Goal: Task Accomplishment & Management: Manage account settings

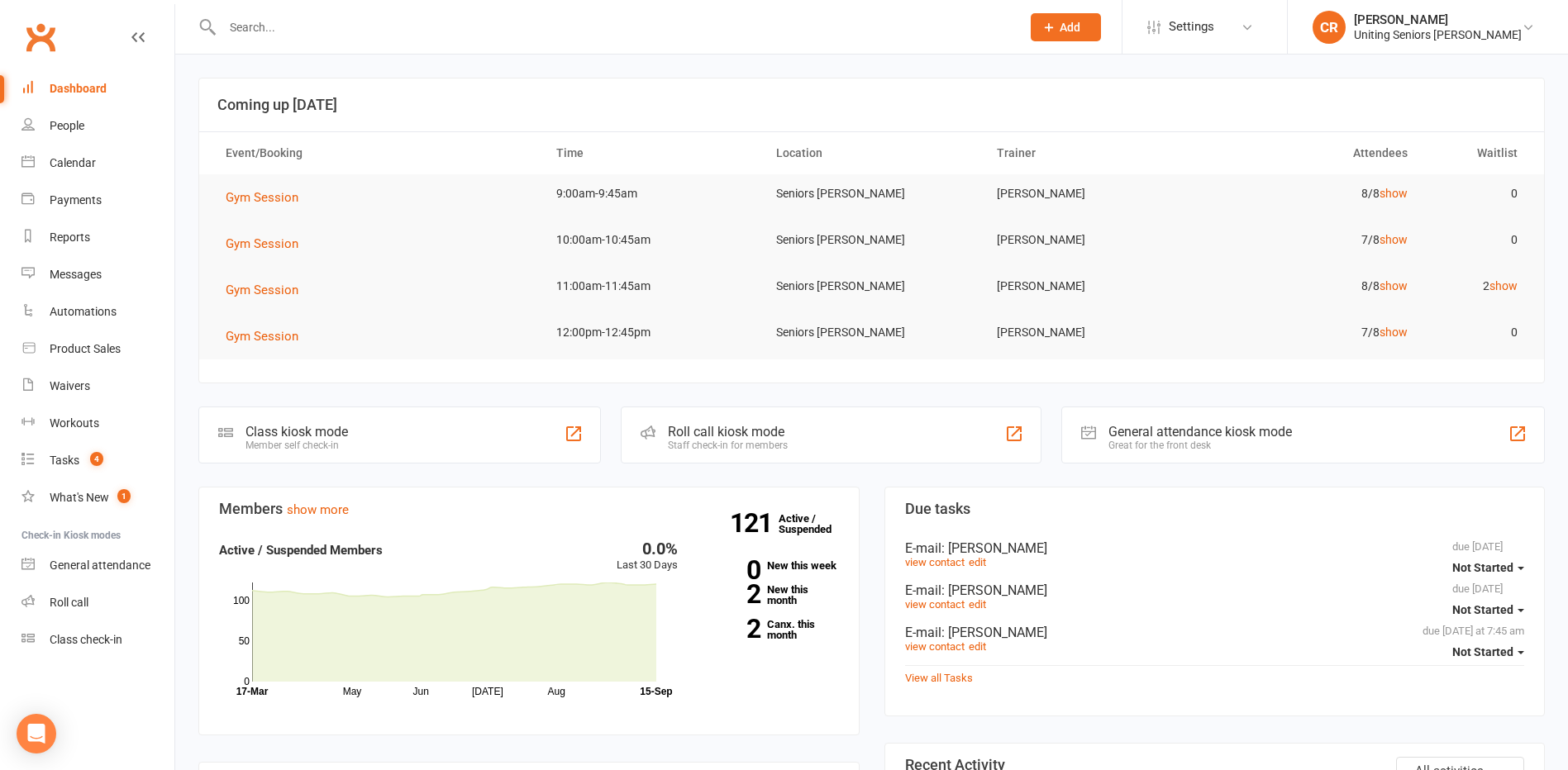
click at [240, 40] on div at bounding box center [604, 26] width 811 height 54
click at [252, 25] on input "text" at bounding box center [613, 26] width 792 height 23
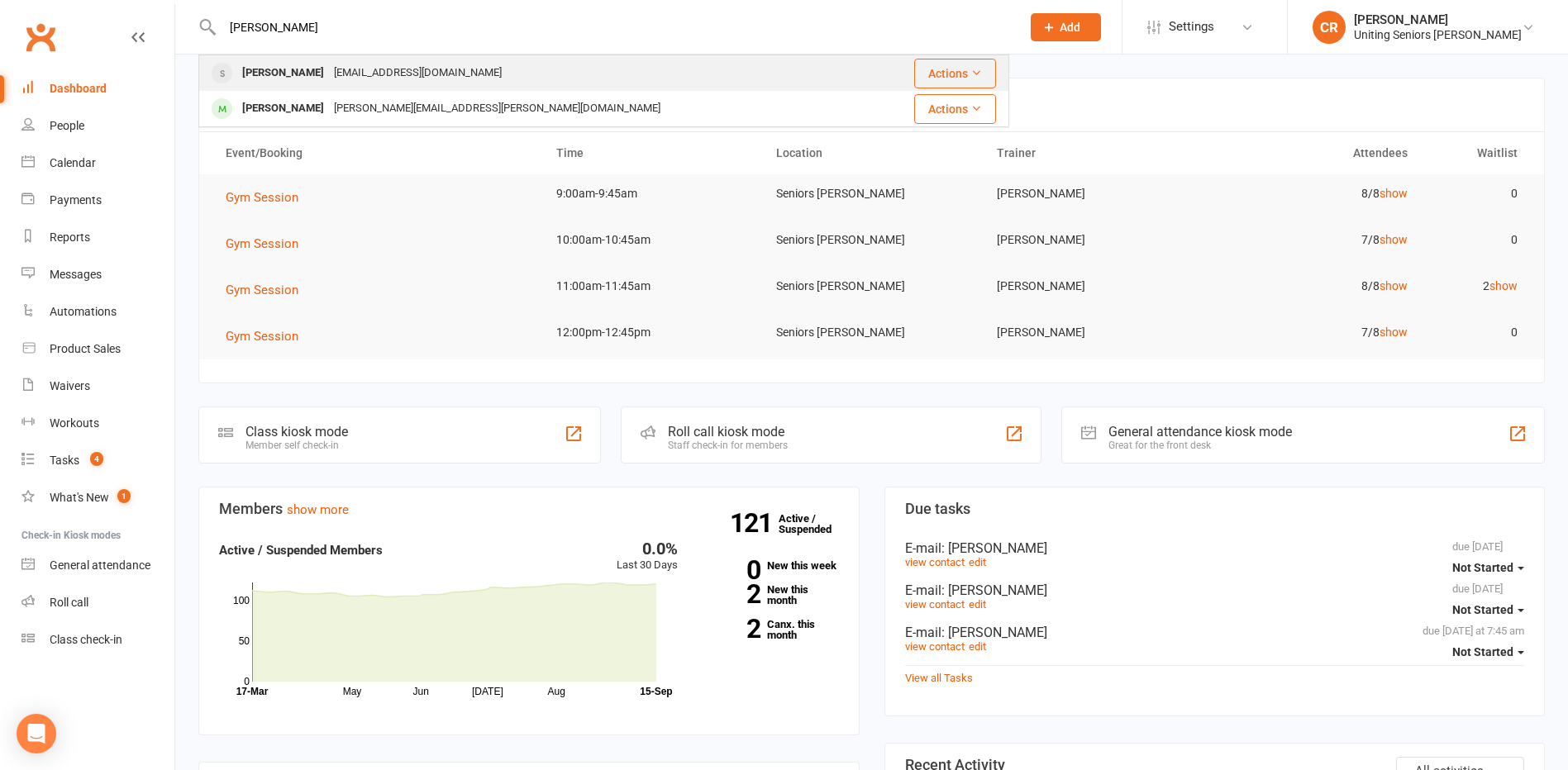
type input "roger"
click at [271, 73] on div "Roger Collins" at bounding box center [283, 73] width 92 height 24
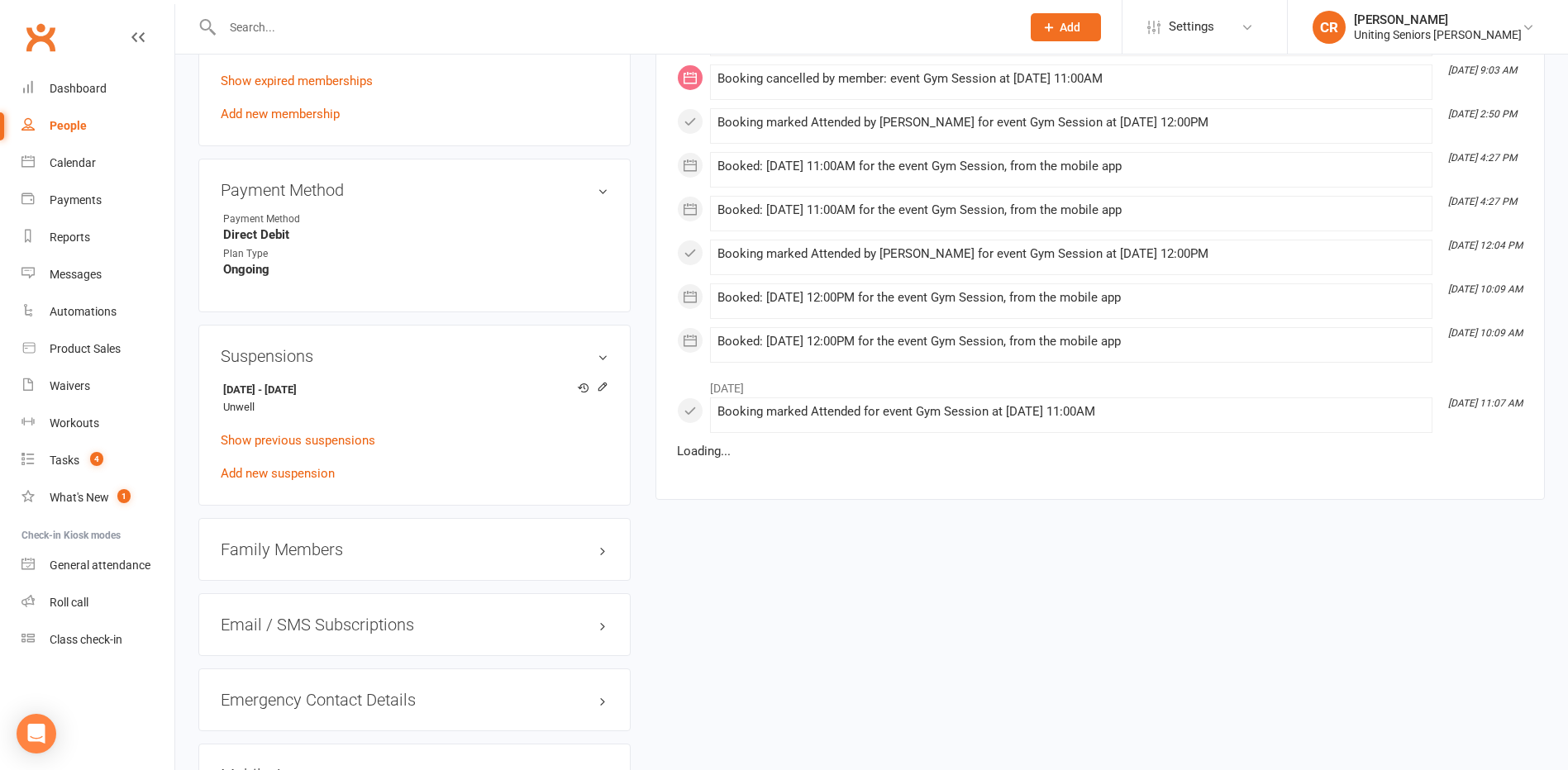
scroll to position [1074, 0]
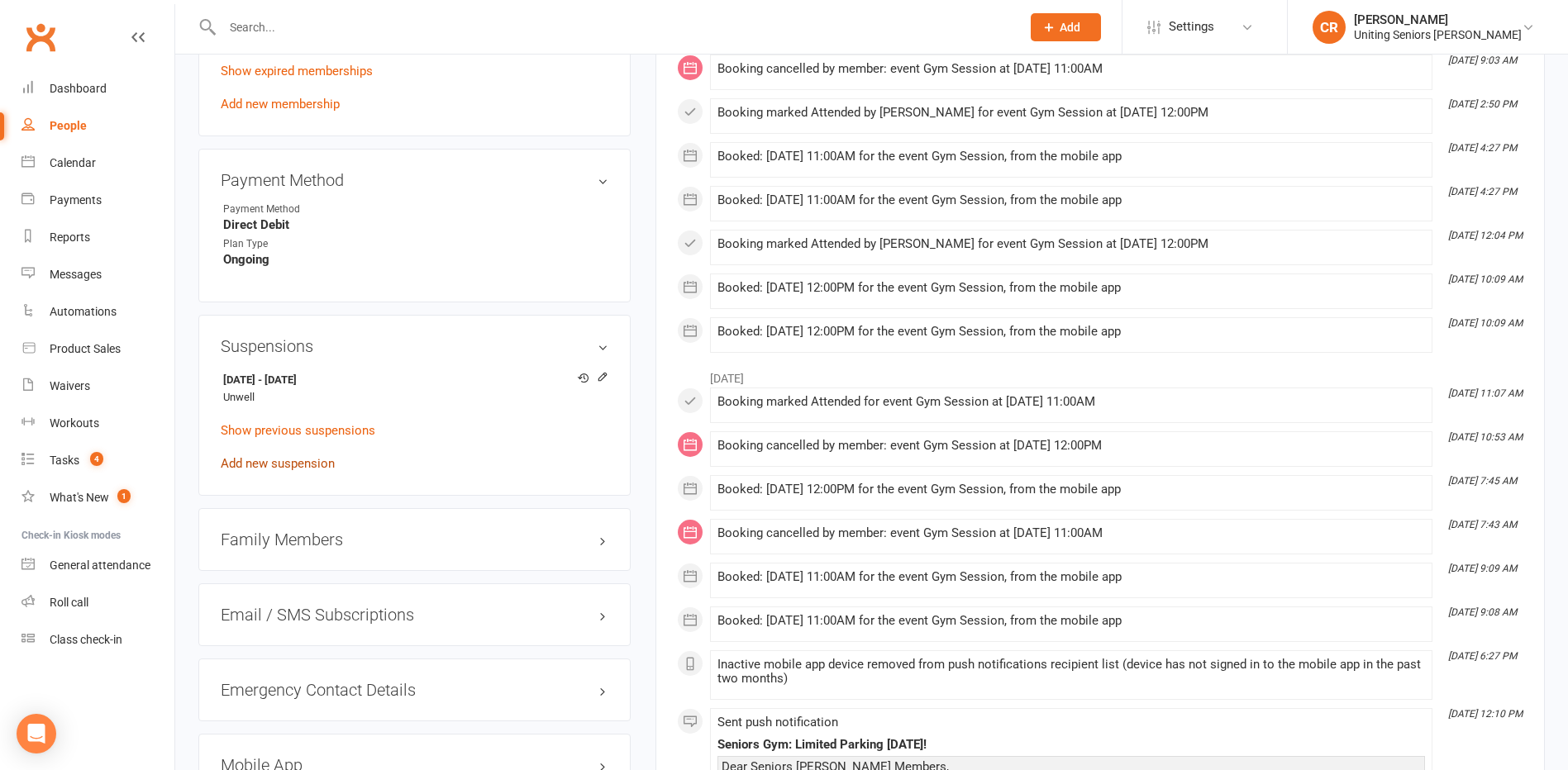
click at [319, 463] on link "Add new suspension" at bounding box center [278, 463] width 114 height 14
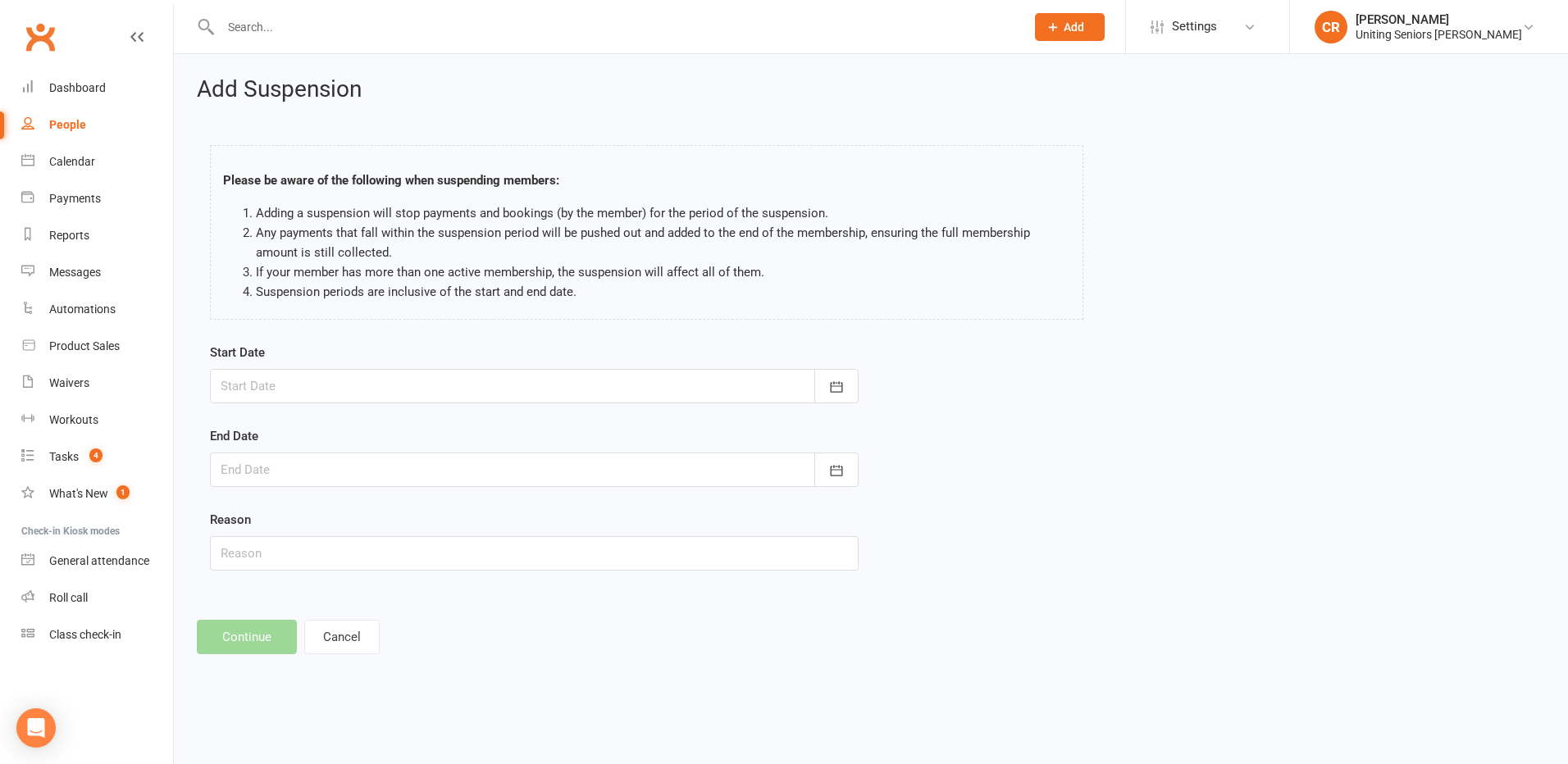
click at [319, 383] on div at bounding box center [534, 386] width 649 height 35
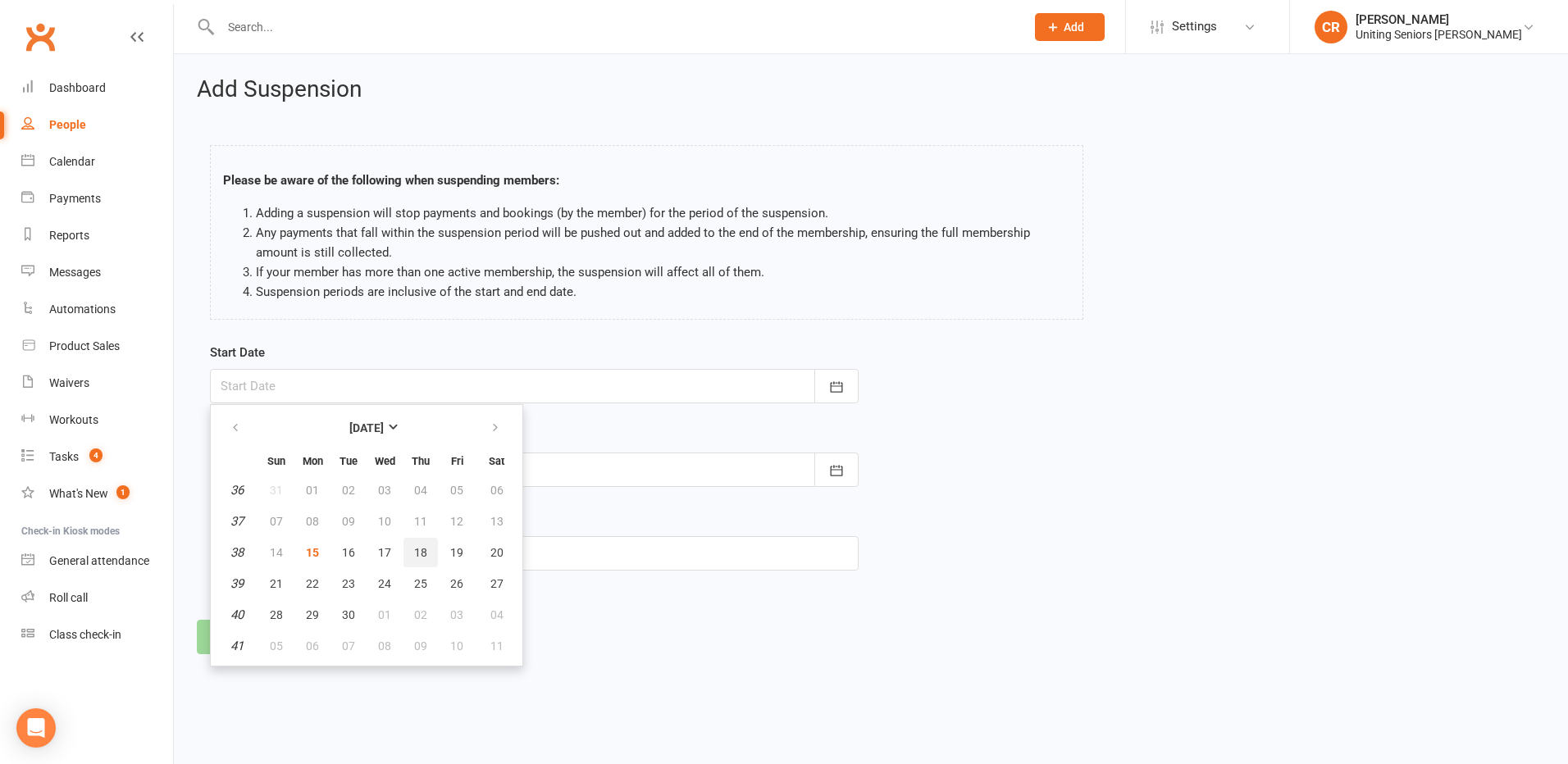
click at [420, 550] on span "18" at bounding box center [421, 553] width 14 height 14
type input "18 Sep 2025"
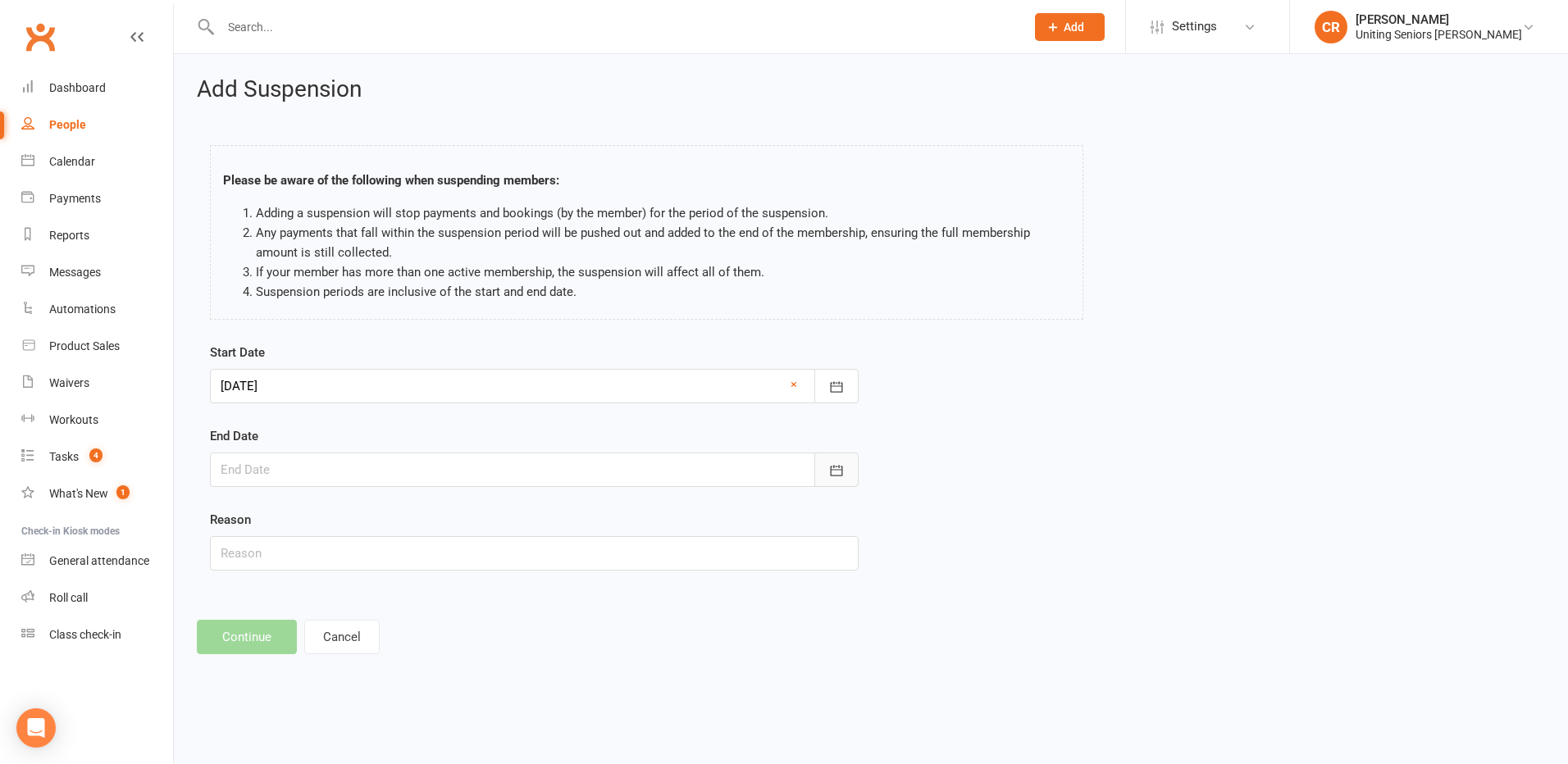
click at [833, 473] on icon "button" at bounding box center [836, 470] width 16 height 16
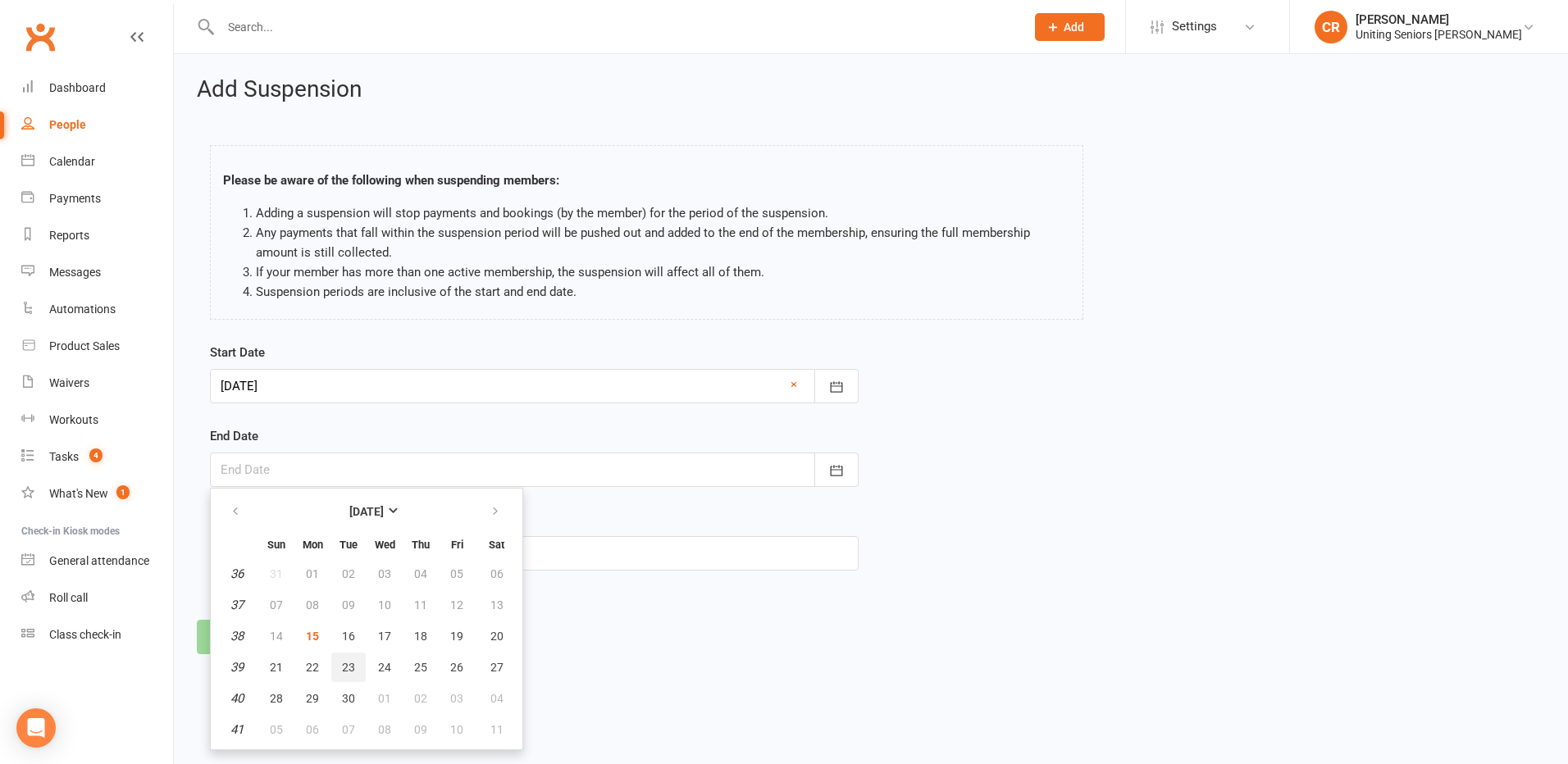
click at [335, 662] on button "23" at bounding box center [349, 668] width 35 height 30
type input "23 Sep 2025"
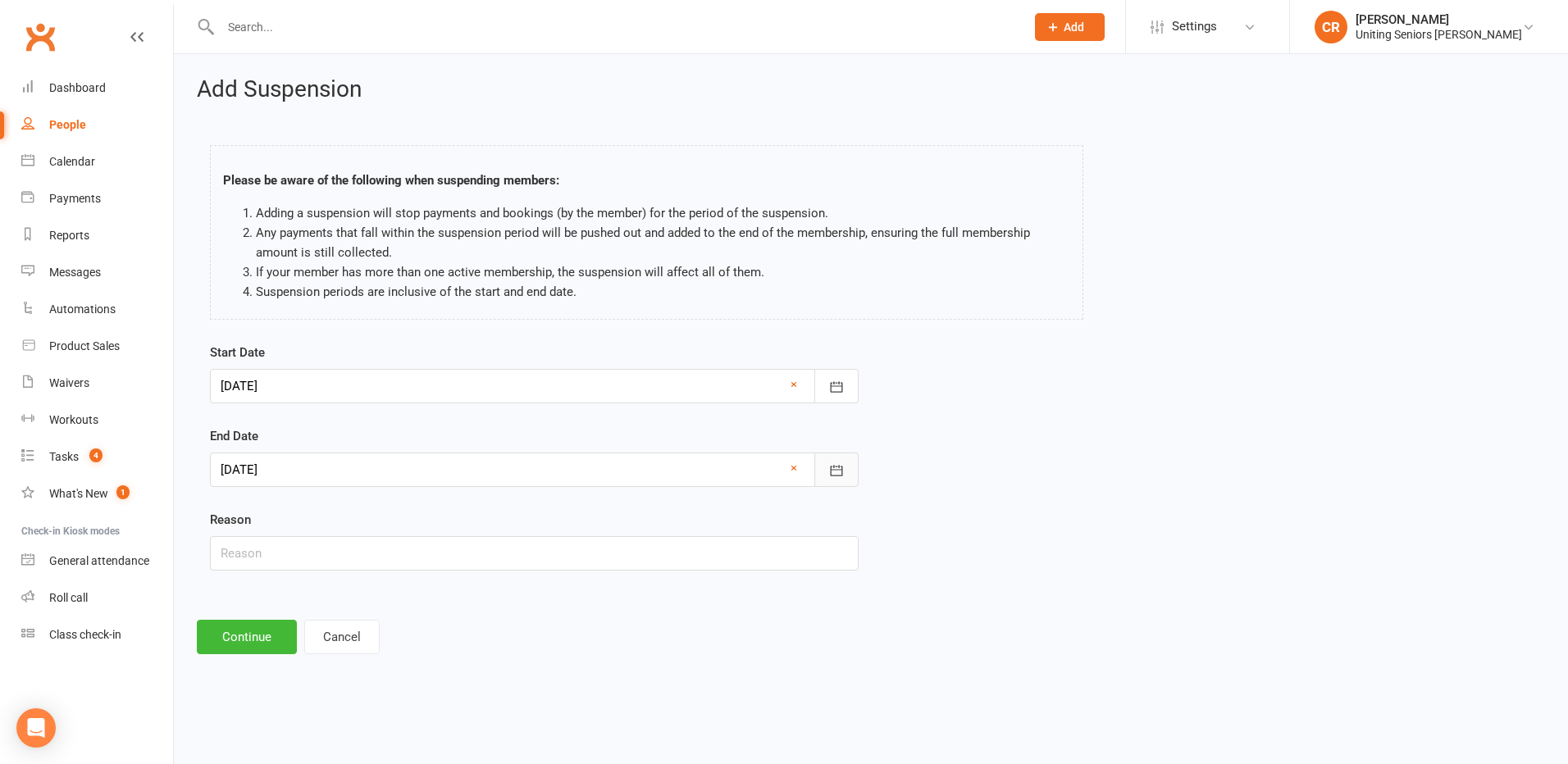
click at [844, 470] on icon "button" at bounding box center [836, 470] width 16 height 16
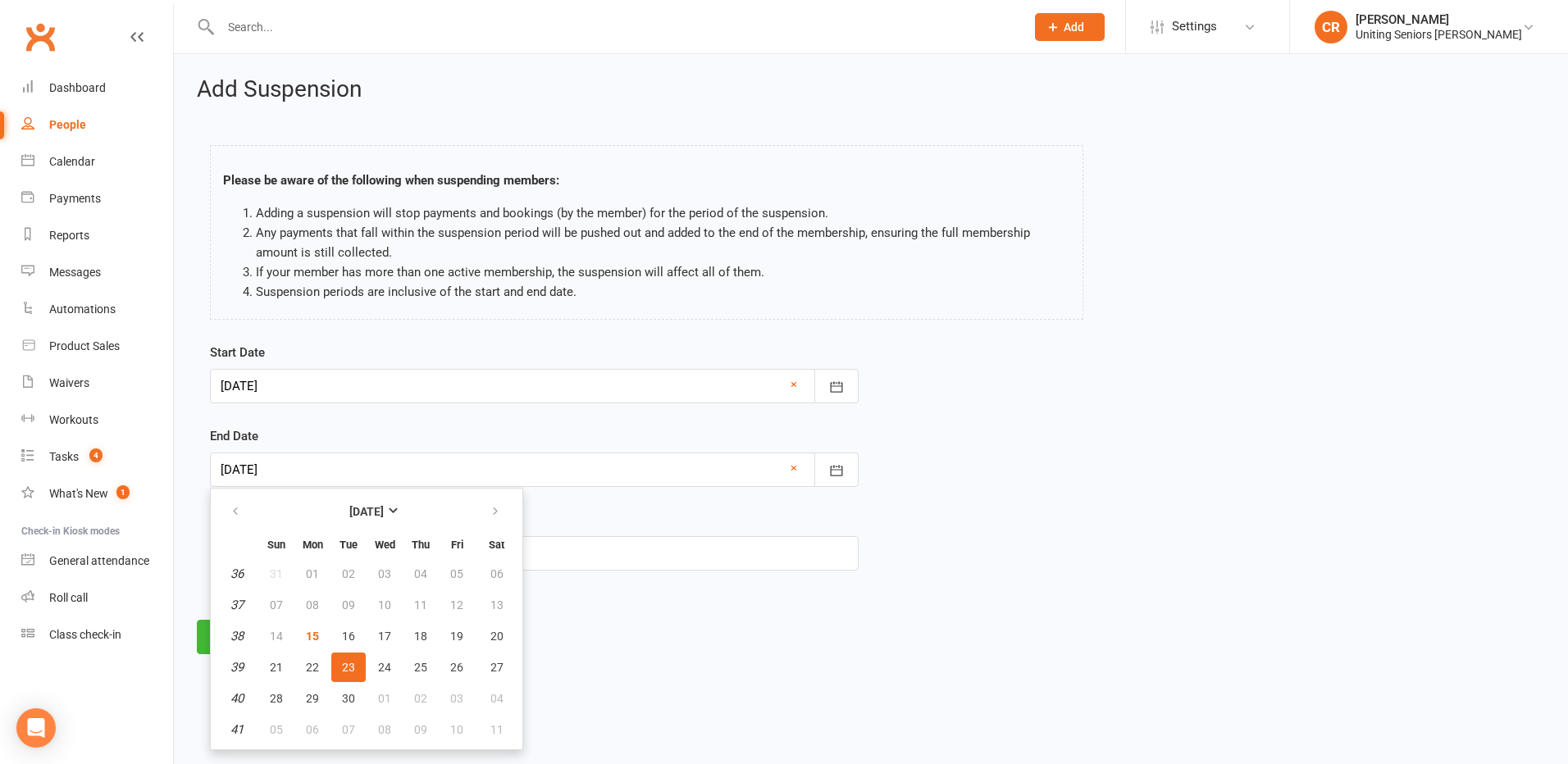
click at [755, 577] on div "Start Date 18 Sep 2025 September 2025 Sun Mon Tue Wed Thu Fri Sat 36 31 01 02 0…" at bounding box center [535, 468] width 674 height 251
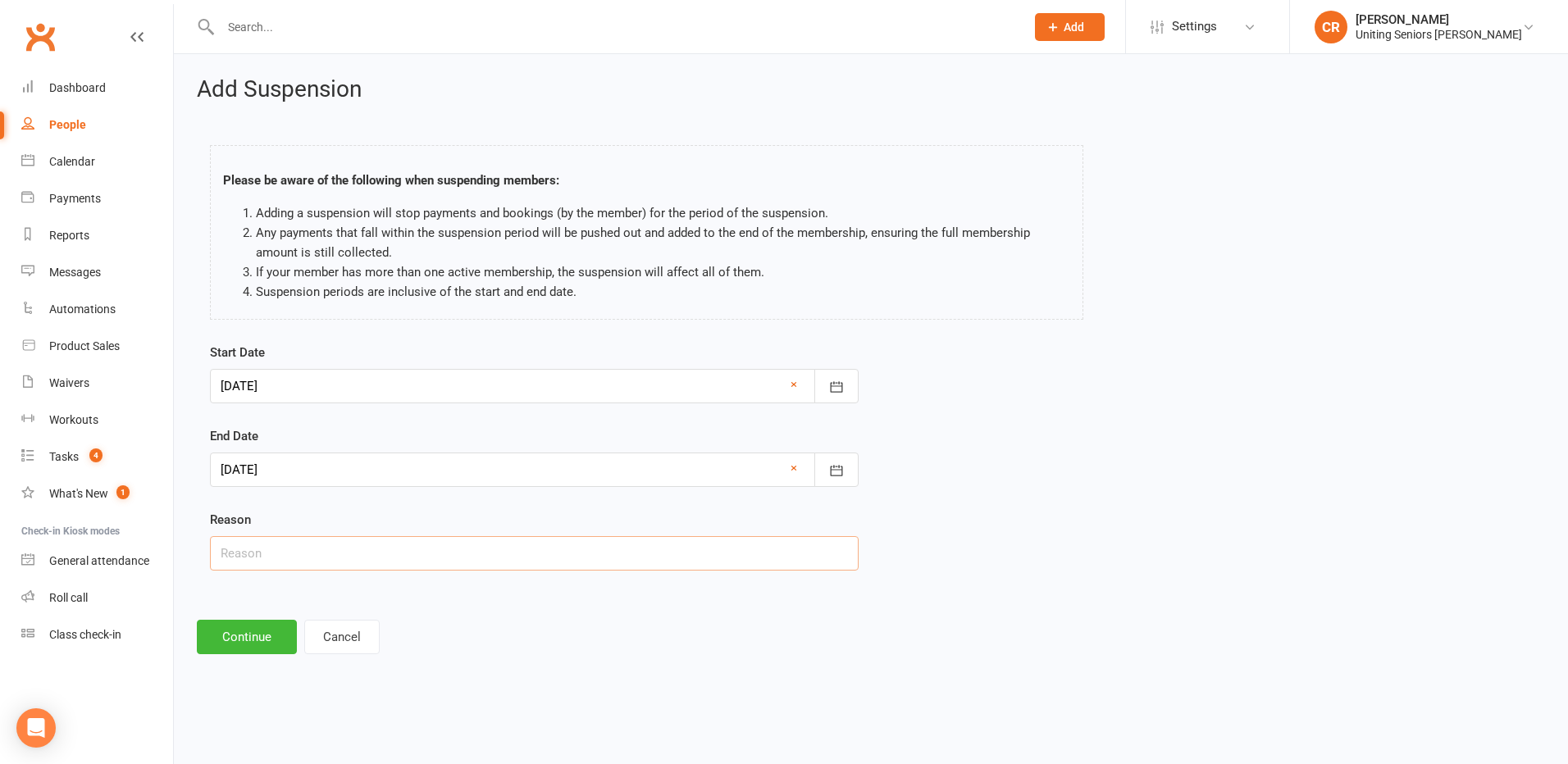
click at [288, 550] on input "text" at bounding box center [534, 553] width 649 height 35
drag, startPoint x: 261, startPoint y: 553, endPoint x: 151, endPoint y: 602, distance: 120.4
click at [151, 602] on ui-view "Prospect Member Non-attending contact Class / event Appointment Task Membership…" at bounding box center [784, 341] width 1568 height 673
drag, startPoint x: 254, startPoint y: 550, endPoint x: 156, endPoint y: 546, distance: 98.1
click at [157, 546] on ui-view "Prospect Member Non-attending contact Class / event Appointment Task Membership…" at bounding box center [784, 341] width 1568 height 673
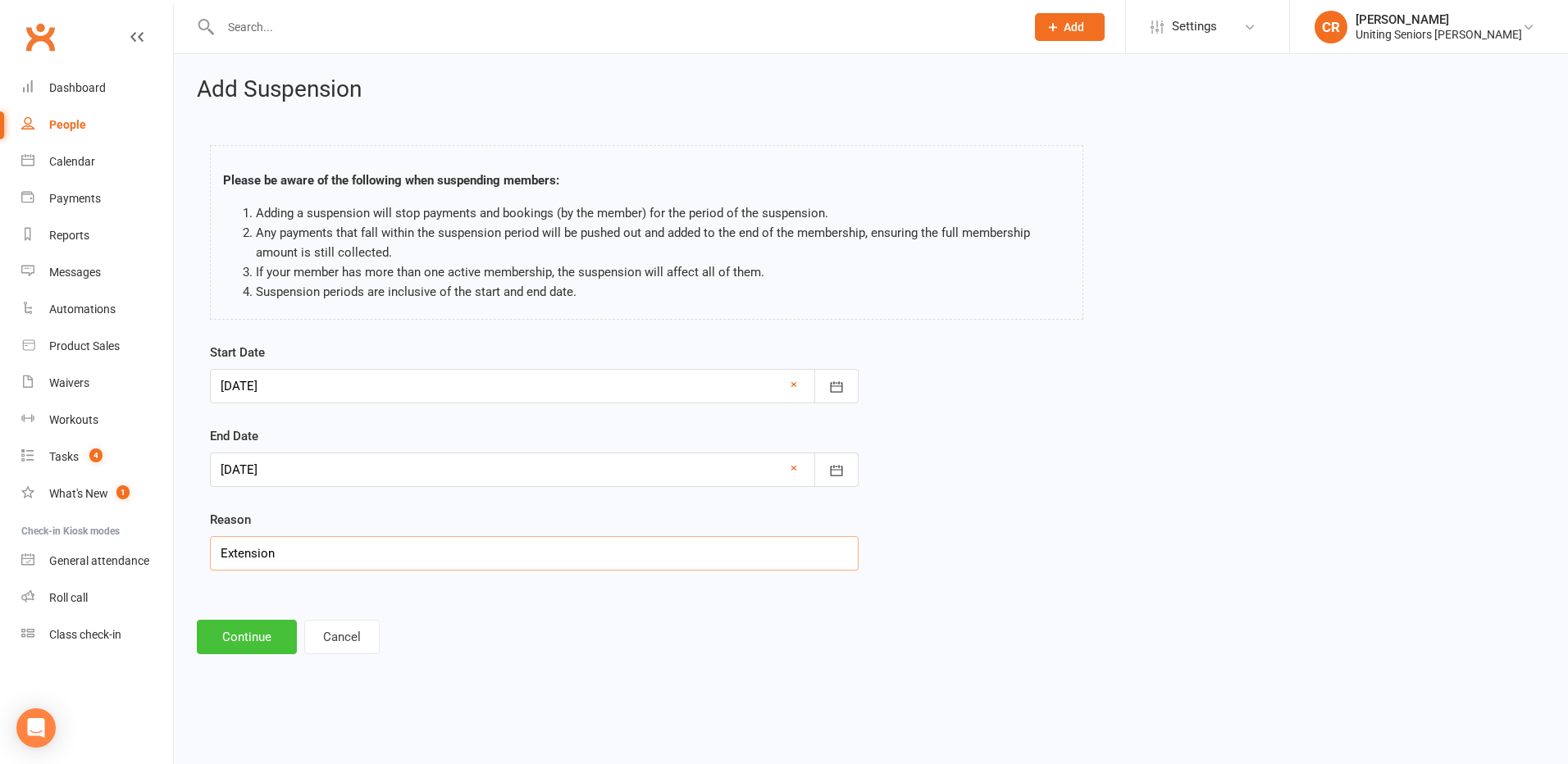
type input "Extension"
click at [265, 637] on button "Continue" at bounding box center [247, 637] width 100 height 35
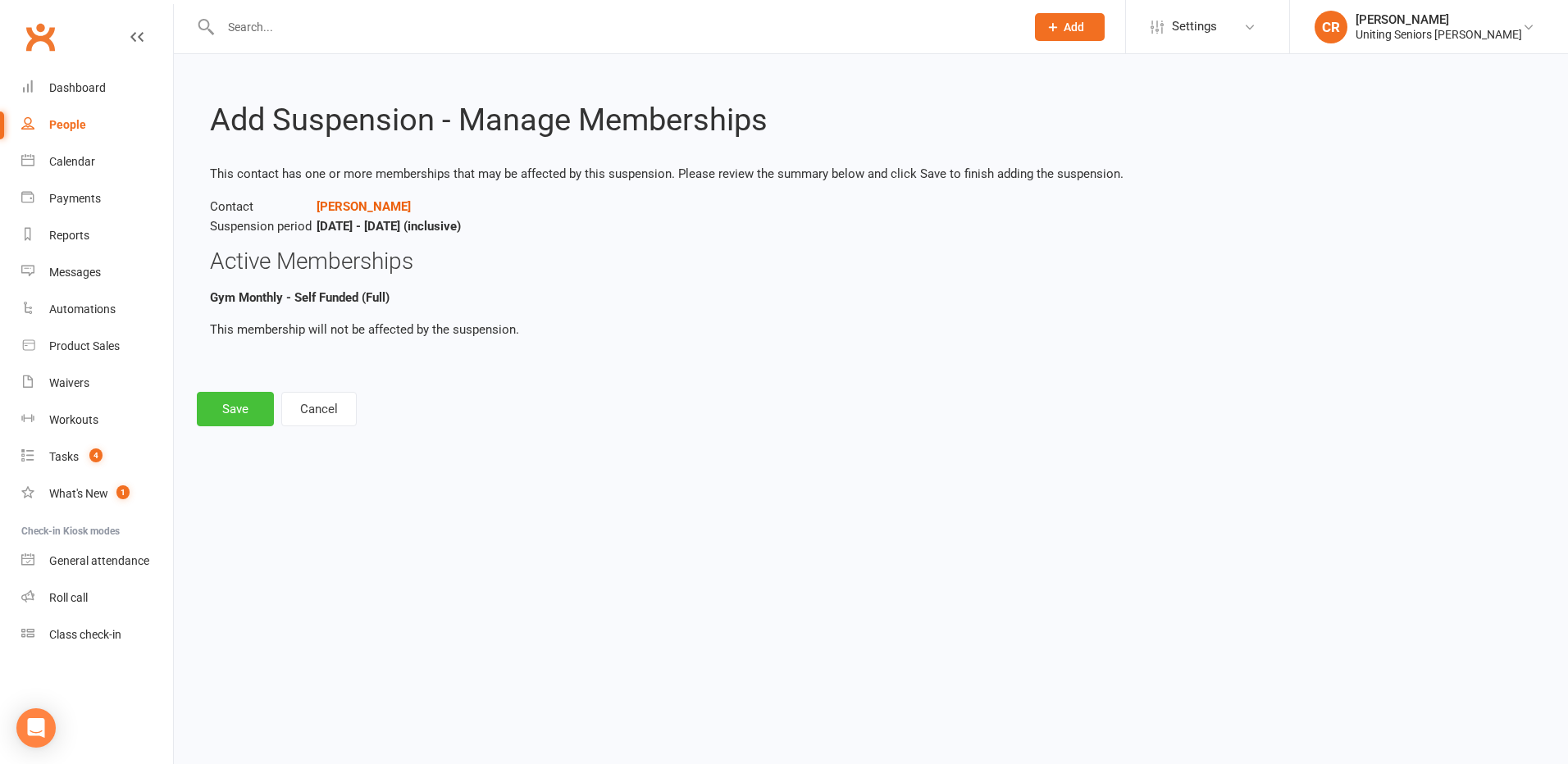
click at [222, 413] on button "Save" at bounding box center [235, 409] width 77 height 35
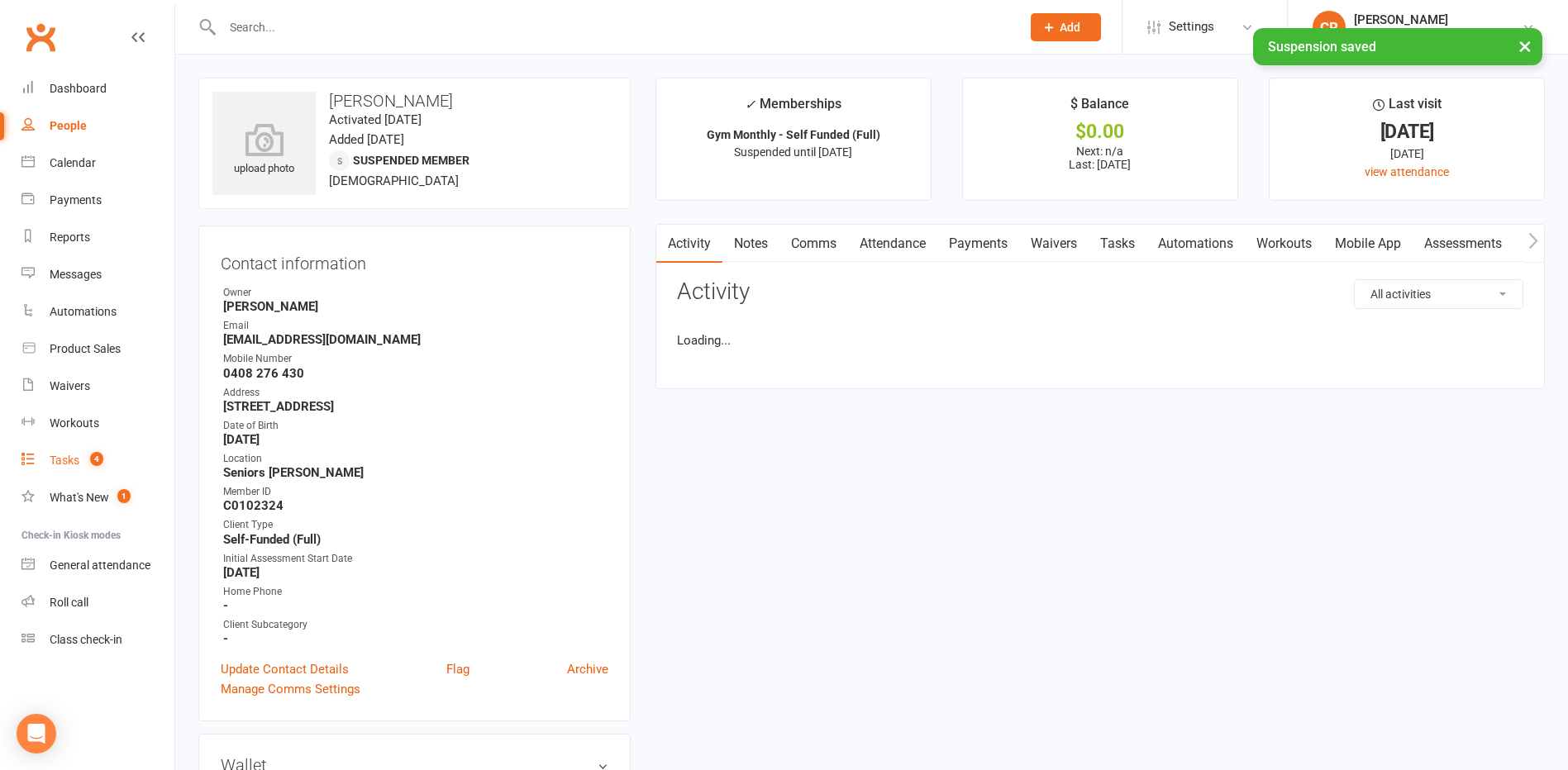
click at [107, 459] on link "Tasks 4" at bounding box center [97, 461] width 153 height 38
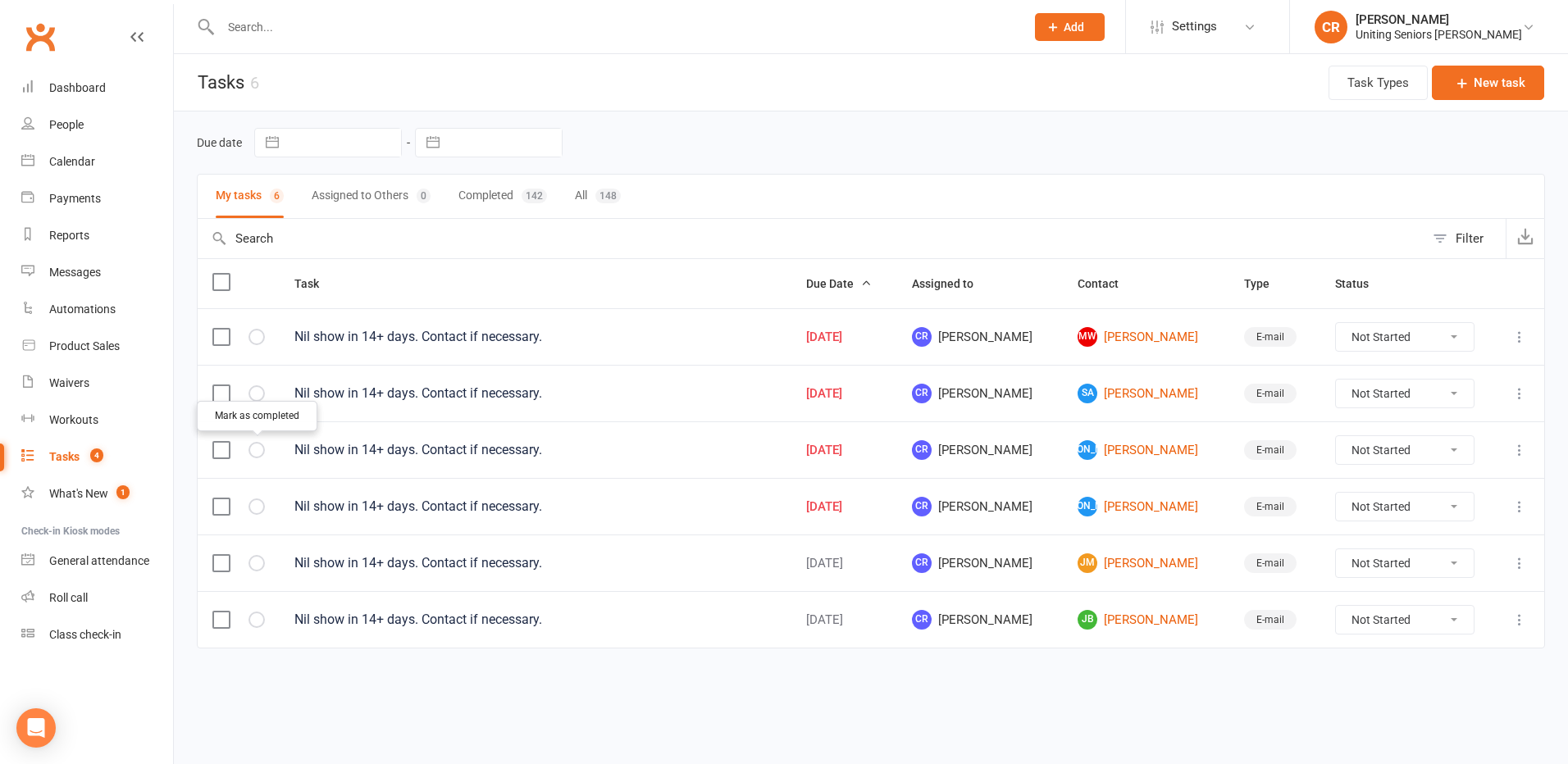
click at [250, 451] on button "button" at bounding box center [256, 449] width 16 height 16
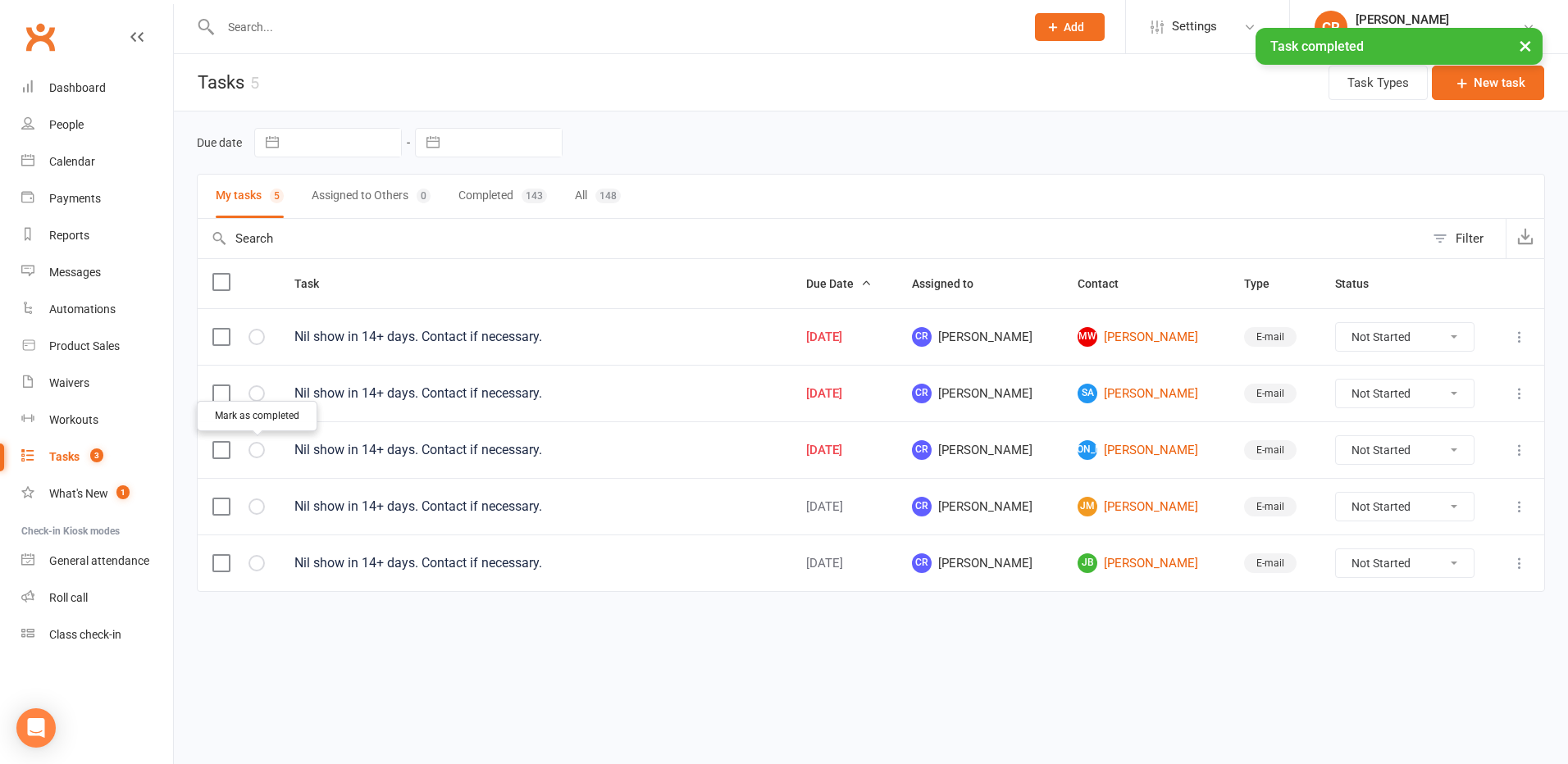
click at [0, 0] on icon "button" at bounding box center [0, 0] width 0 height 0
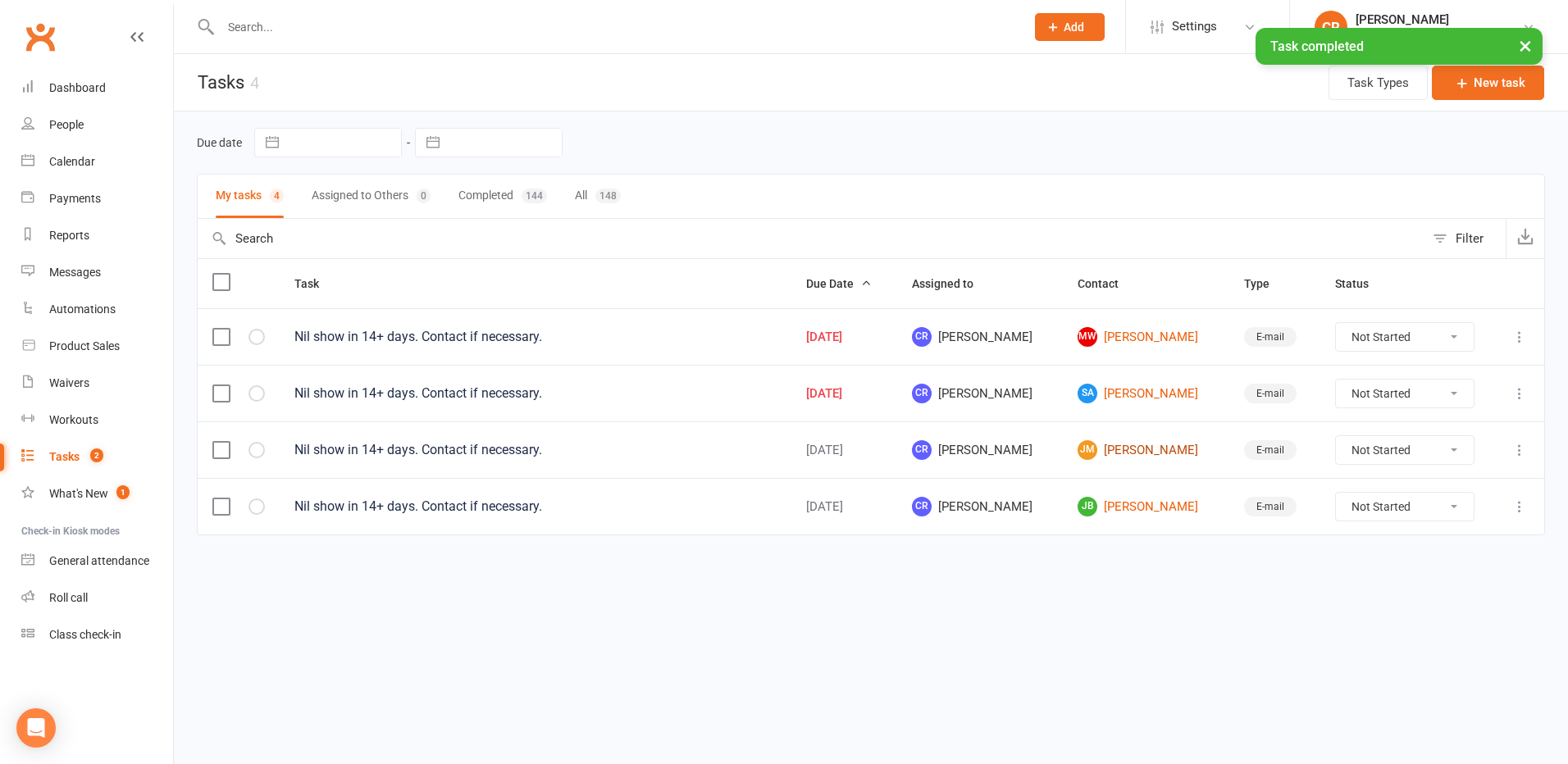
drag, startPoint x: 1133, startPoint y: 497, endPoint x: 1108, endPoint y: 440, distance: 62.2
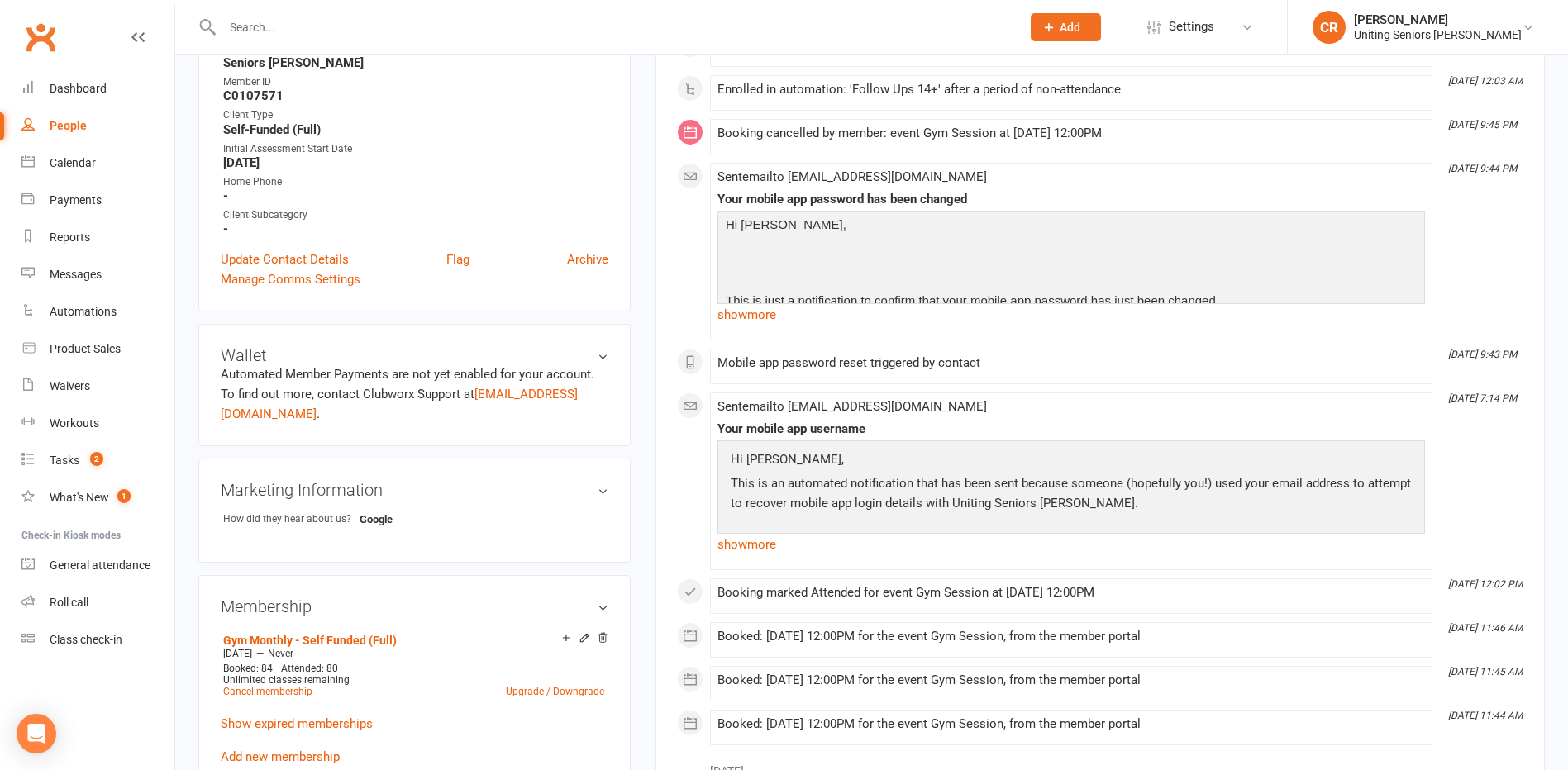
scroll to position [744, 0]
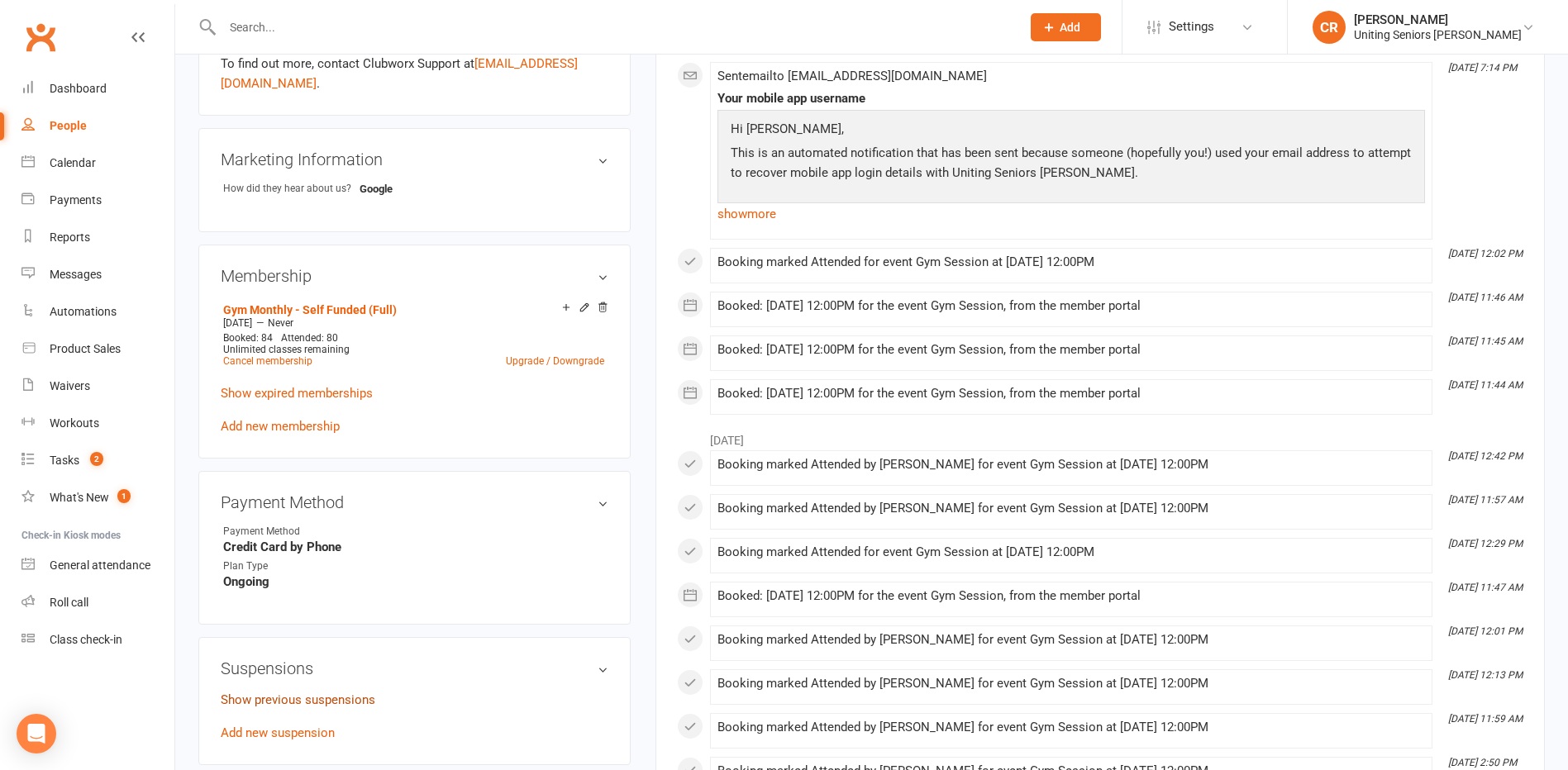
click at [286, 703] on link "Show previous suspensions" at bounding box center [298, 699] width 154 height 14
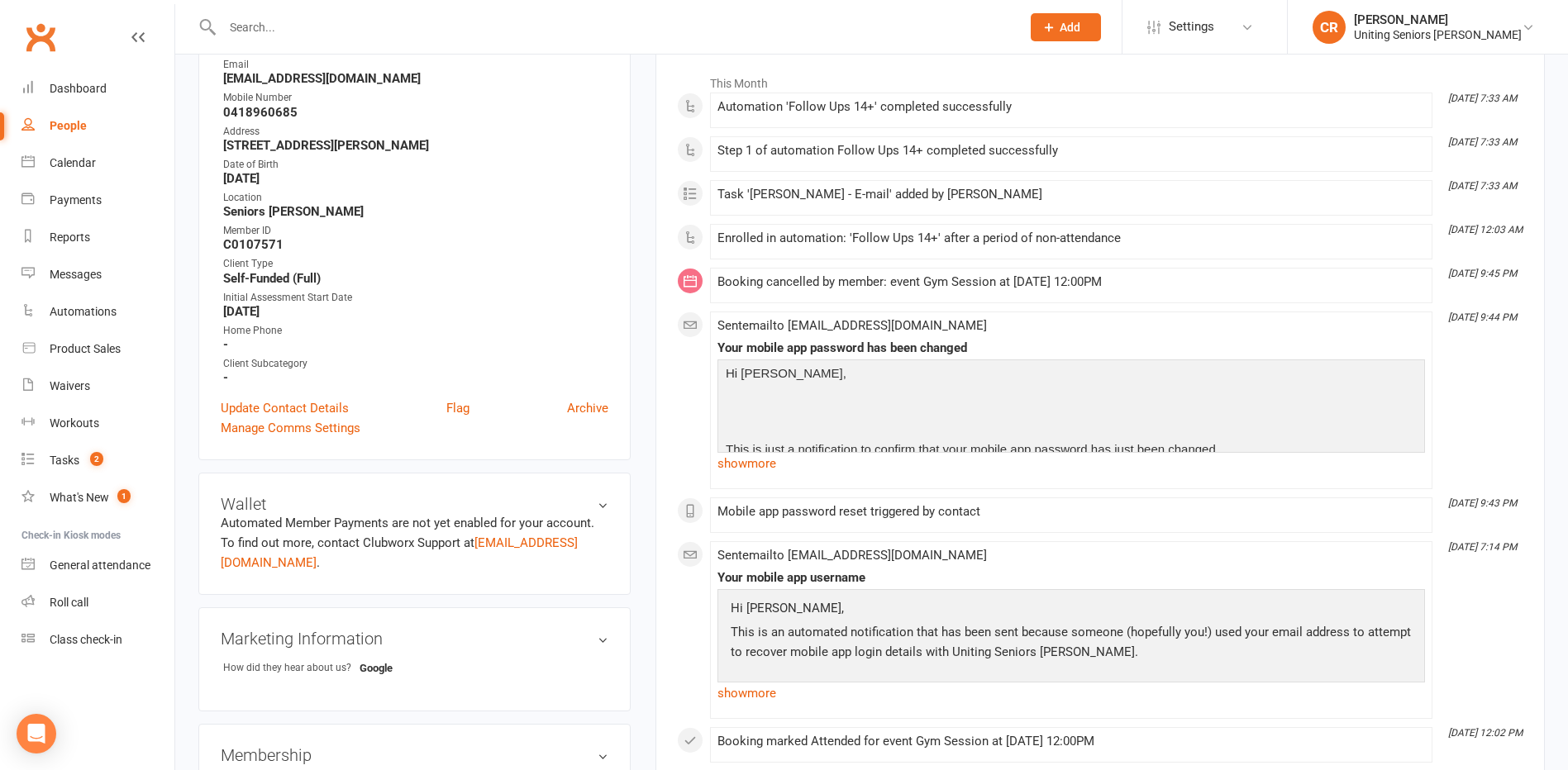
scroll to position [0, 0]
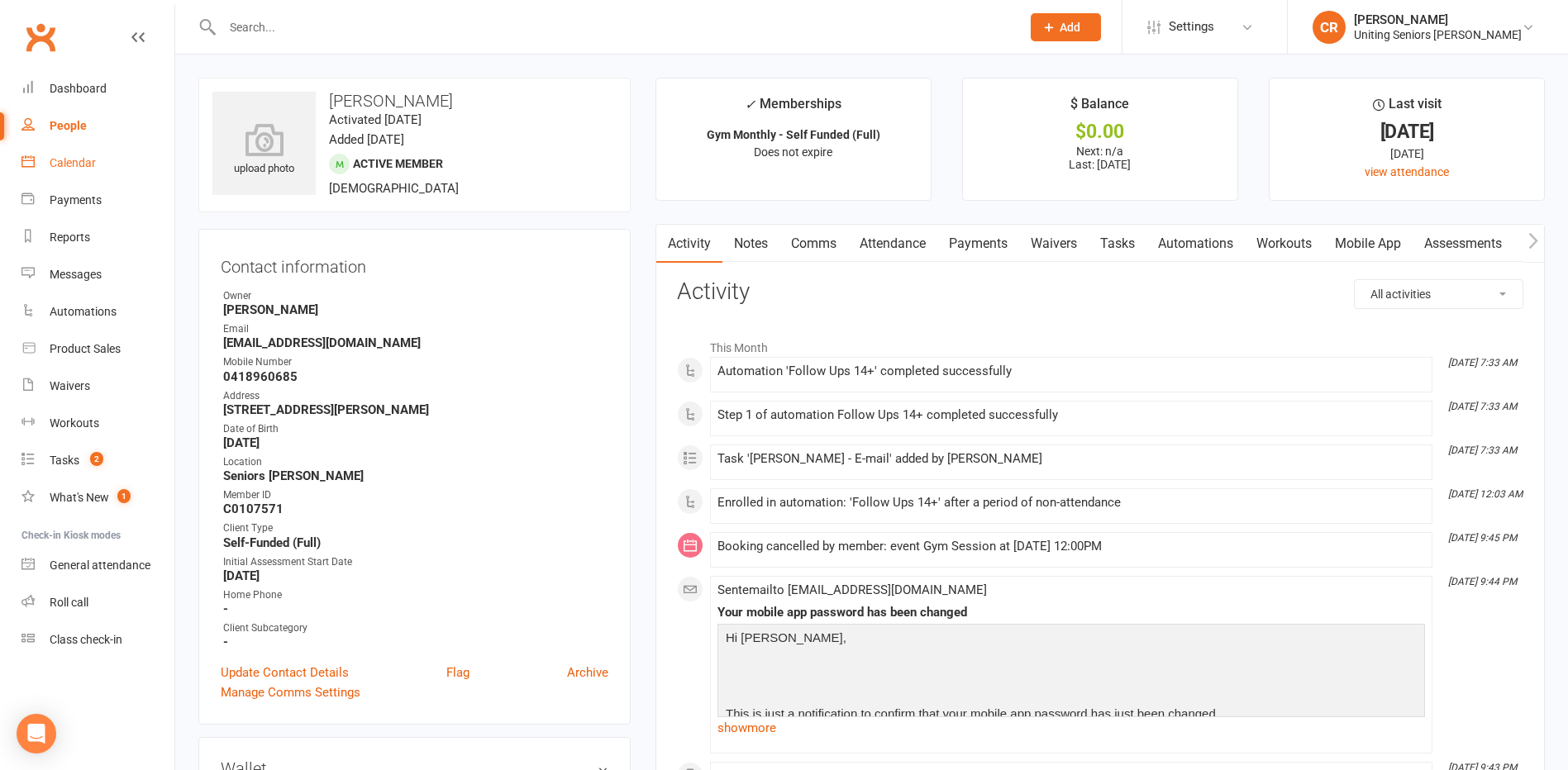
click at [78, 165] on div "Calendar" at bounding box center [72, 163] width 46 height 14
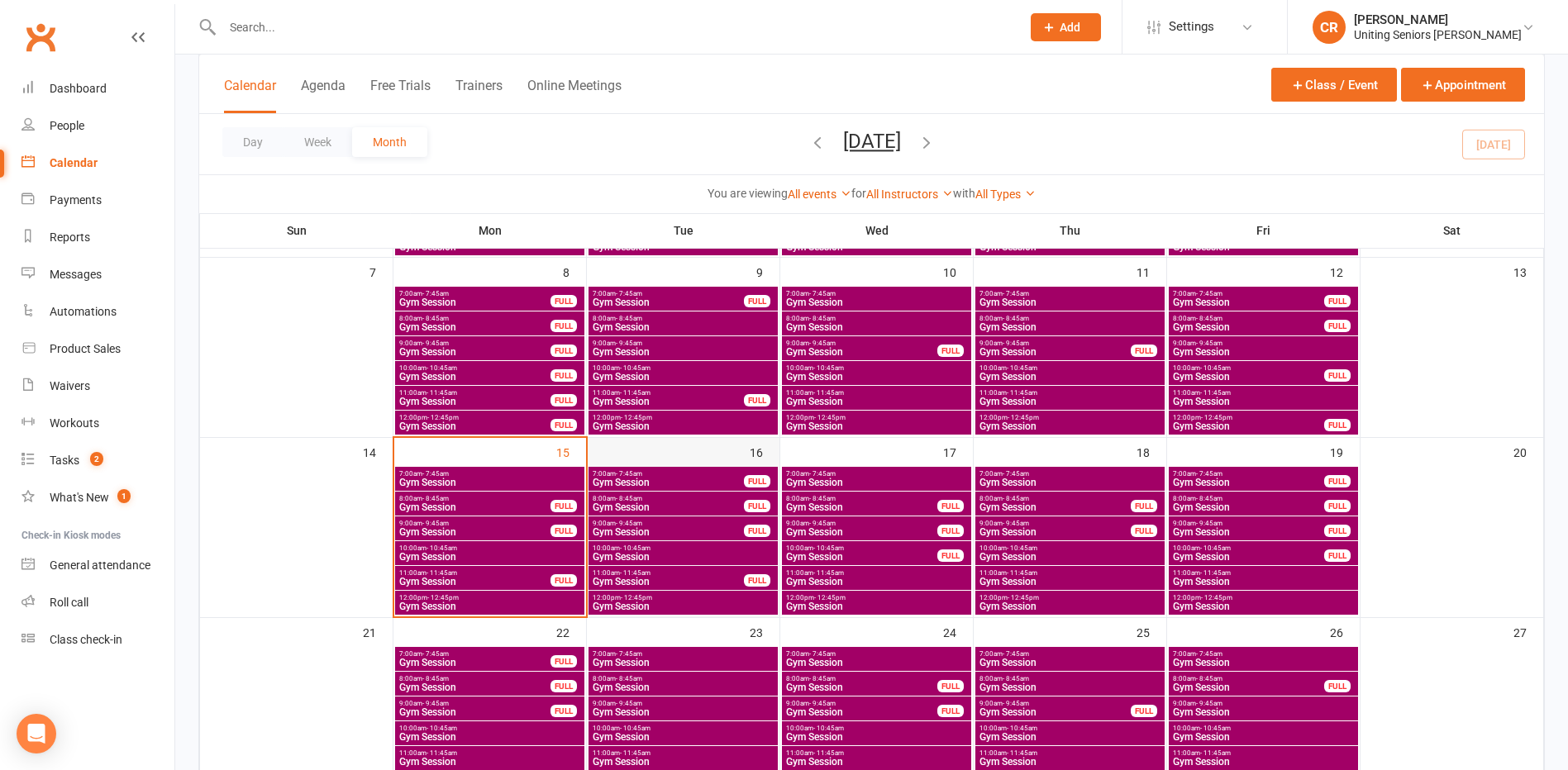
scroll to position [331, 0]
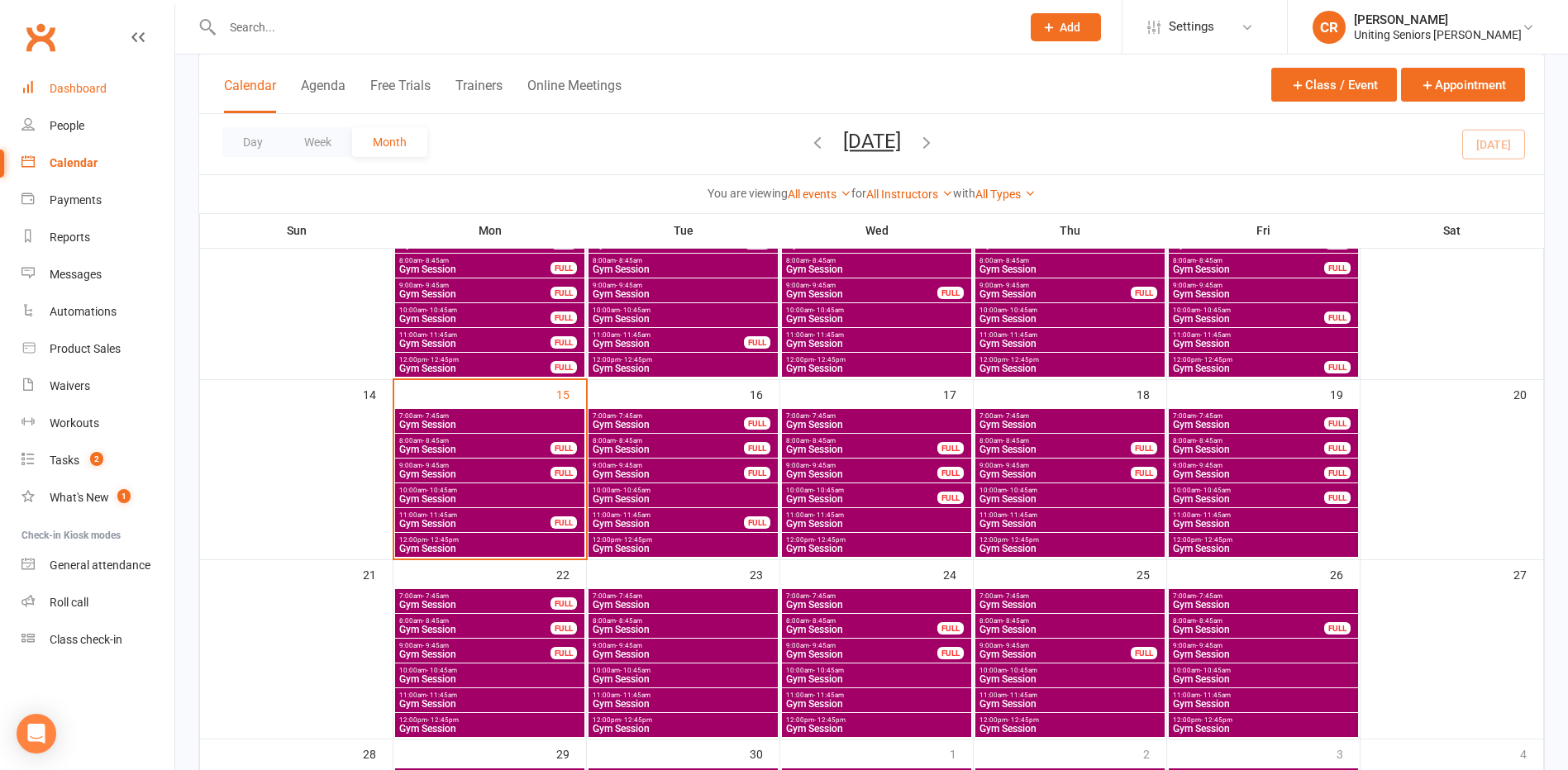
click at [129, 93] on link "Dashboard" at bounding box center [97, 89] width 153 height 38
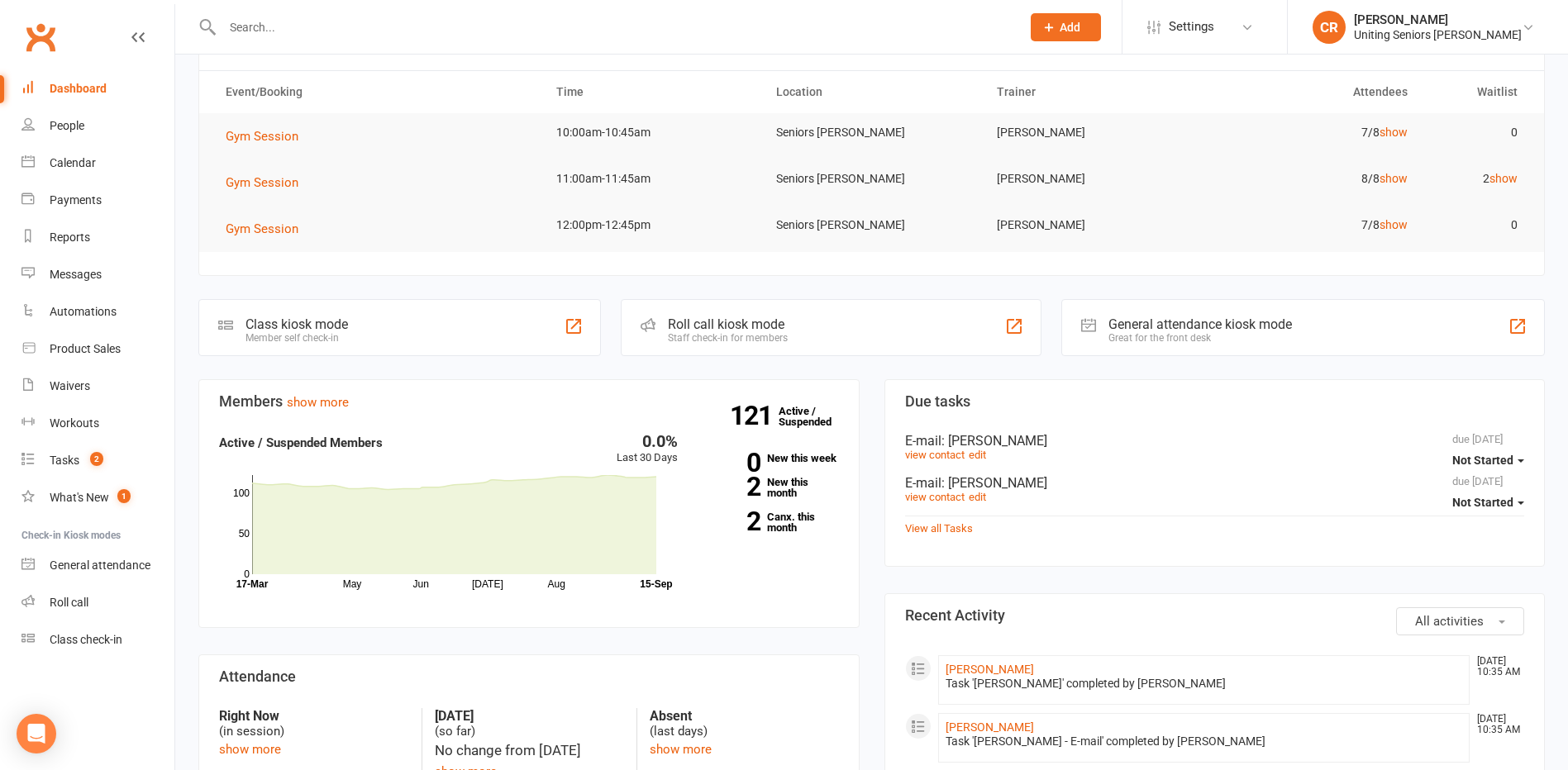
scroll to position [165, 0]
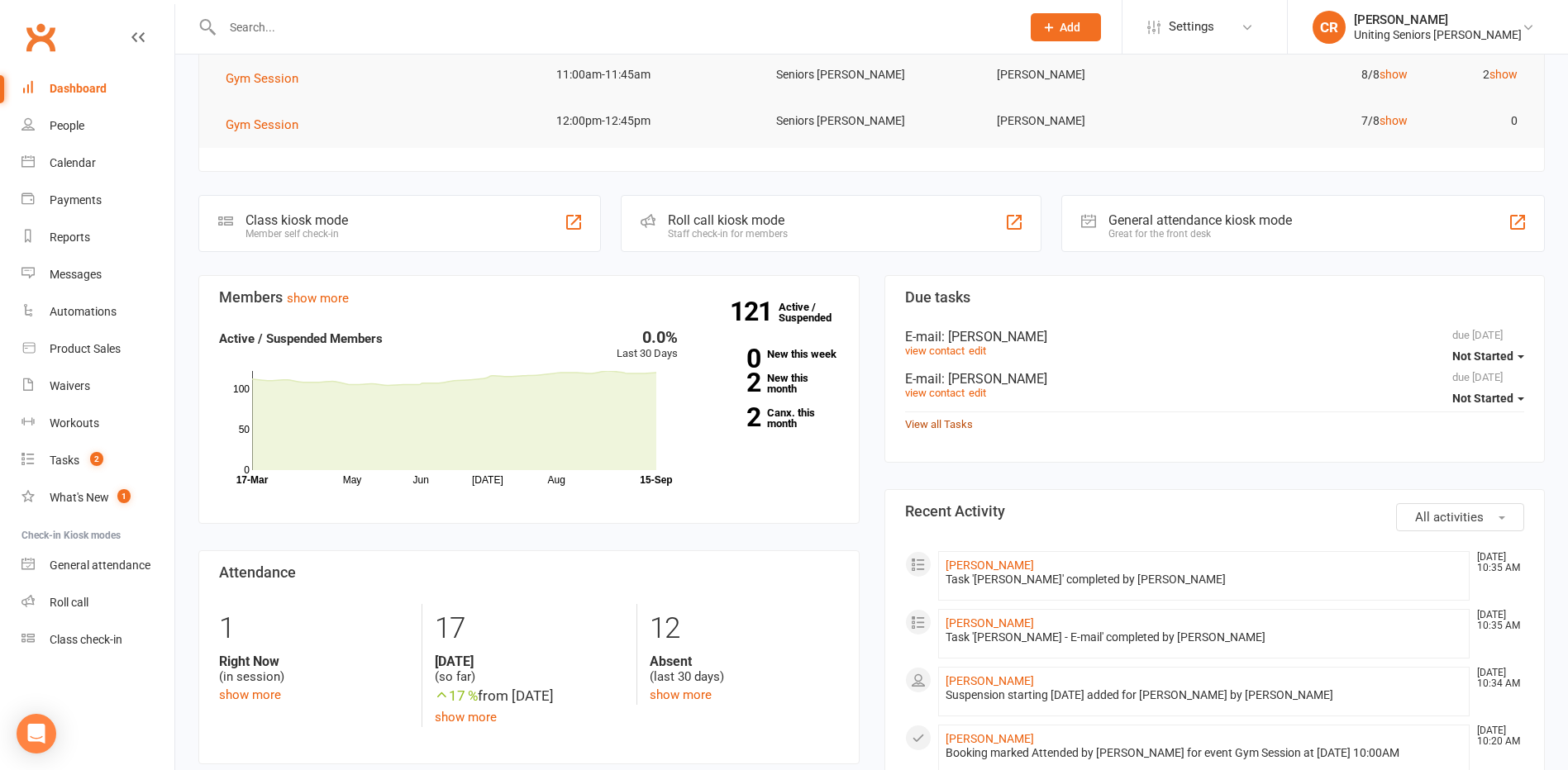
click at [951, 419] on link "View all Tasks" at bounding box center [938, 424] width 67 height 13
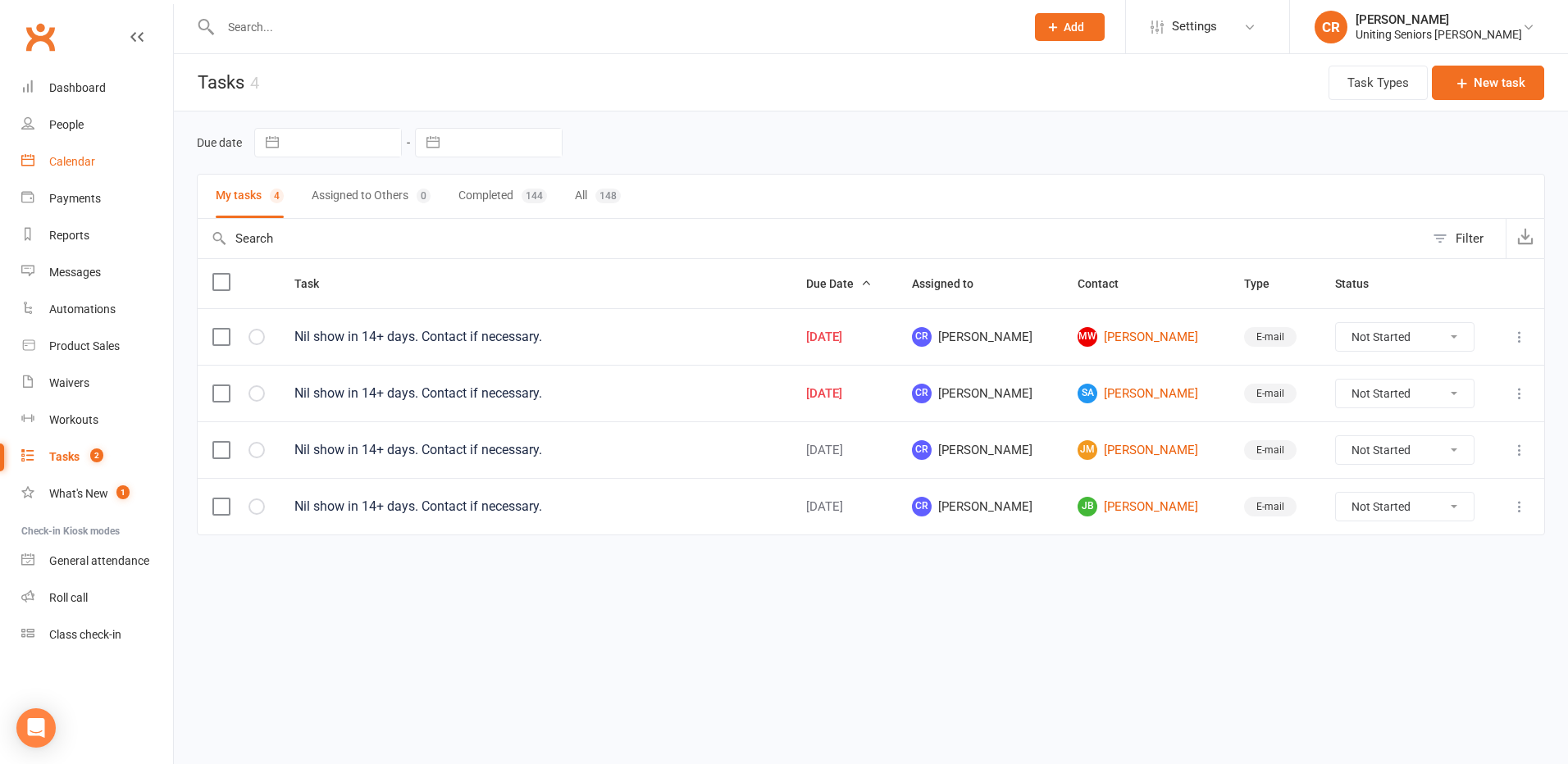
click at [41, 158] on link "Calendar" at bounding box center [96, 162] width 151 height 37
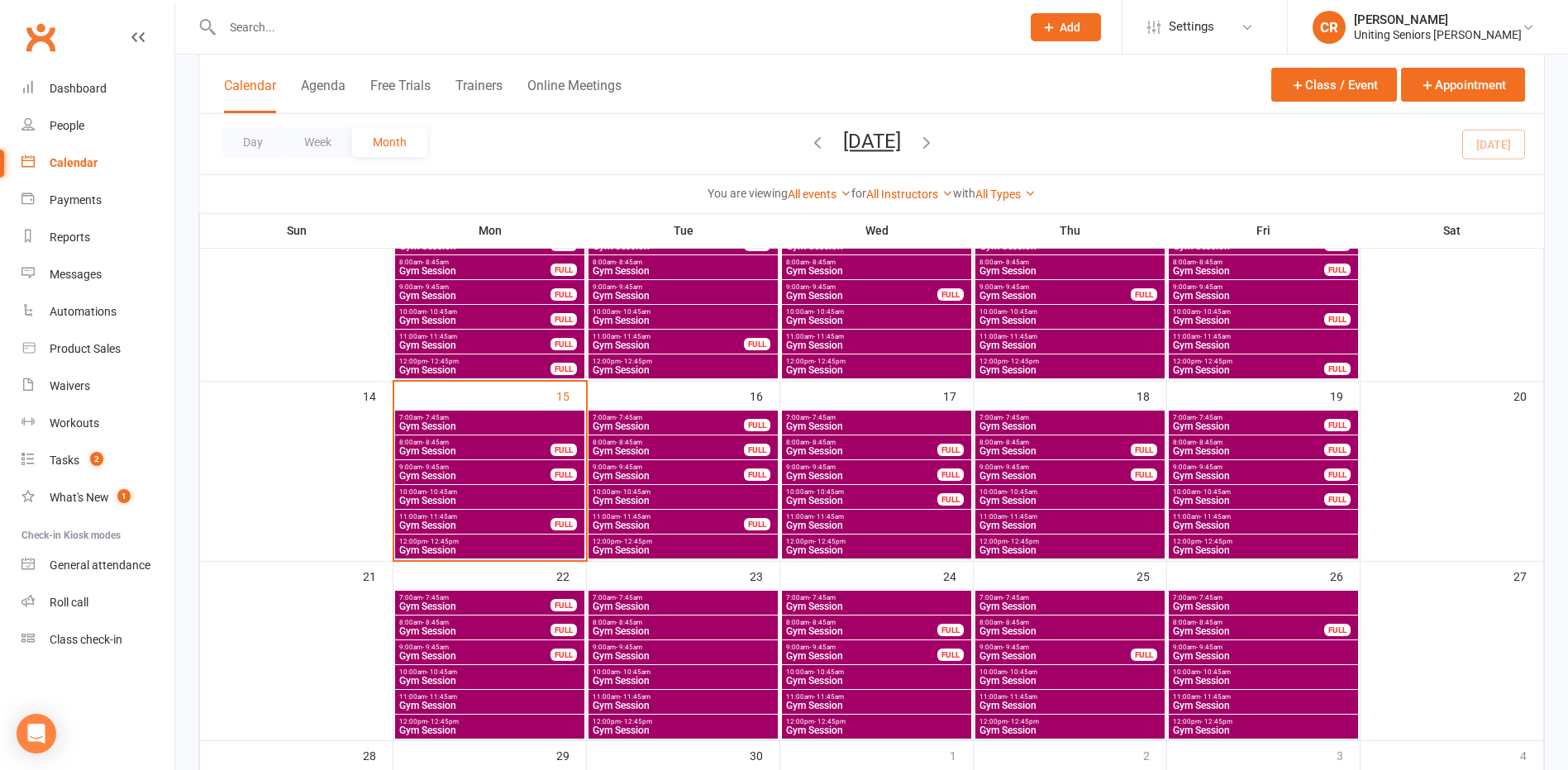
scroll to position [331, 0]
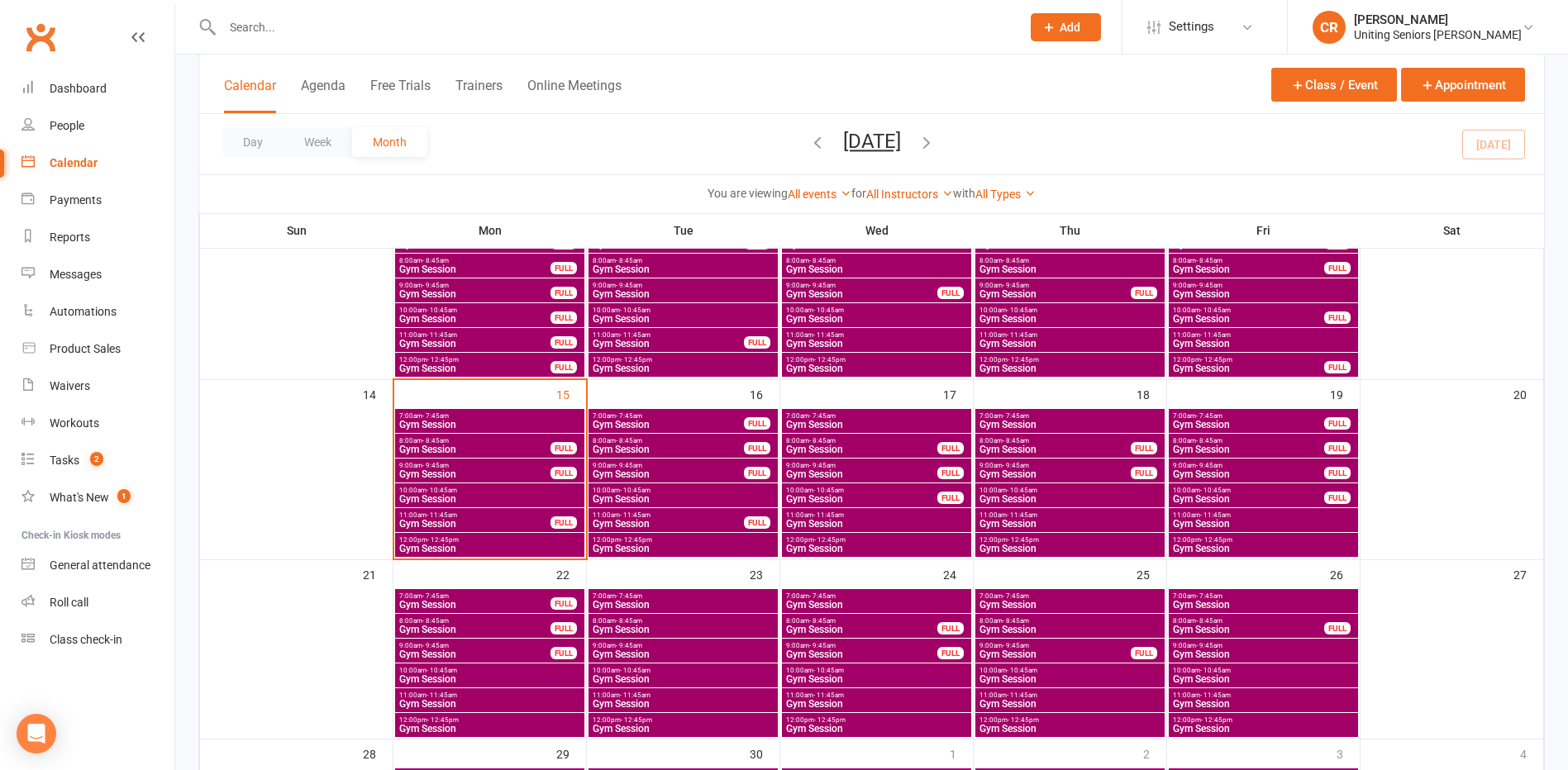
click at [524, 491] on span "10:00am - 10:45am" at bounding box center [489, 490] width 182 height 8
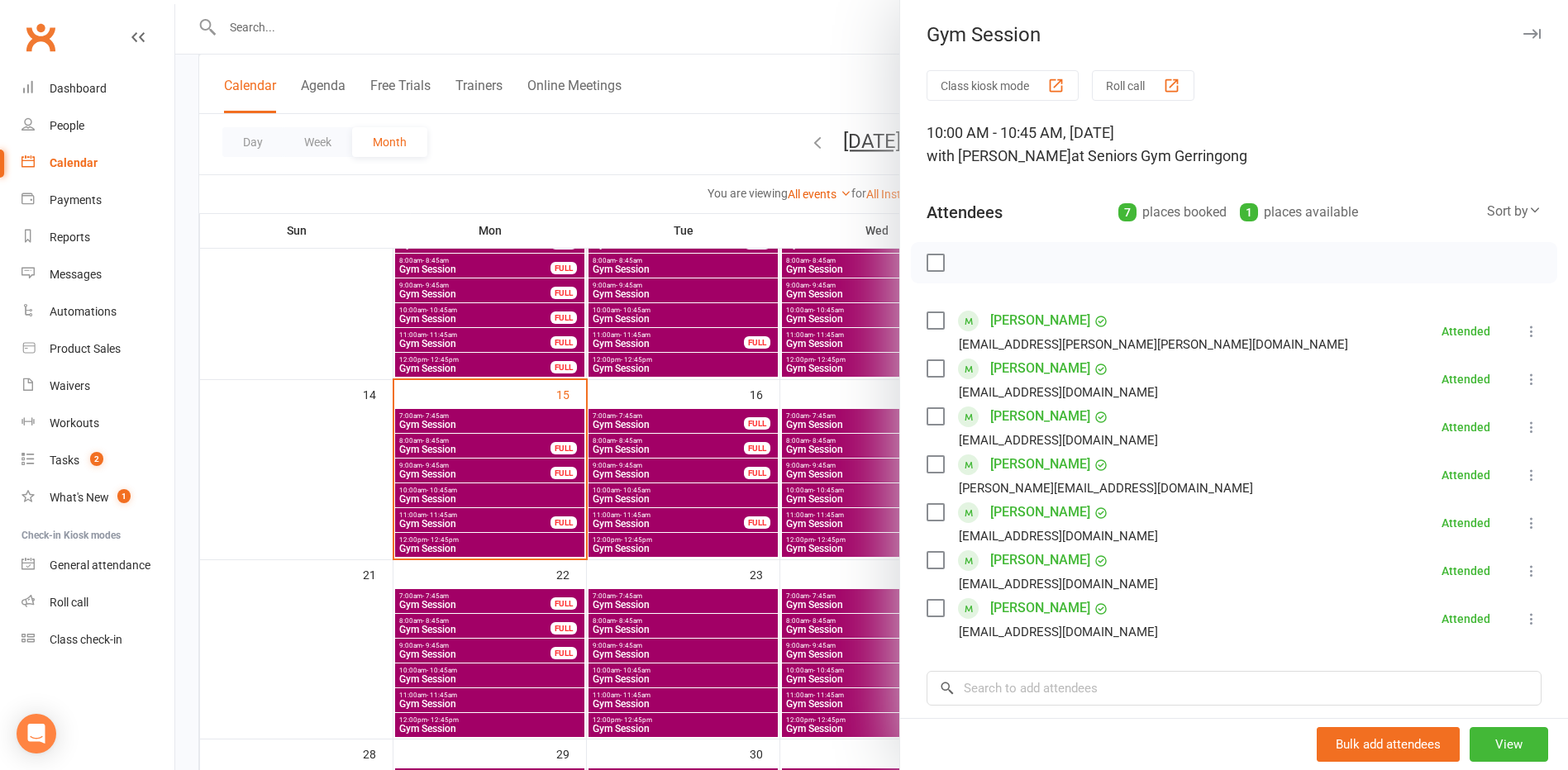
click at [518, 526] on div at bounding box center [871, 385] width 1392 height 770
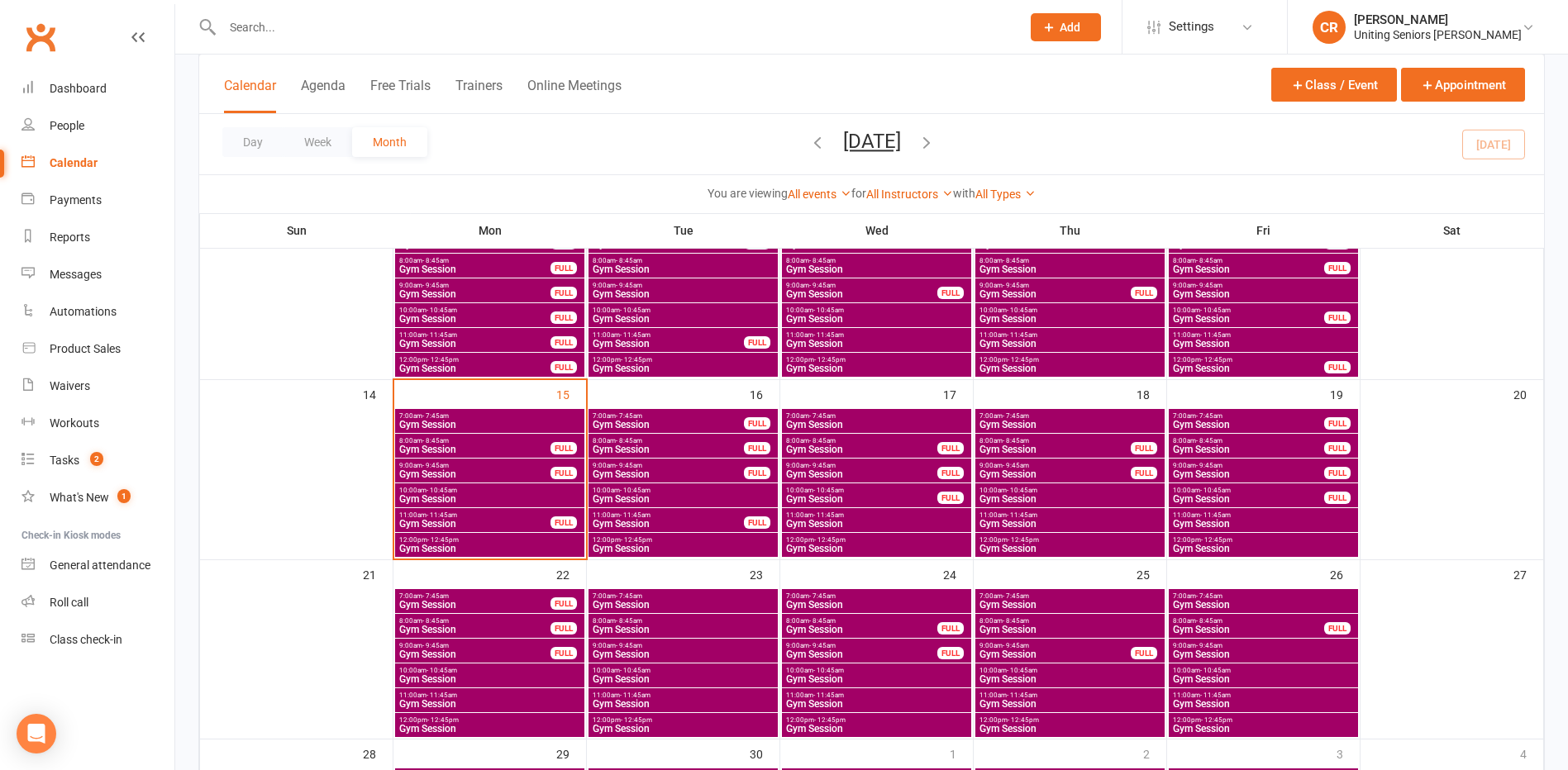
click at [522, 512] on span "11:00am - 11:45am" at bounding box center [474, 515] width 153 height 8
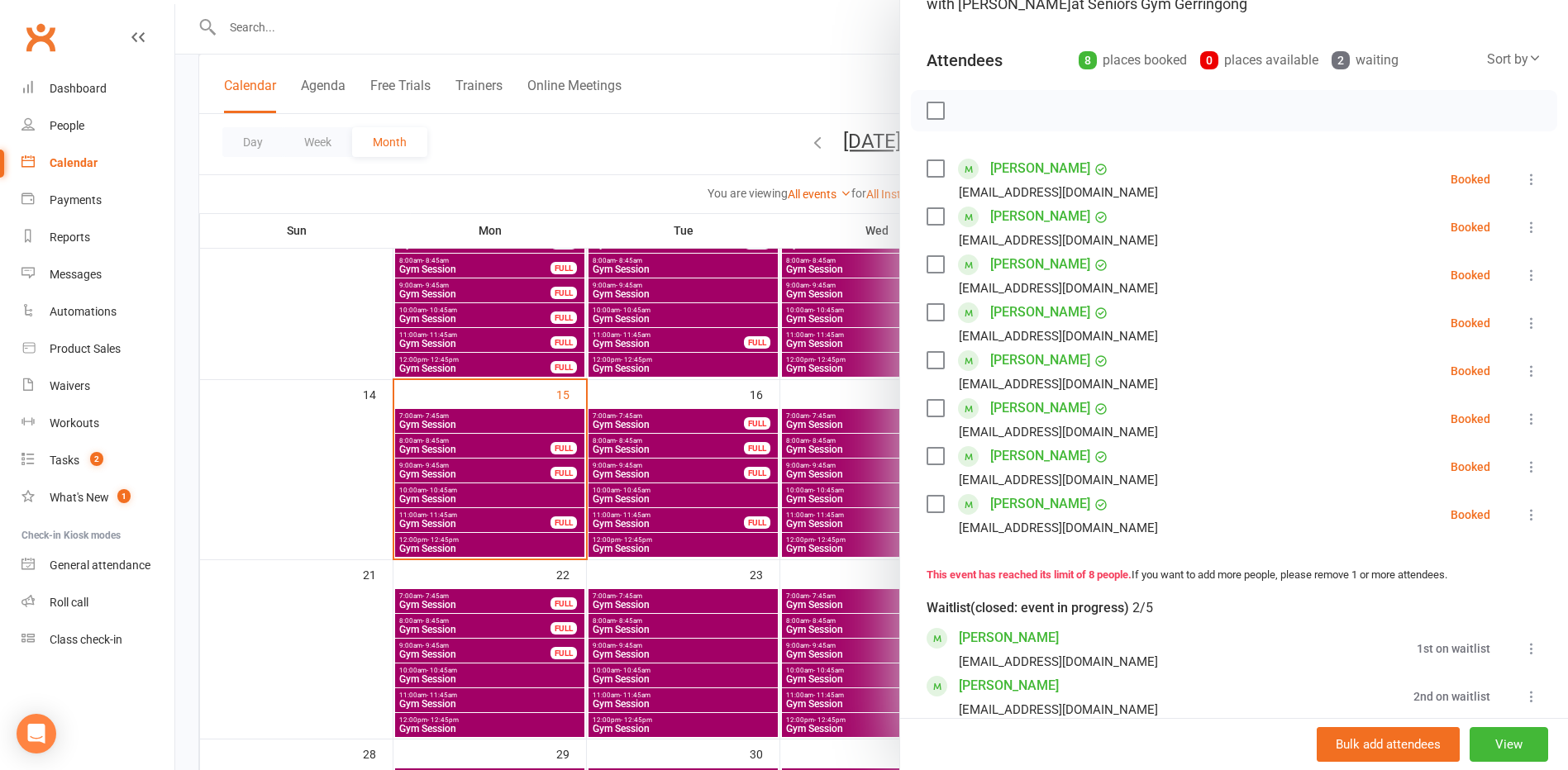
scroll to position [165, 0]
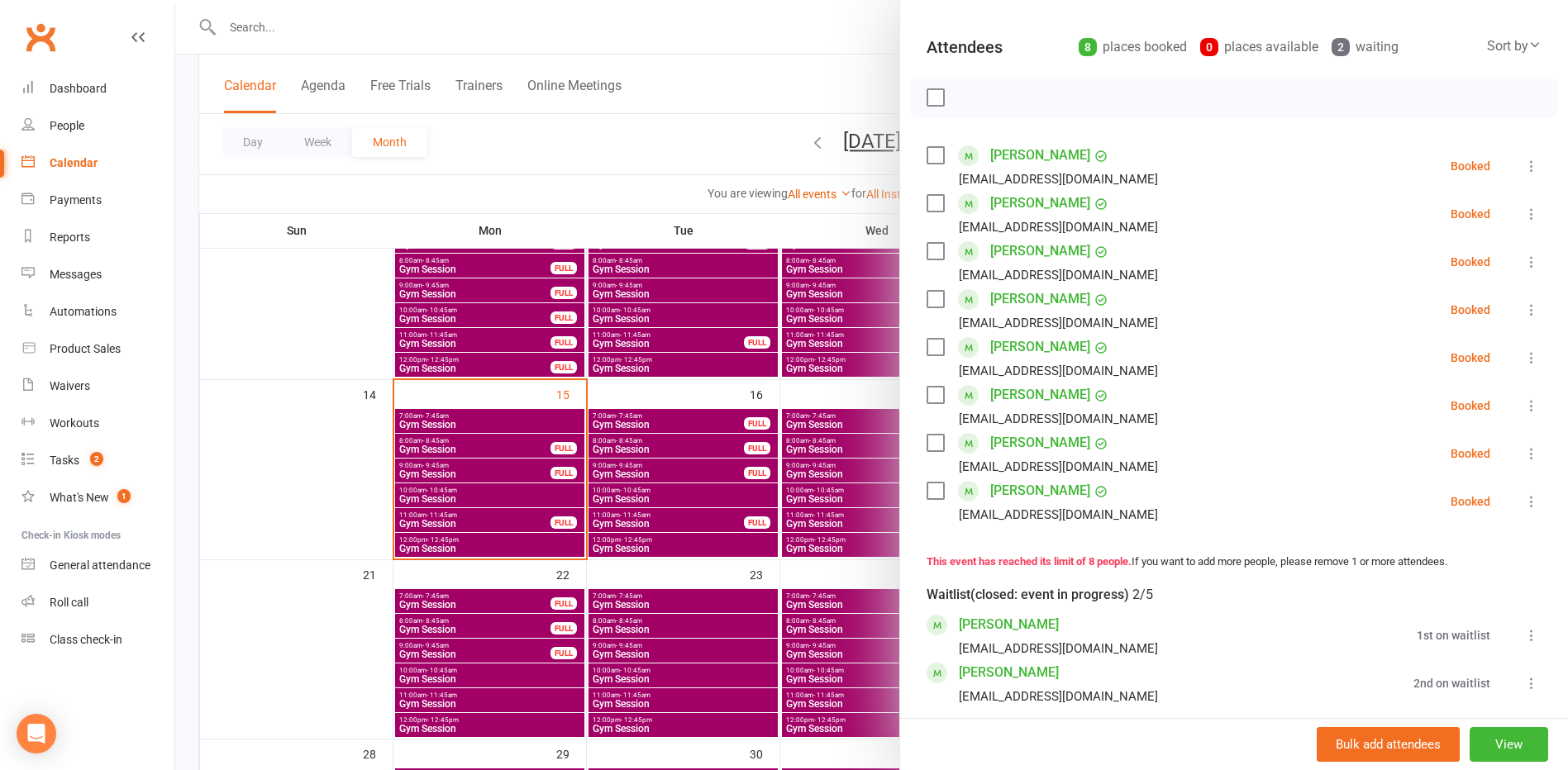
click at [930, 155] on label at bounding box center [934, 155] width 16 height 16
click at [930, 205] on label at bounding box center [934, 203] width 16 height 16
click at [938, 246] on label at bounding box center [934, 251] width 16 height 16
click at [927, 403] on label at bounding box center [934, 395] width 16 height 16
click at [939, 474] on div "gjpar19@outlook.com" at bounding box center [1045, 466] width 238 height 21
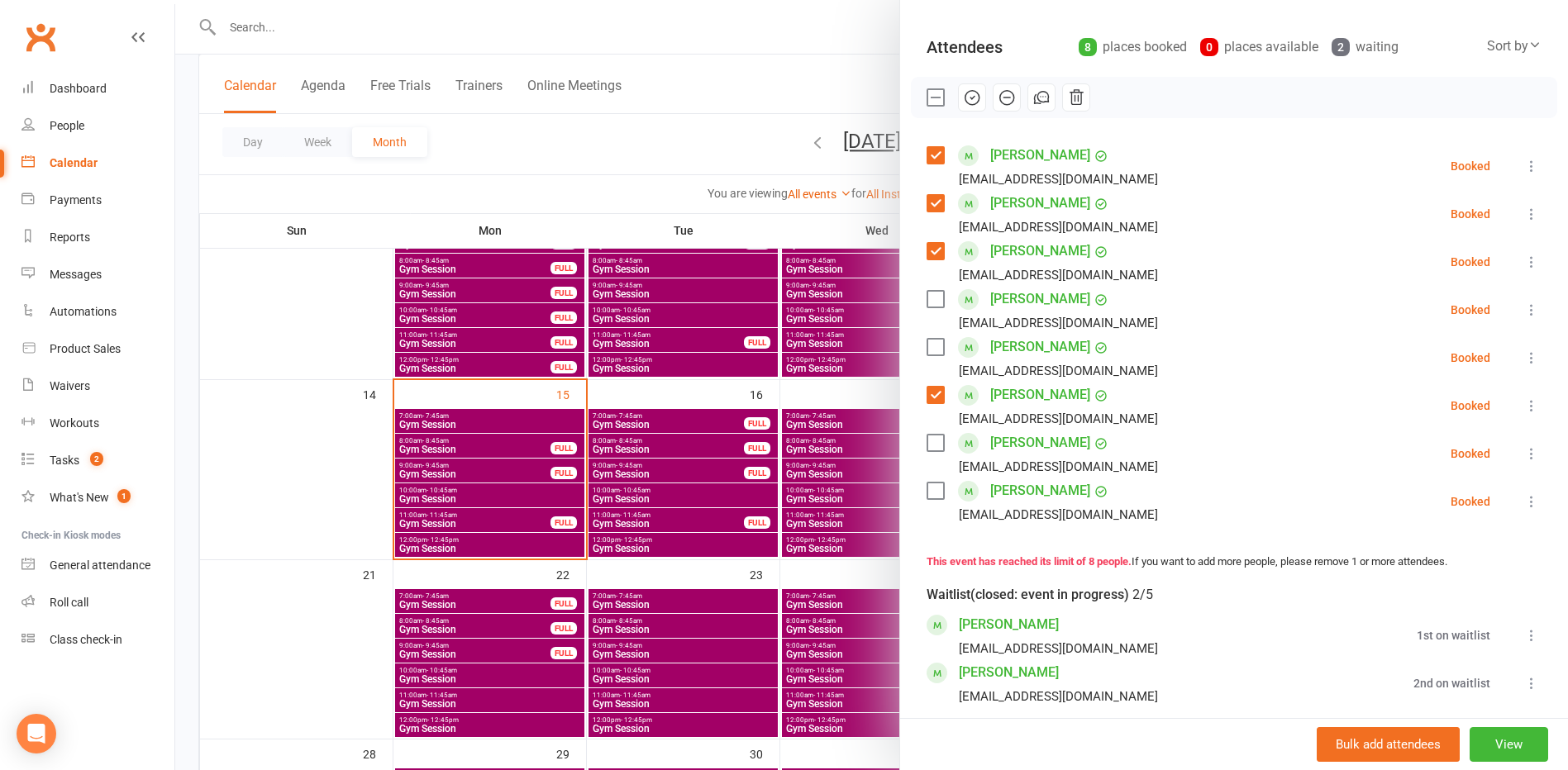
click at [927, 489] on label at bounding box center [934, 490] width 16 height 16
click at [928, 340] on label at bounding box center [934, 346] width 16 height 16
click at [969, 95] on icon "button" at bounding box center [971, 97] width 18 height 18
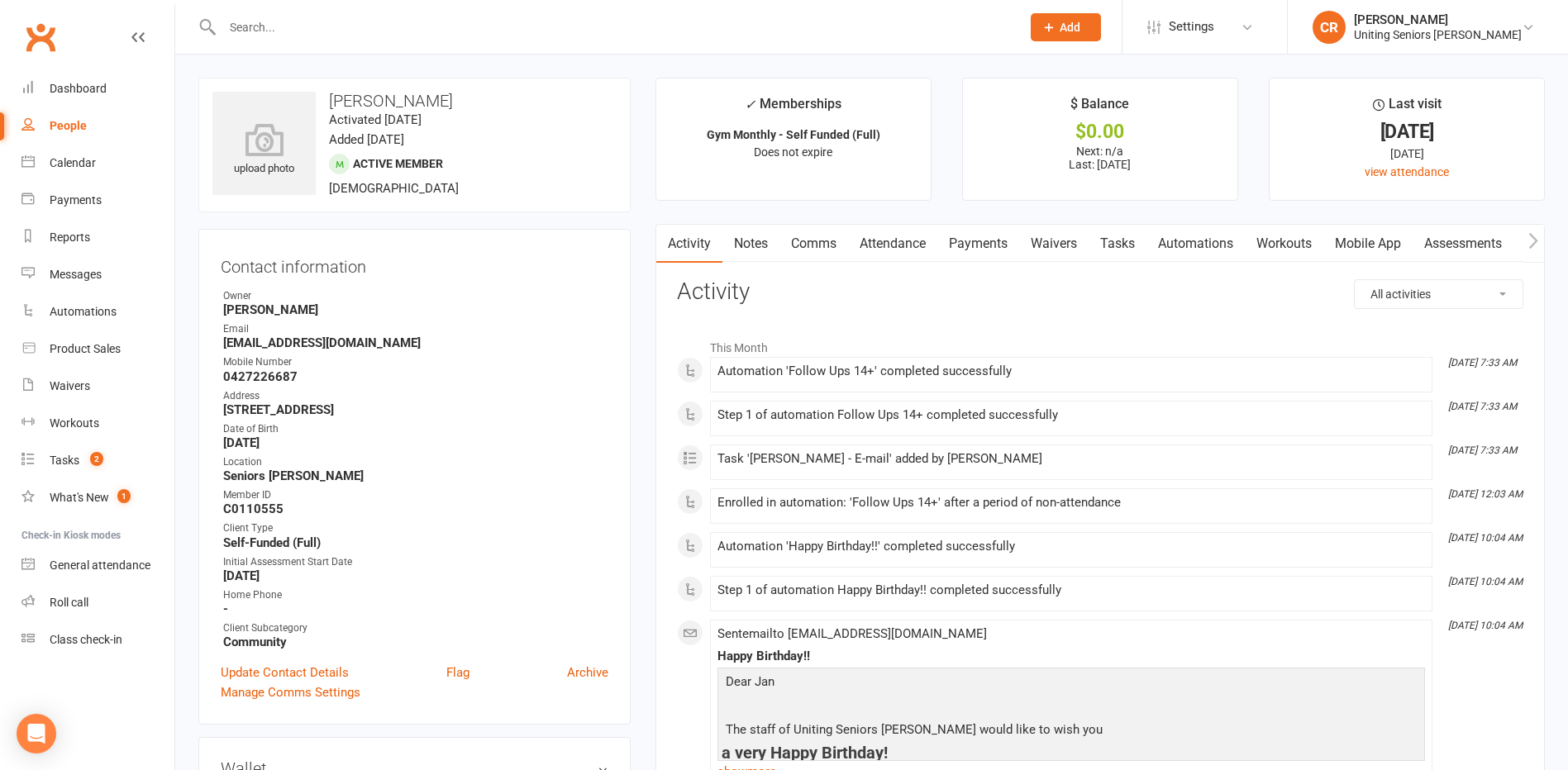
click at [911, 243] on link "Attendance" at bounding box center [892, 244] width 90 height 38
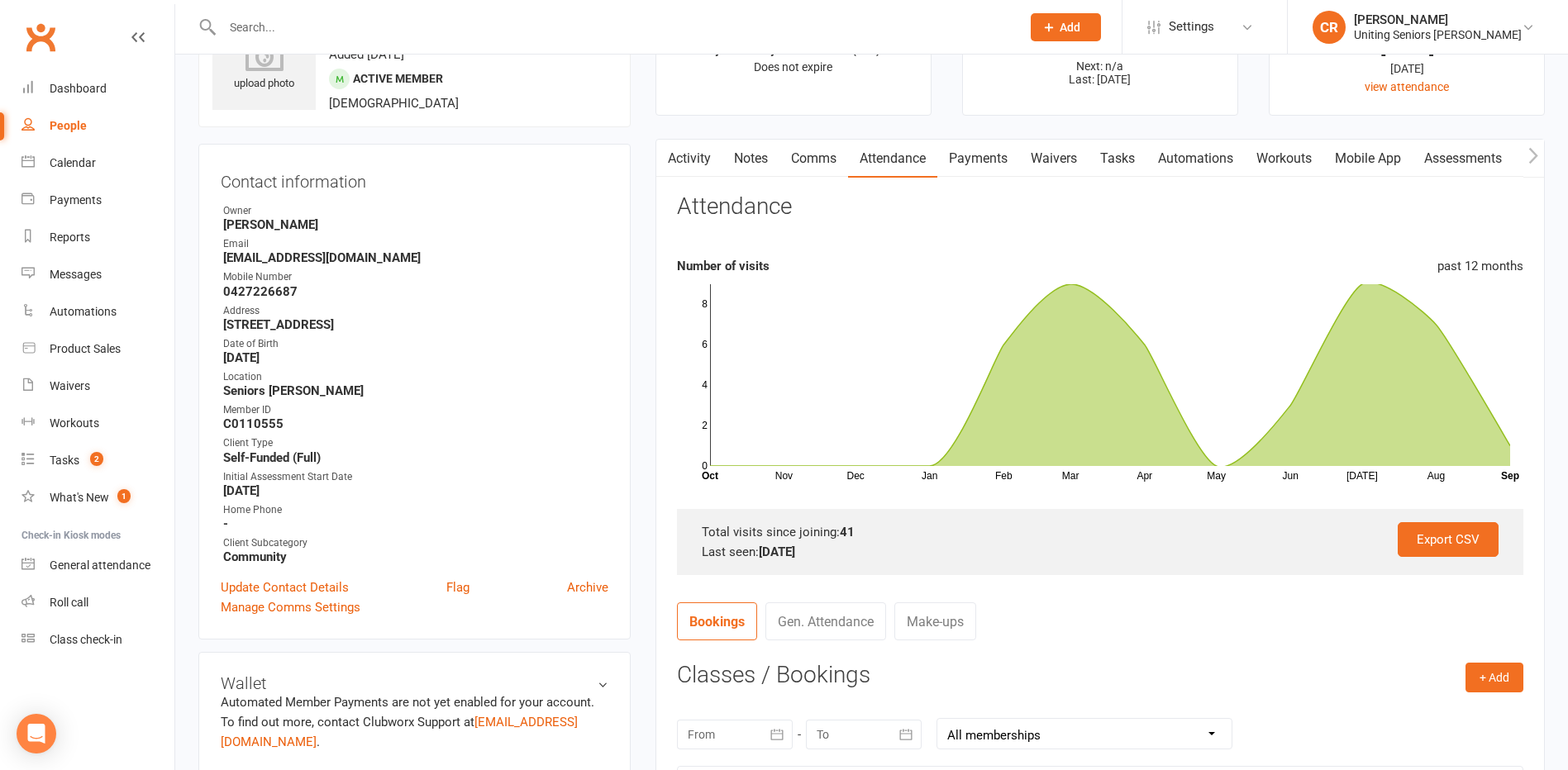
scroll to position [83, 0]
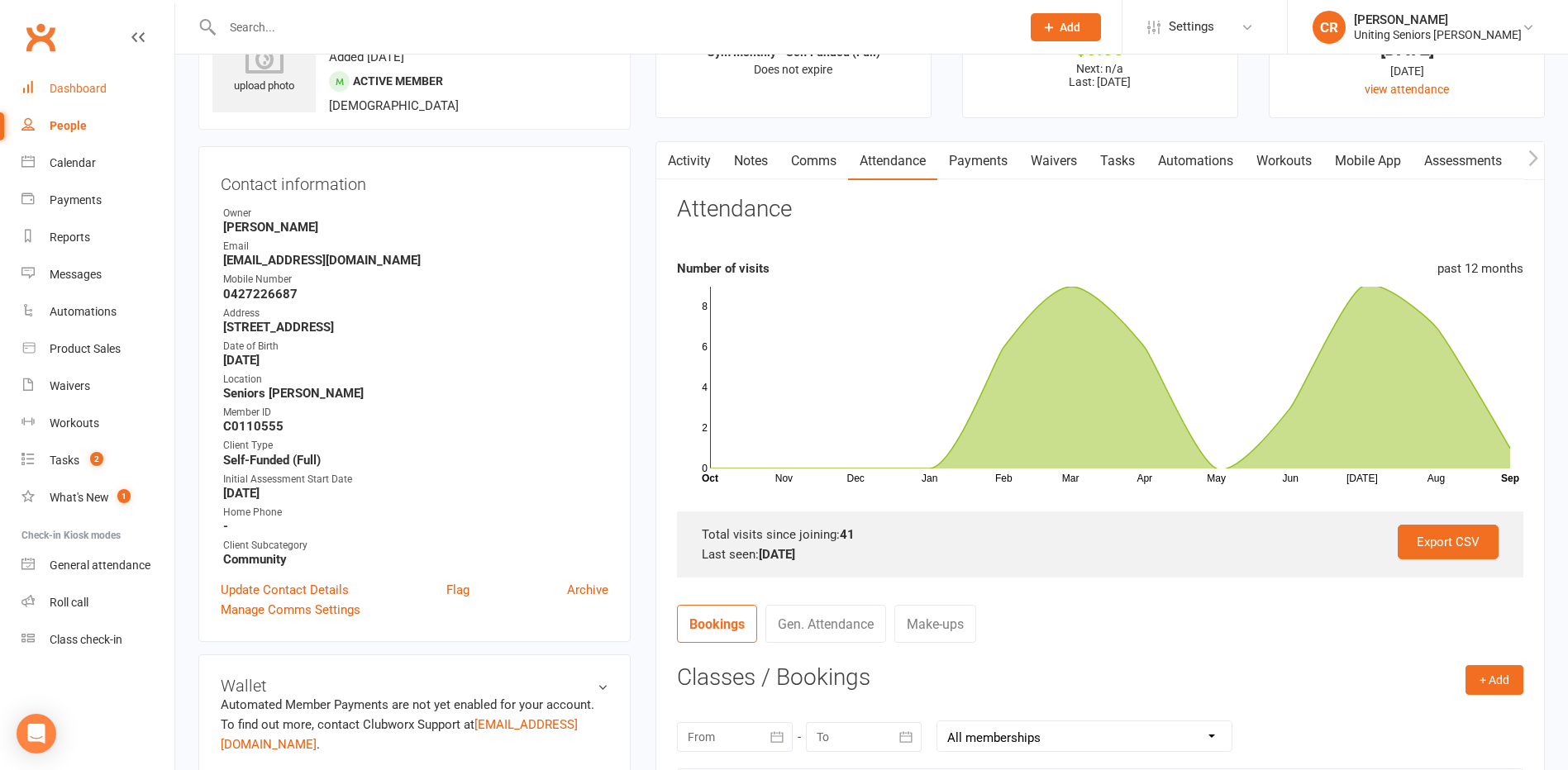
click at [62, 79] on link "Dashboard" at bounding box center [97, 89] width 153 height 38
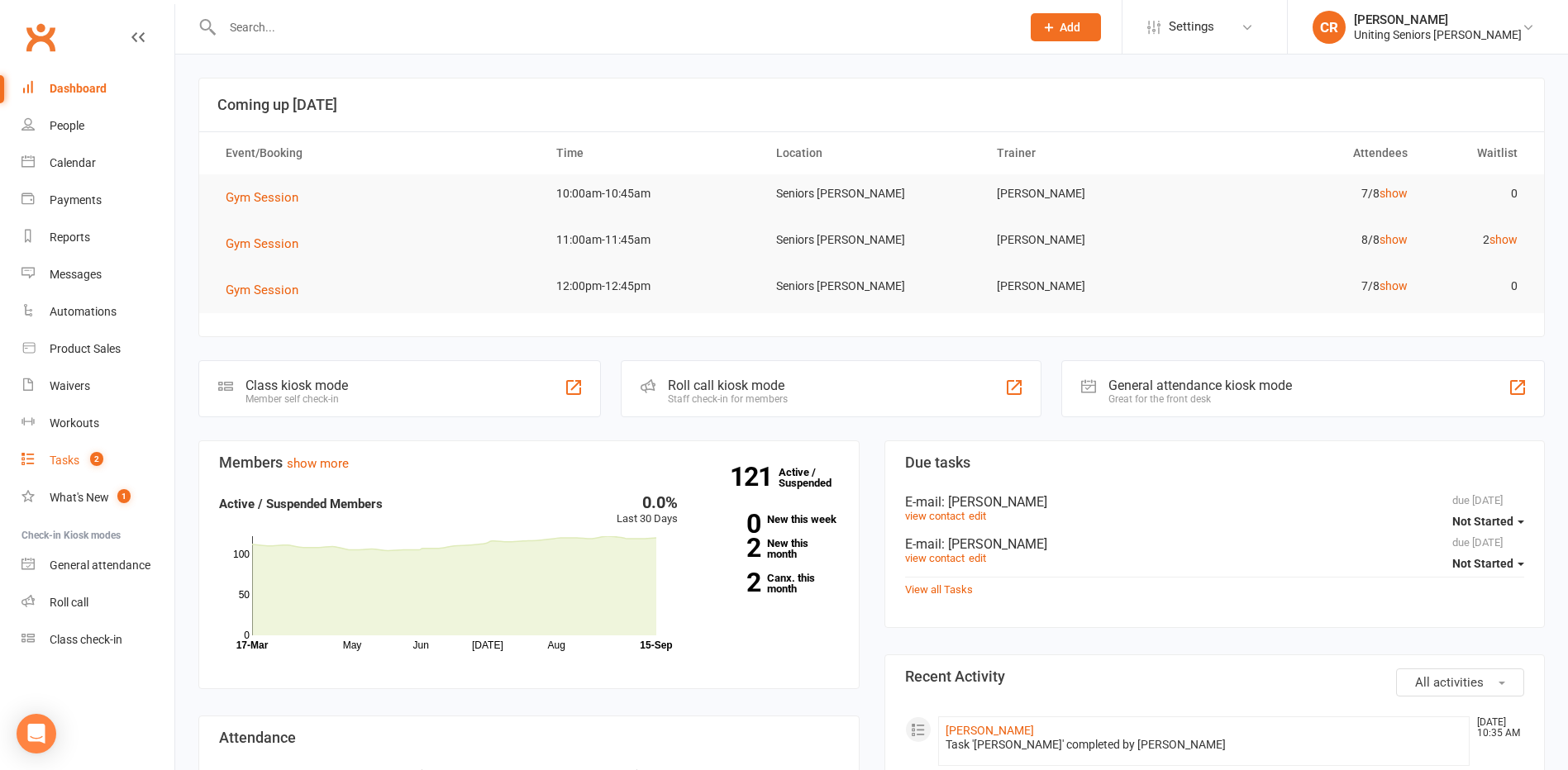
click at [53, 460] on div "Tasks" at bounding box center [64, 460] width 30 height 14
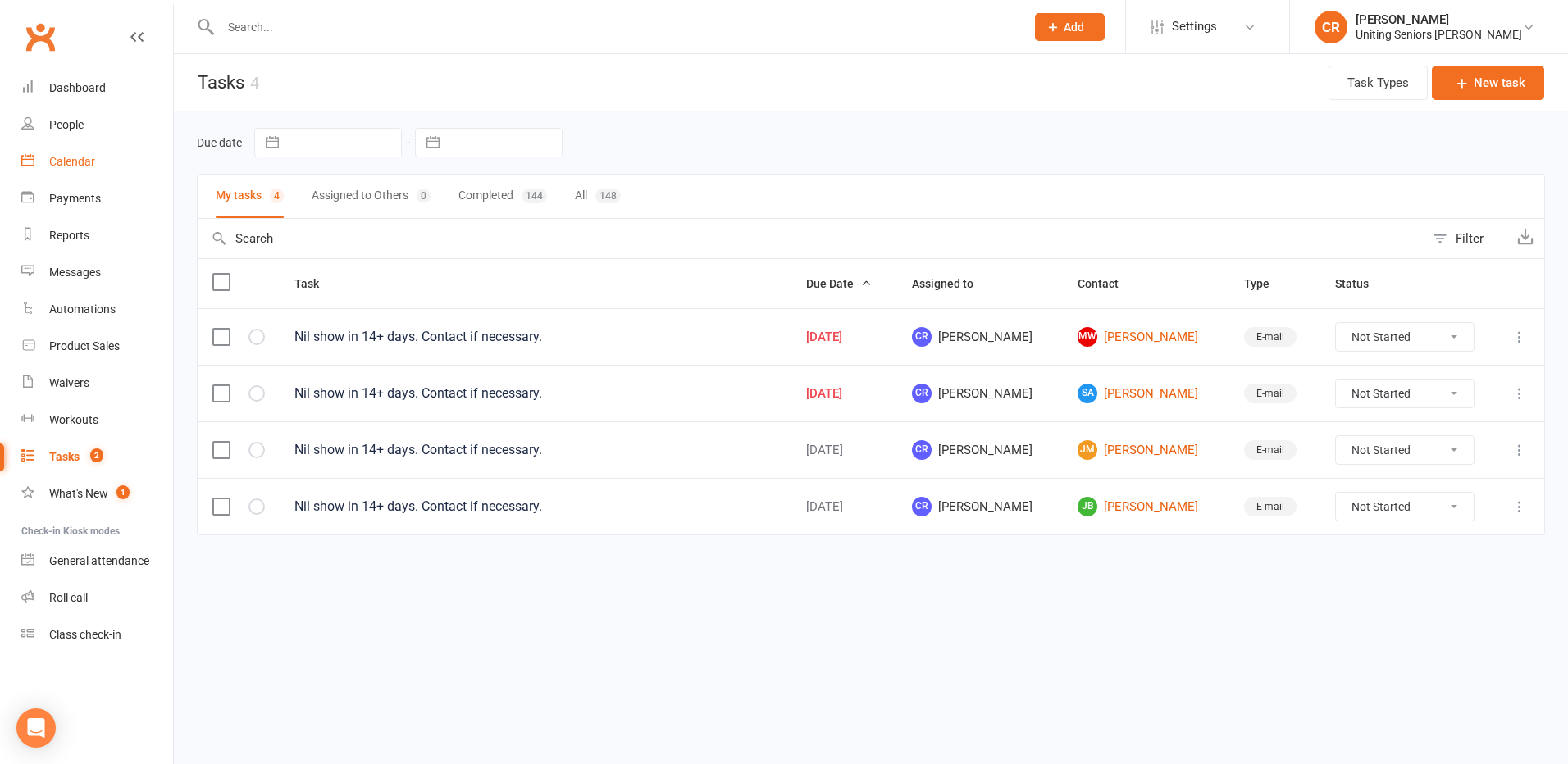
click at [98, 147] on link "Calendar" at bounding box center [96, 162] width 151 height 37
click at [90, 162] on div "Calendar" at bounding box center [72, 162] width 46 height 14
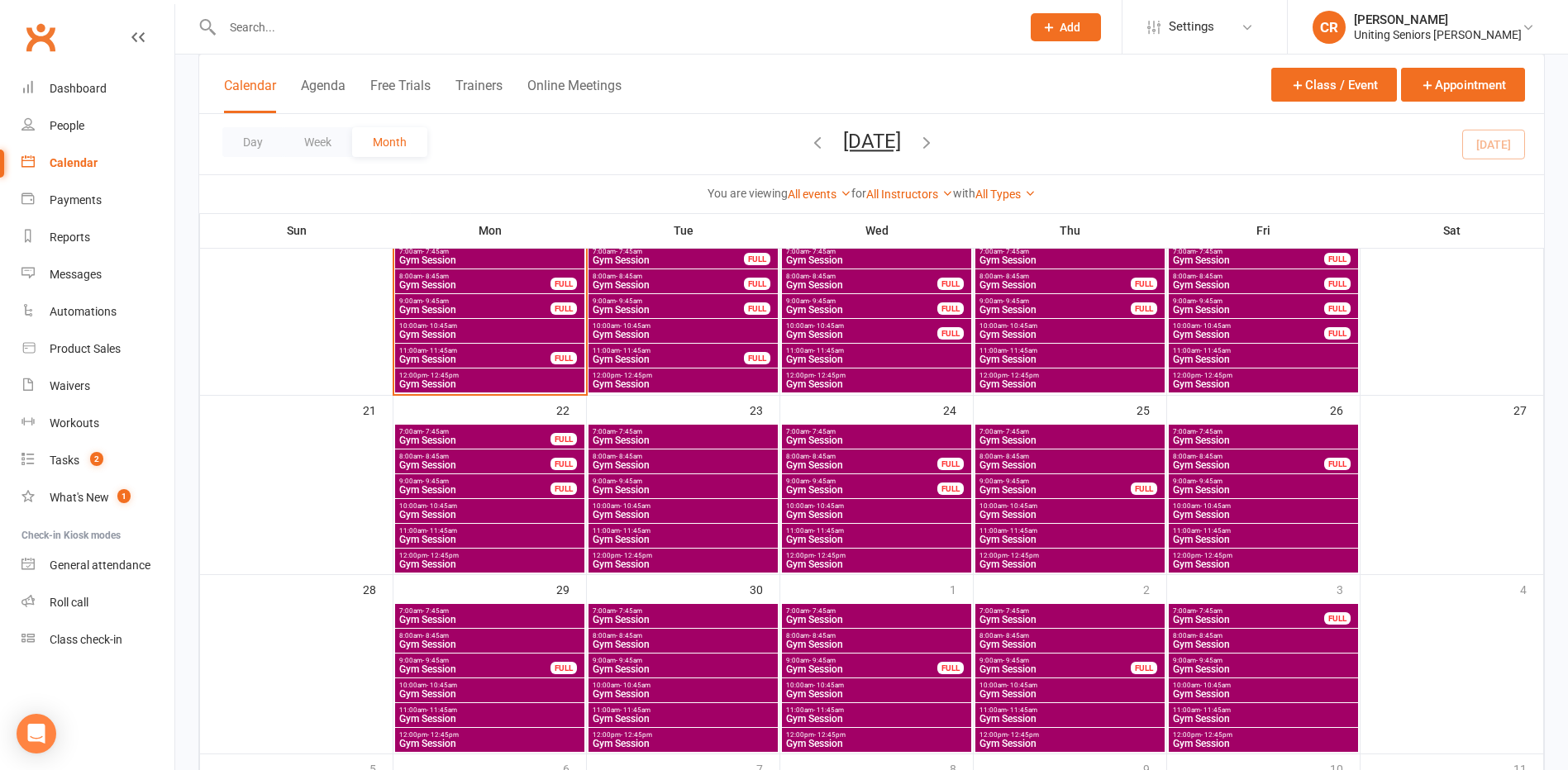
scroll to position [496, 0]
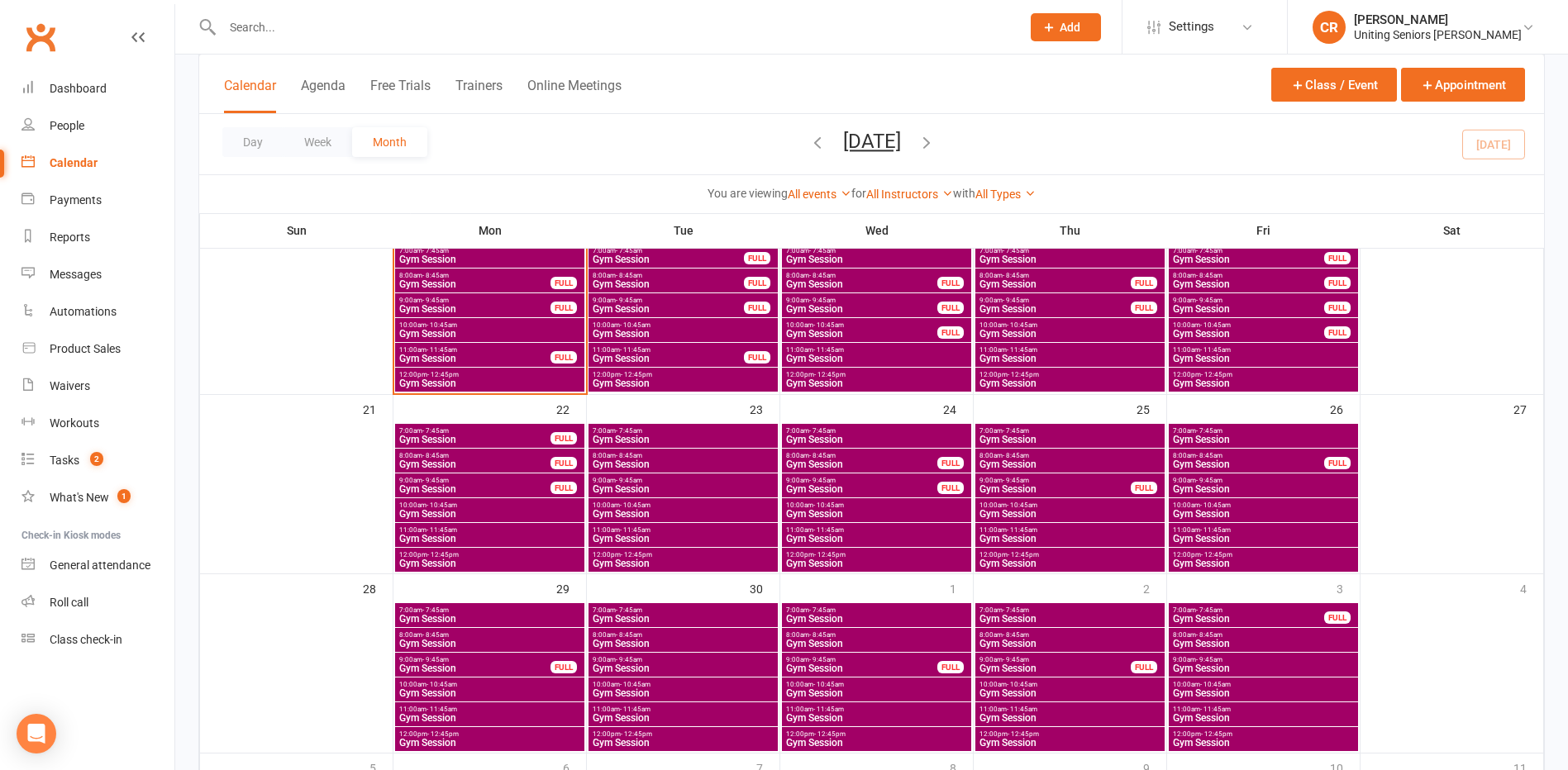
click at [483, 339] on div "10:00am - 10:45am Gym Session" at bounding box center [489, 330] width 189 height 24
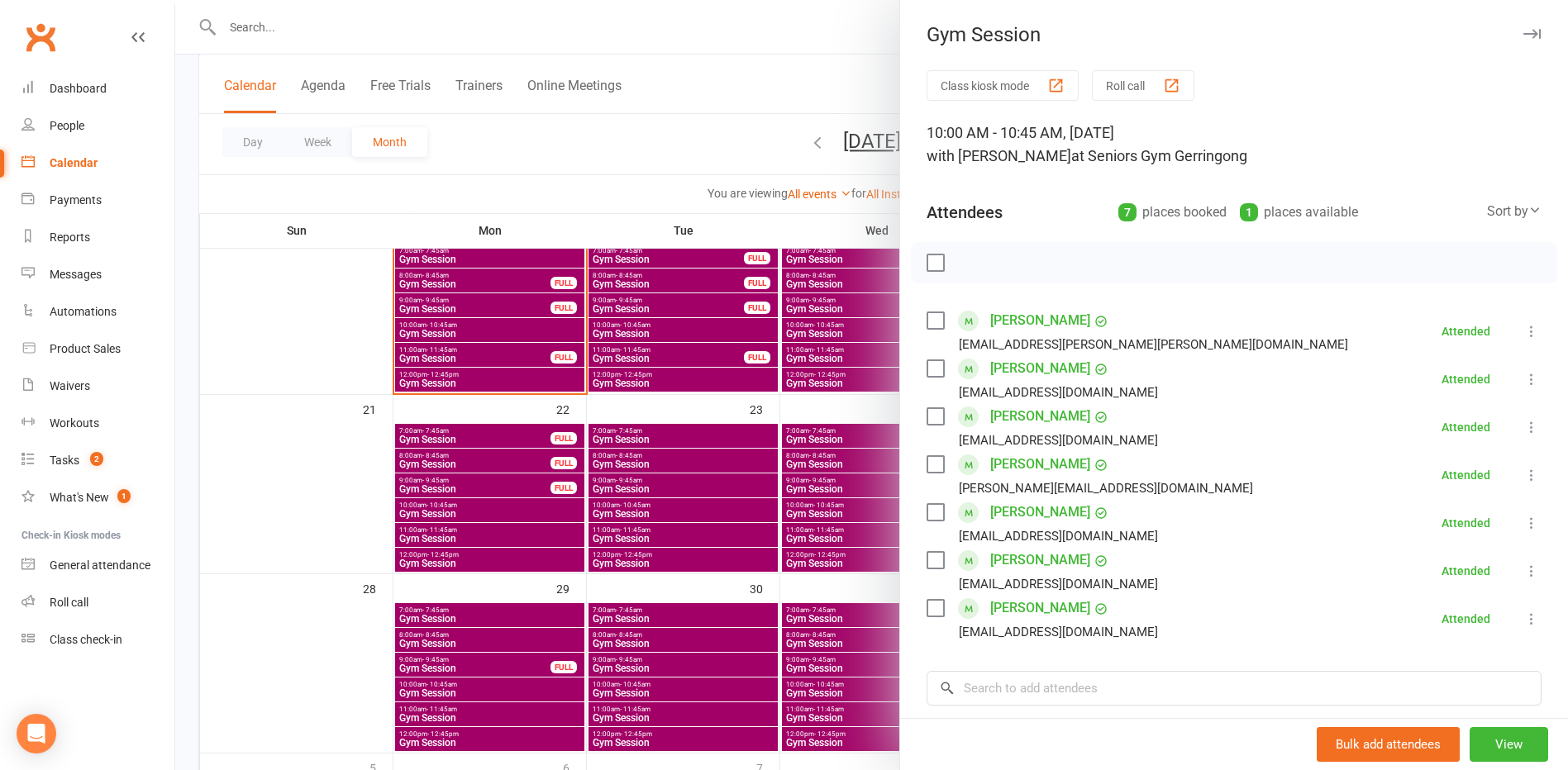
click at [448, 378] on div at bounding box center [871, 385] width 1392 height 770
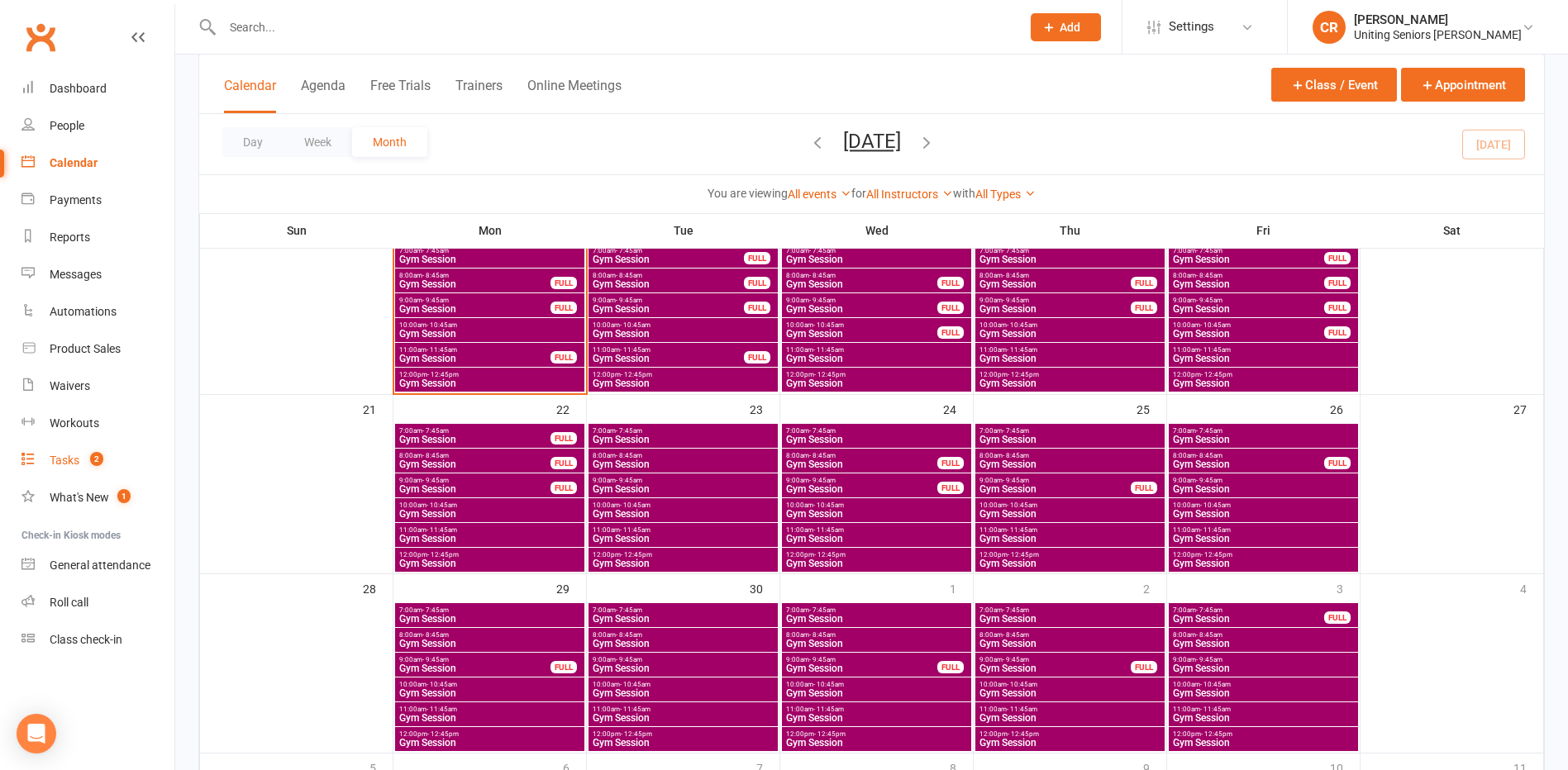
click at [64, 467] on div "Tasks" at bounding box center [64, 460] width 30 height 14
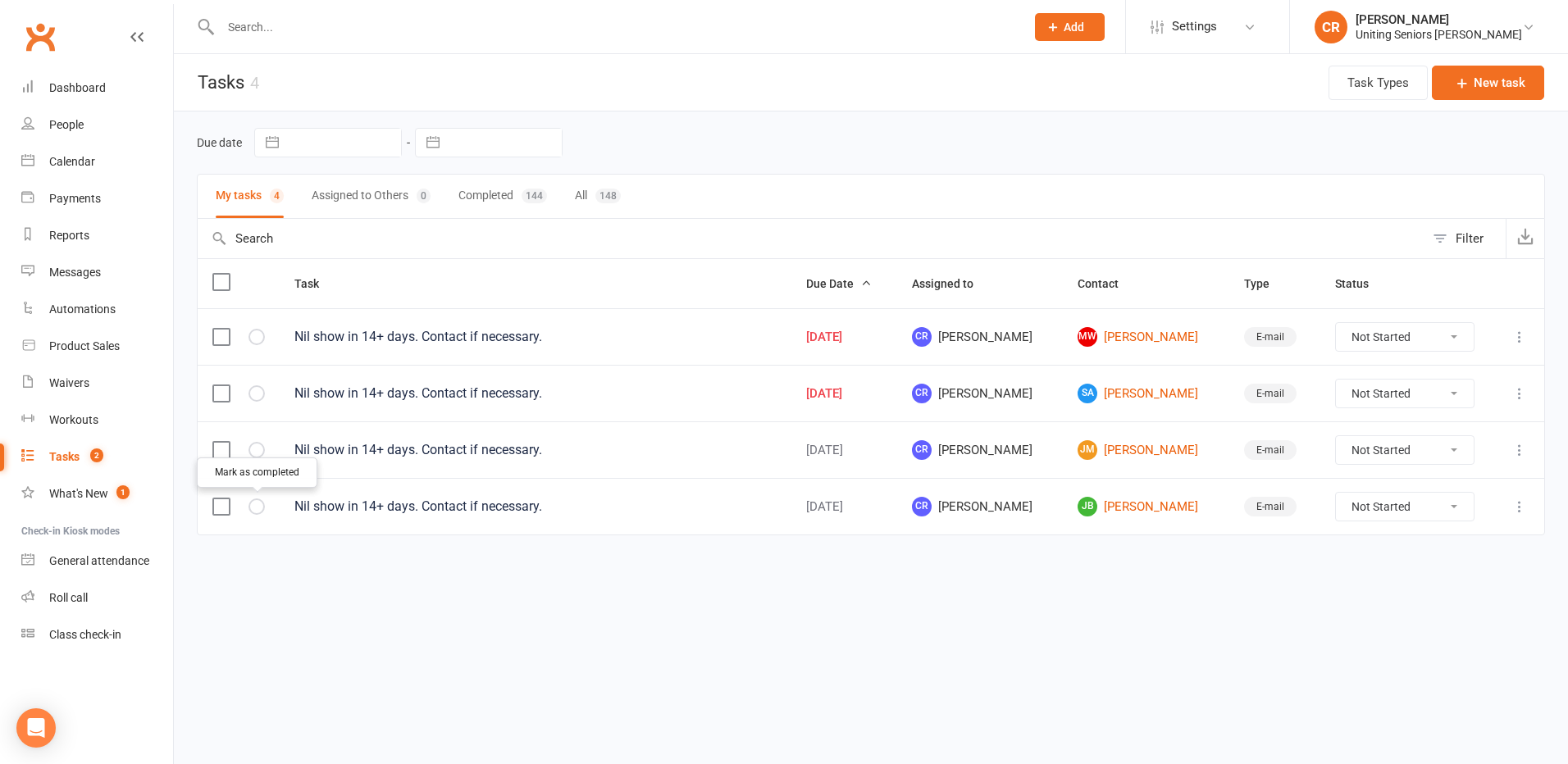
click at [0, 0] on icon "button" at bounding box center [0, 0] width 0 height 0
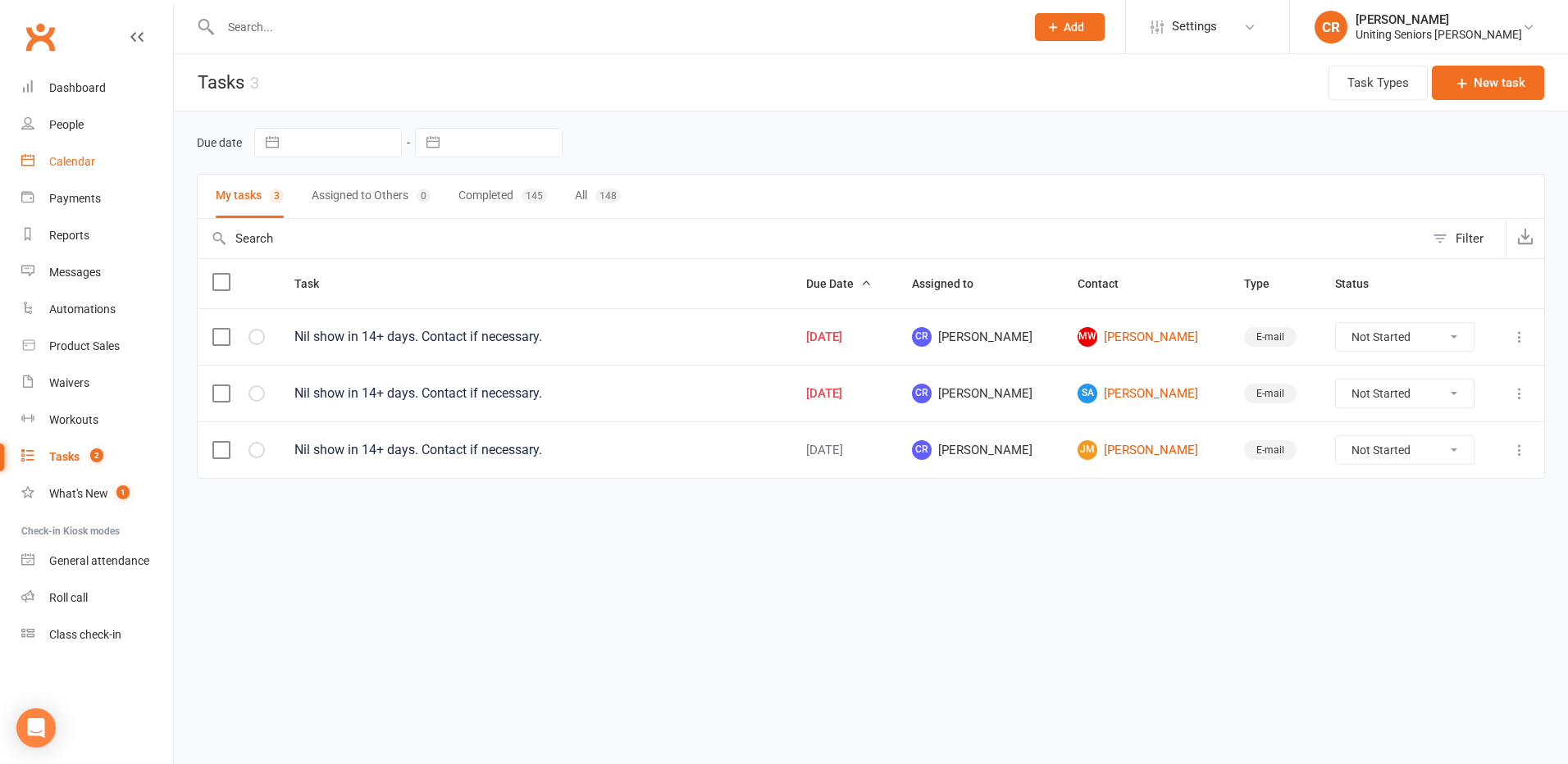
click at [75, 160] on div "Calendar" at bounding box center [72, 162] width 46 height 14
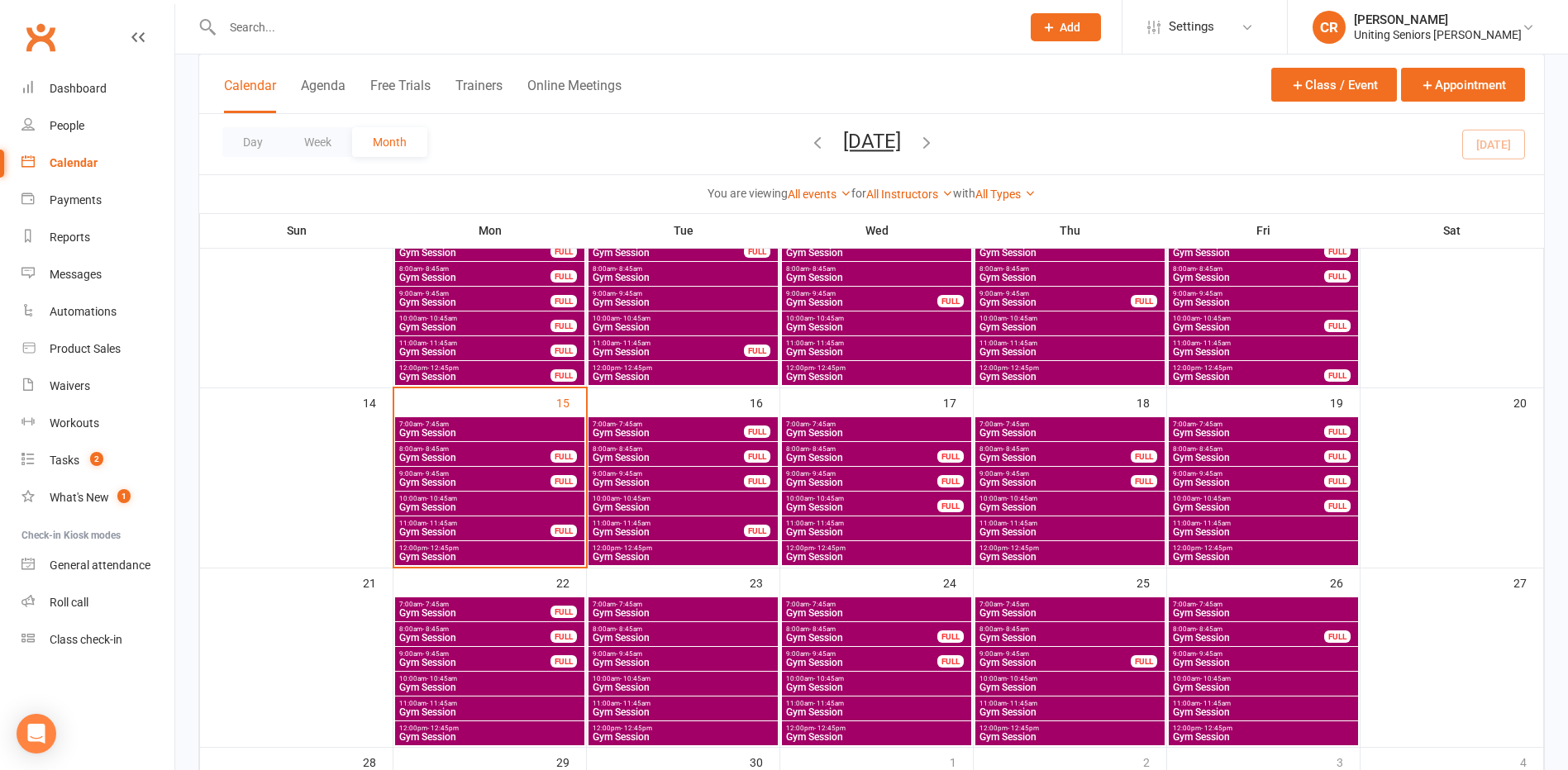
scroll to position [331, 0]
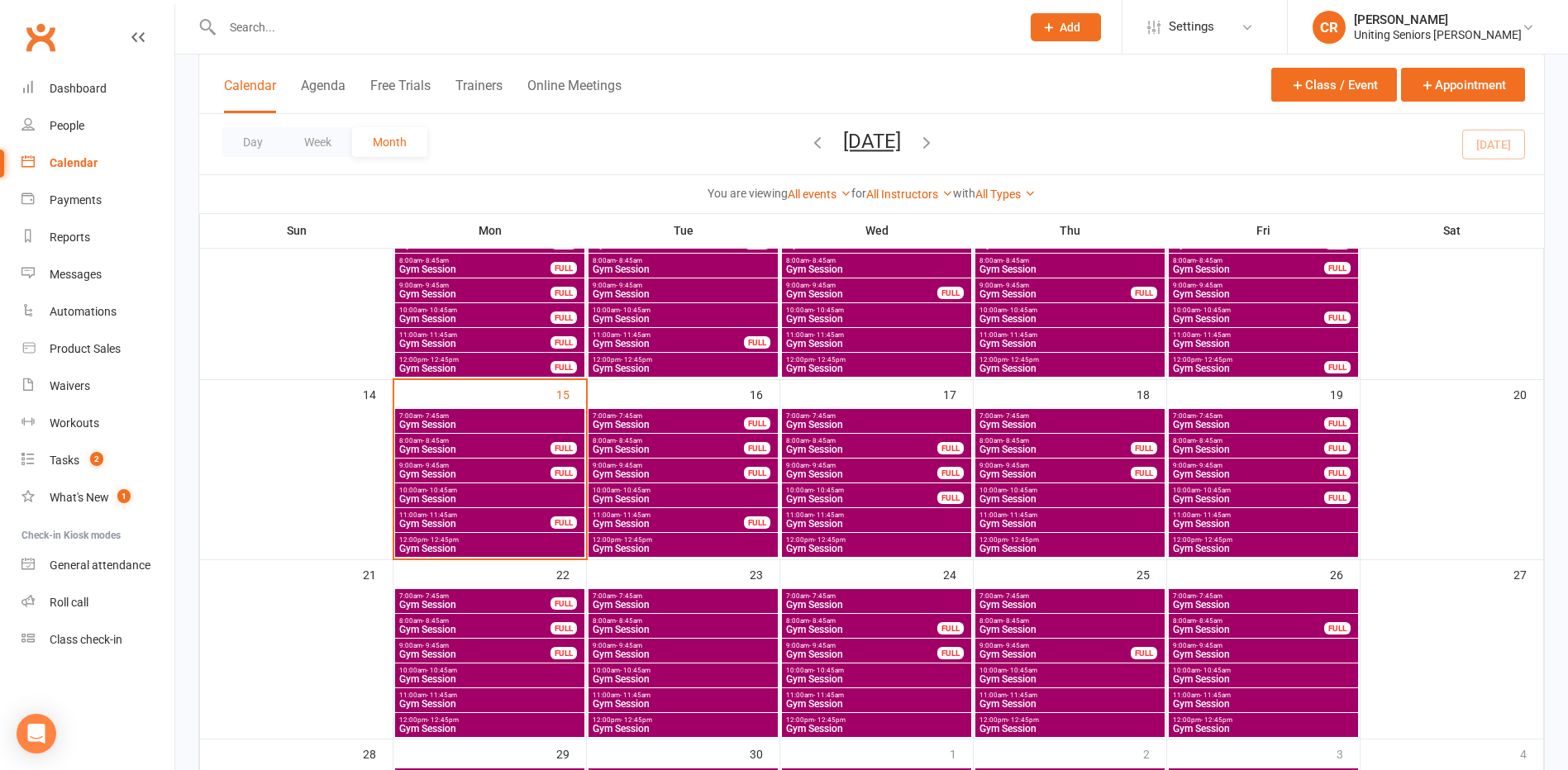
drag, startPoint x: 377, startPoint y: 579, endPoint x: 408, endPoint y: 311, distance: 269.8
click at [408, 311] on div "7:00am - 7:45am Gym Session FULL 8:00am - 8:45am Gym Session FULL 9:00am - 9:45…" at bounding box center [871, 541] width 1345 height 1114
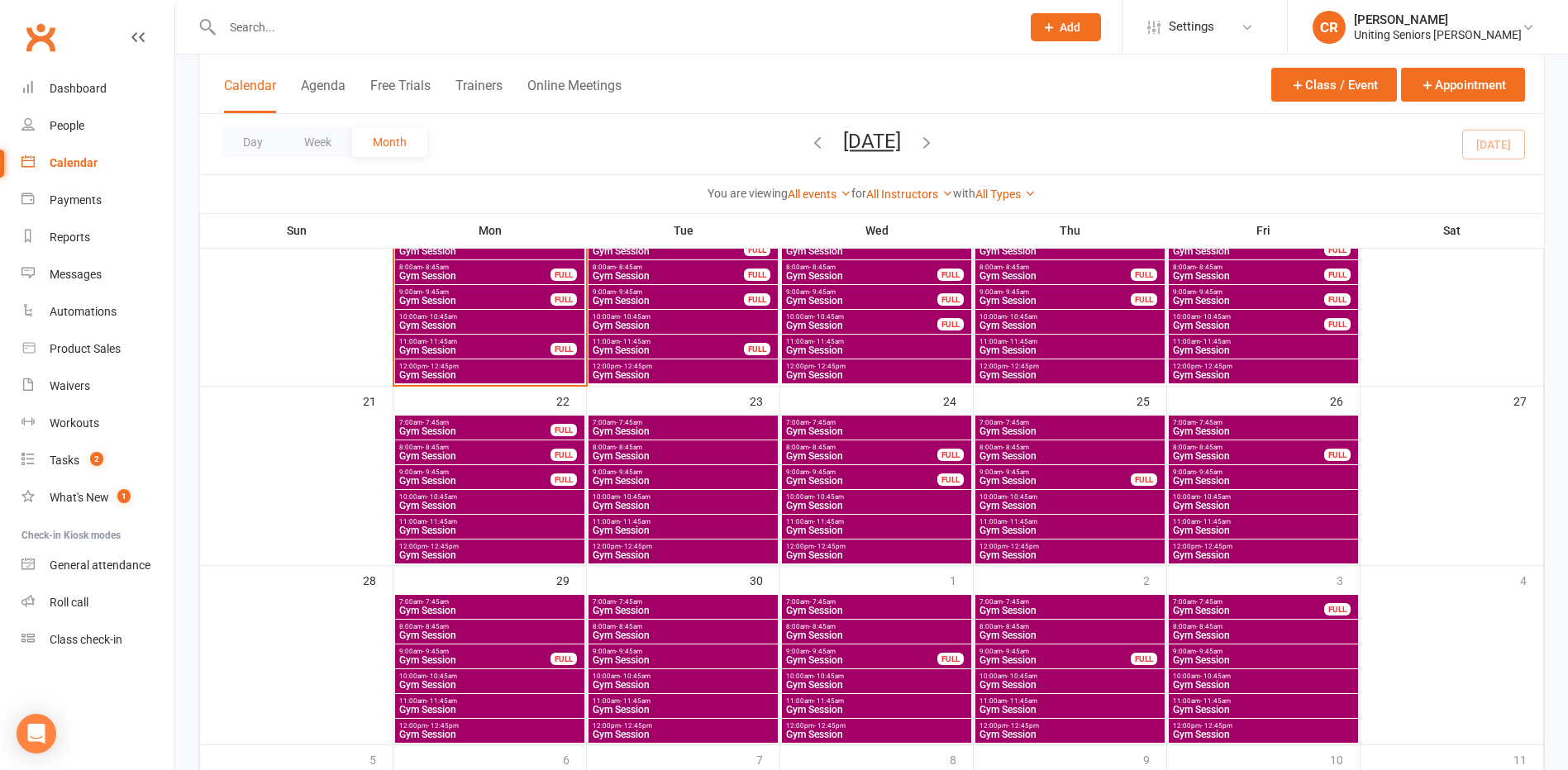
scroll to position [414, 0]
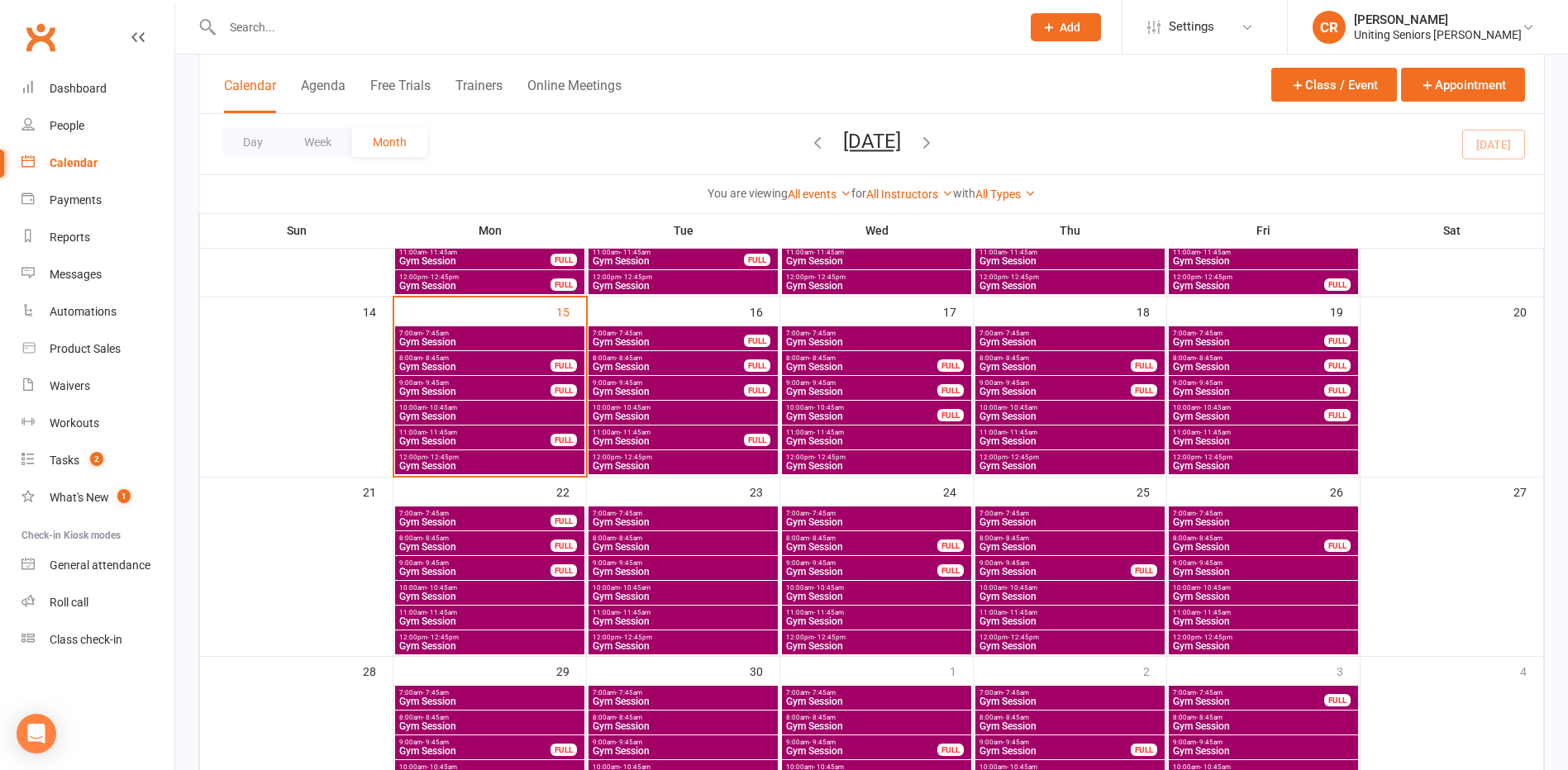
click at [483, 402] on div "10:00am - 10:45am Gym Session" at bounding box center [489, 413] width 189 height 24
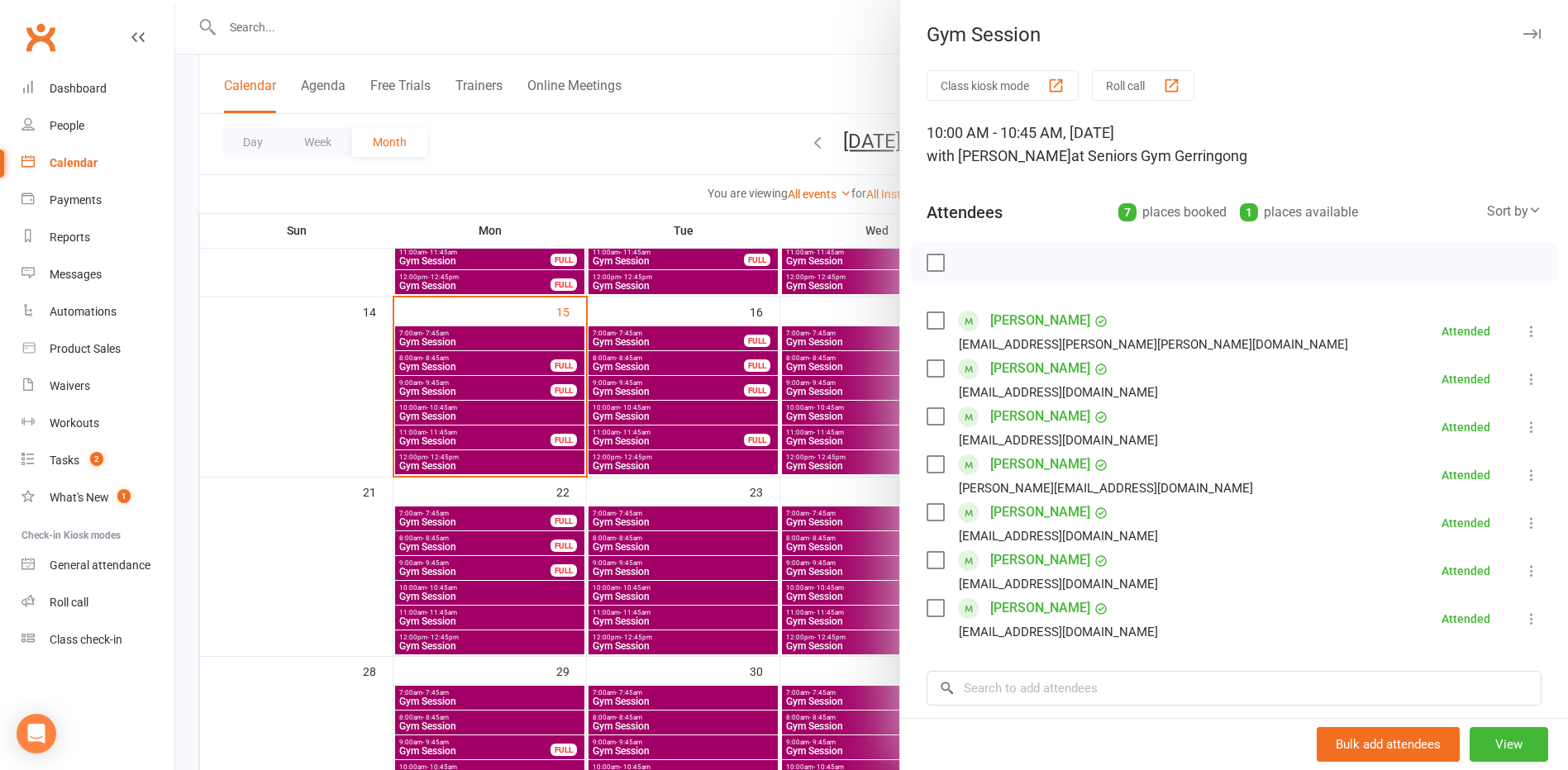
click at [477, 450] on div at bounding box center [871, 385] width 1392 height 770
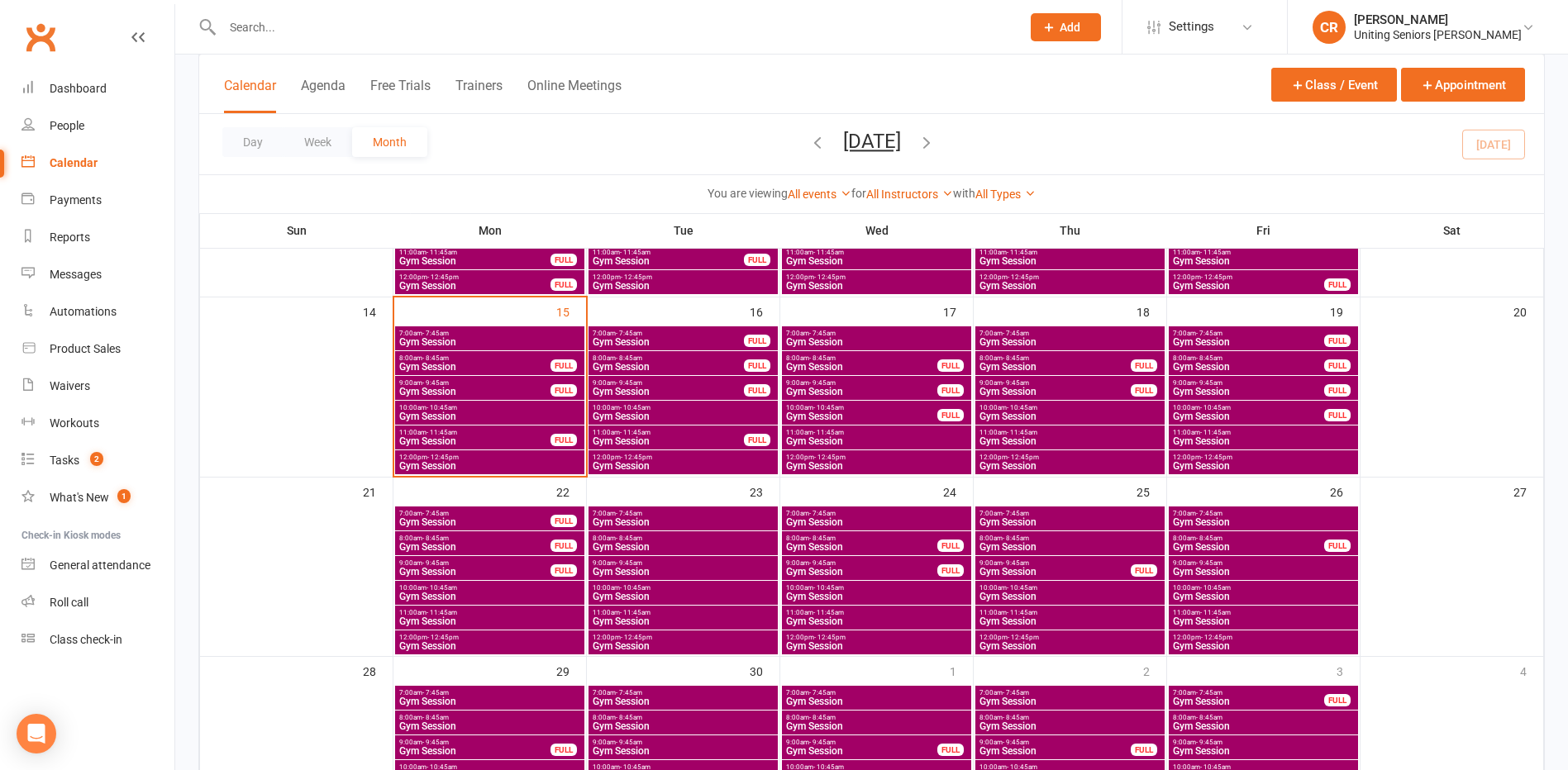
click at [479, 431] on span "11:00am - 11:45am" at bounding box center [474, 432] width 153 height 8
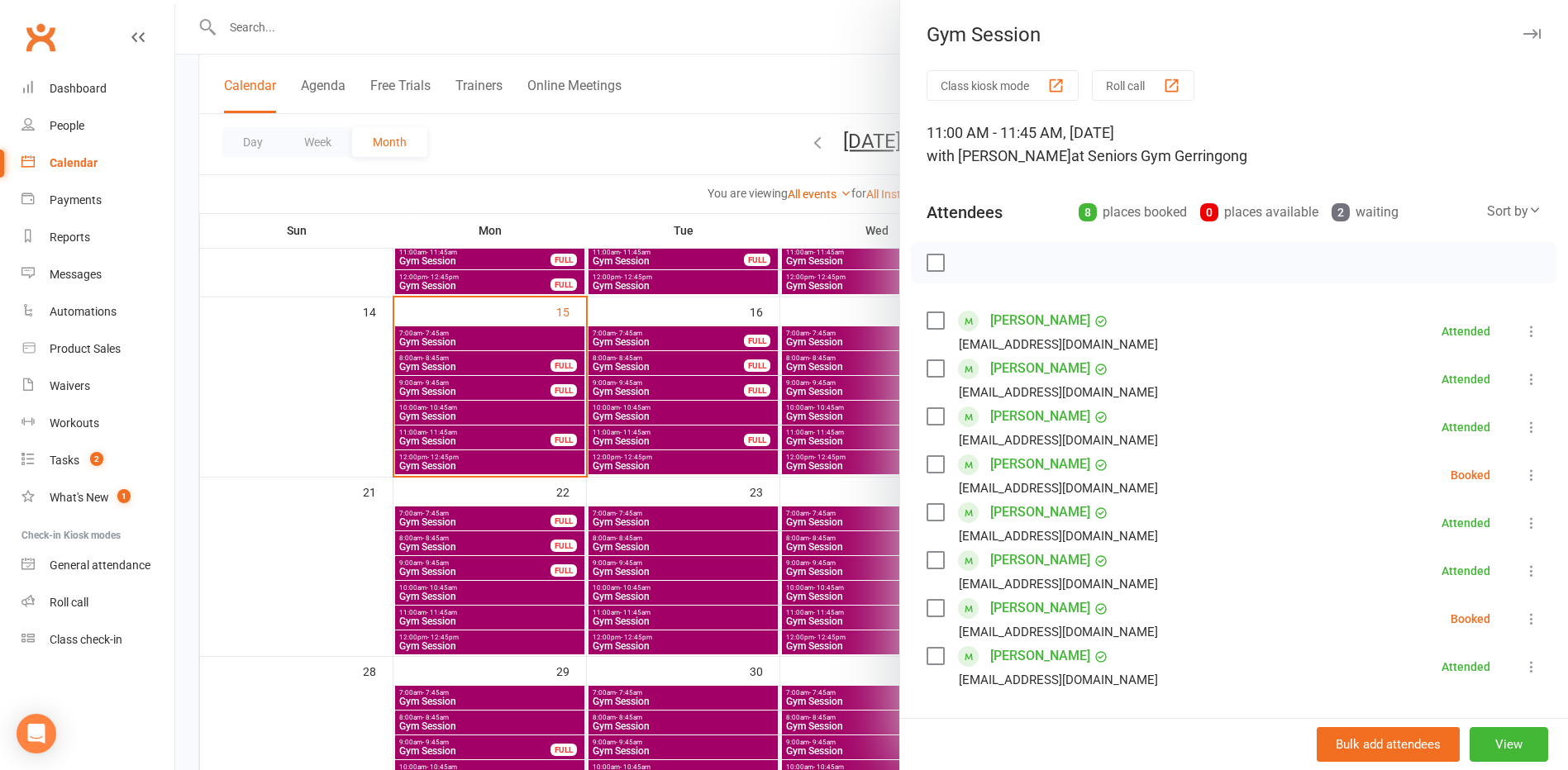
drag, startPoint x: 931, startPoint y: 468, endPoint x: 931, endPoint y: 483, distance: 15.0
click at [931, 468] on label at bounding box center [934, 464] width 16 height 16
click at [929, 605] on label at bounding box center [934, 608] width 16 height 16
click at [970, 263] on icon "button" at bounding box center [971, 263] width 2 height 2
click at [1036, 564] on link "[PERSON_NAME]" at bounding box center [1039, 560] width 100 height 26
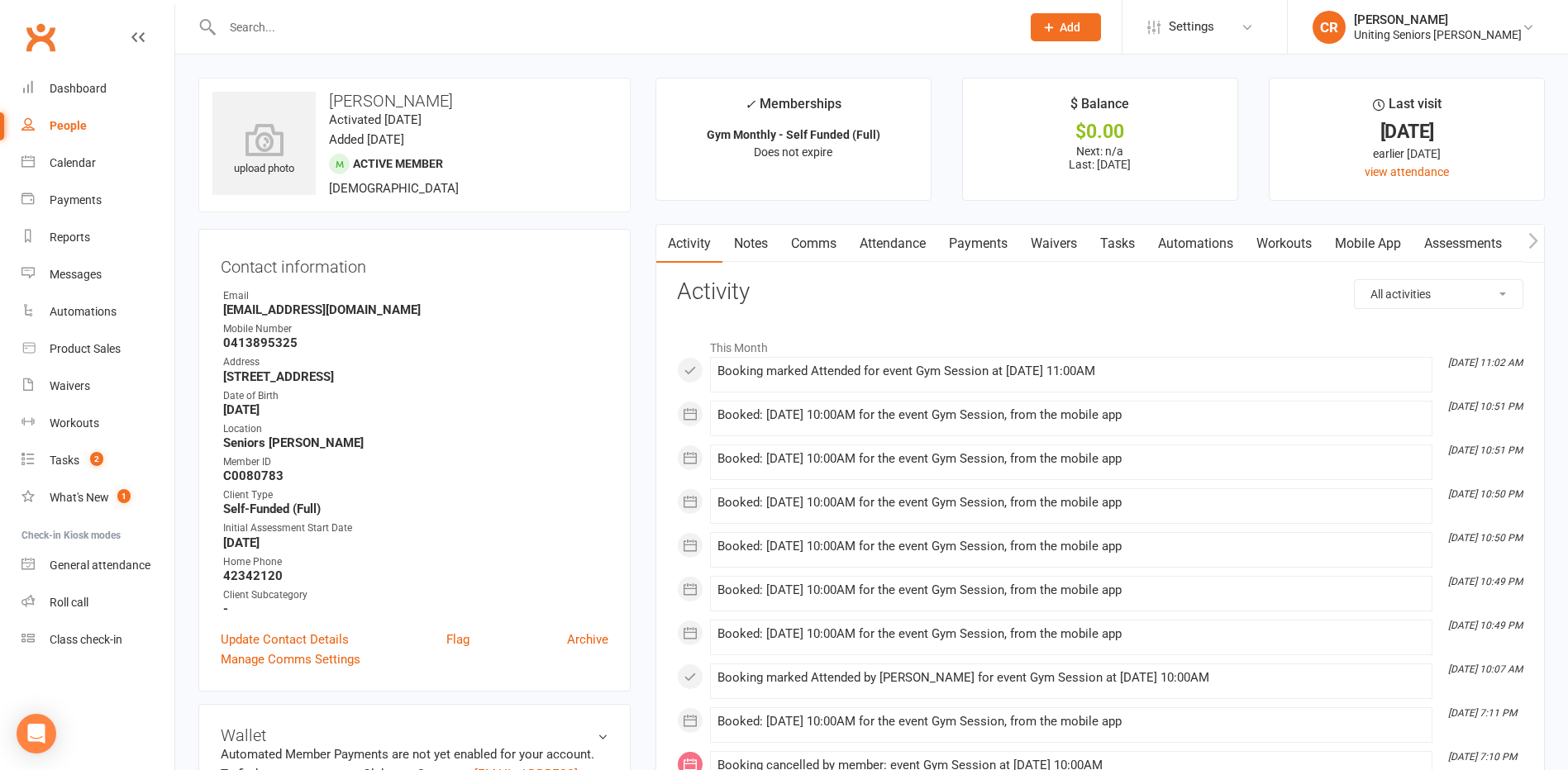
click at [881, 246] on link "Attendance" at bounding box center [892, 244] width 90 height 38
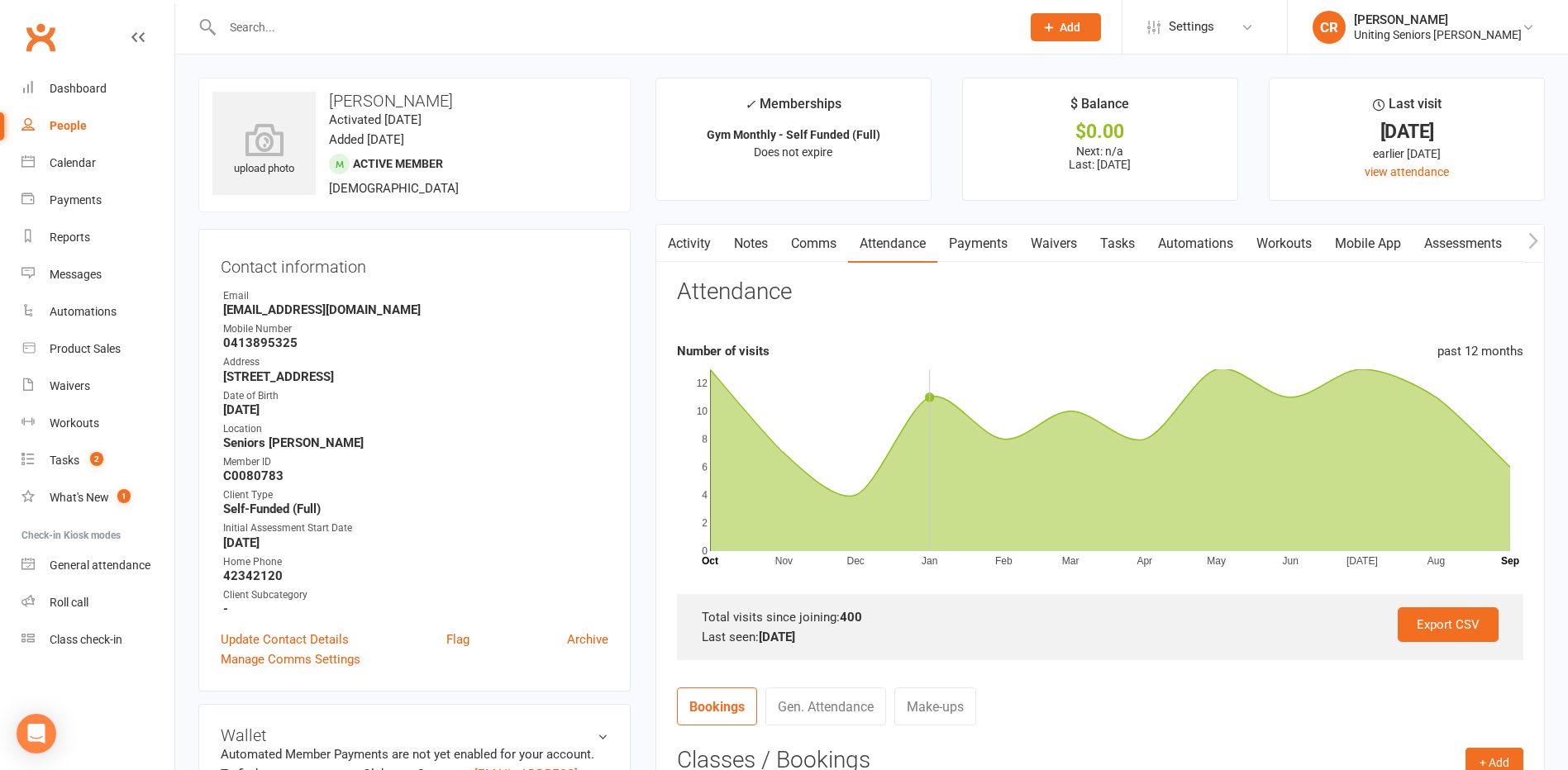
scroll to position [496, 0]
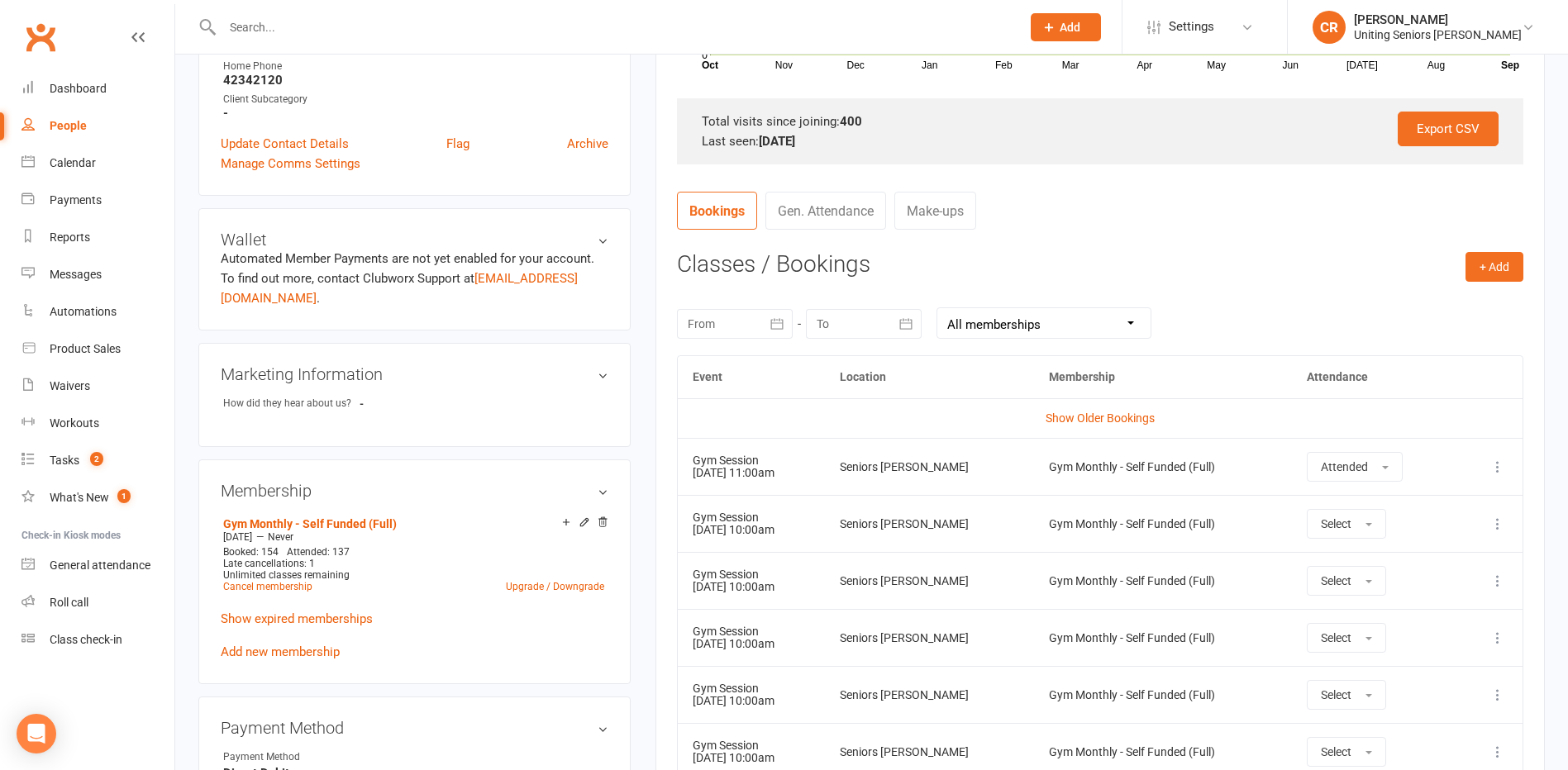
drag, startPoint x: 690, startPoint y: 530, endPoint x: 781, endPoint y: 551, distance: 93.4
click at [781, 551] on td "Gym Session 16 Sep 2025 10:00am" at bounding box center [751, 524] width 148 height 57
click at [90, 170] on div "Calendar" at bounding box center [72, 163] width 46 height 14
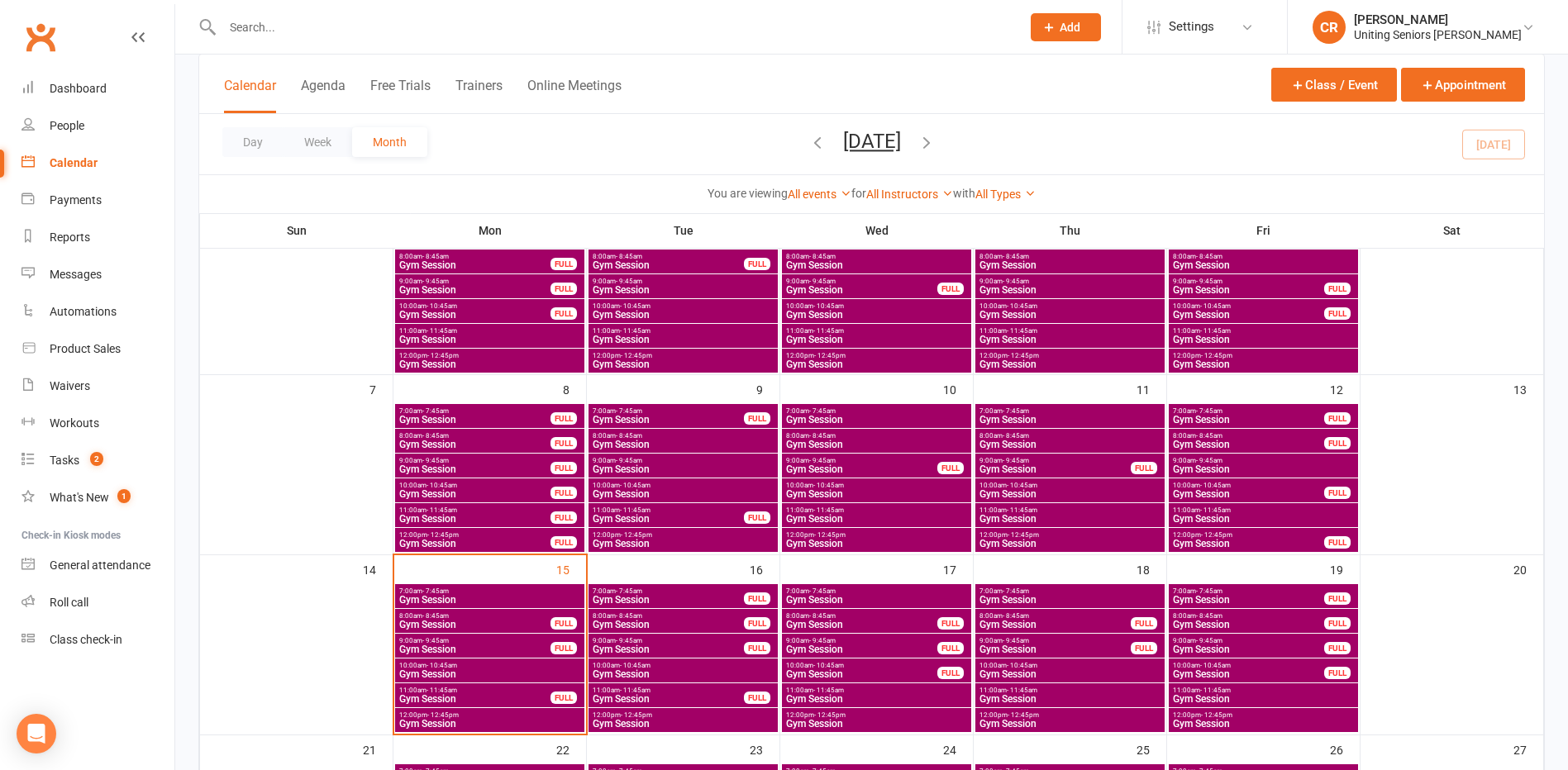
scroll to position [165, 0]
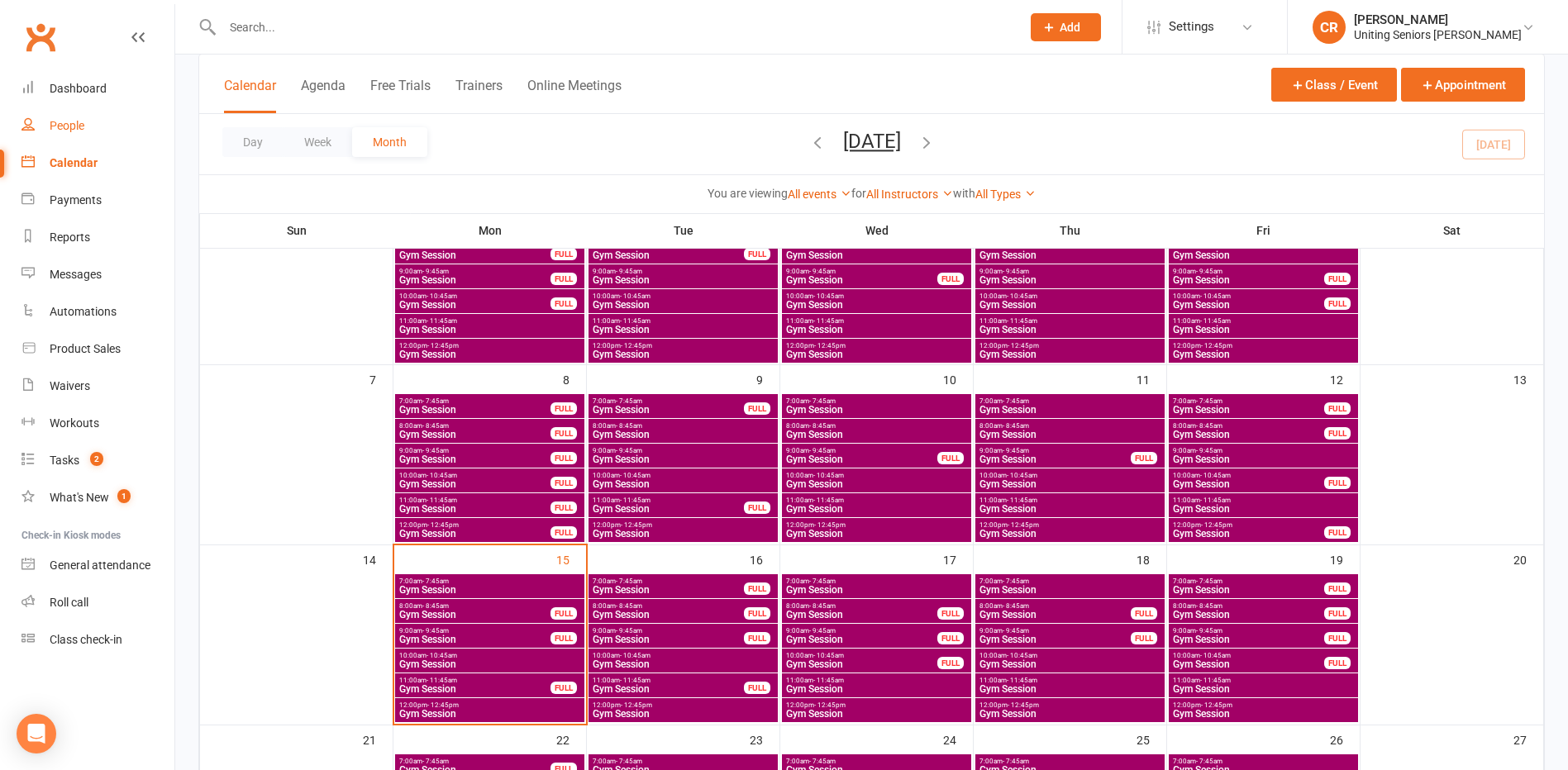
click at [67, 121] on div "People" at bounding box center [67, 126] width 35 height 14
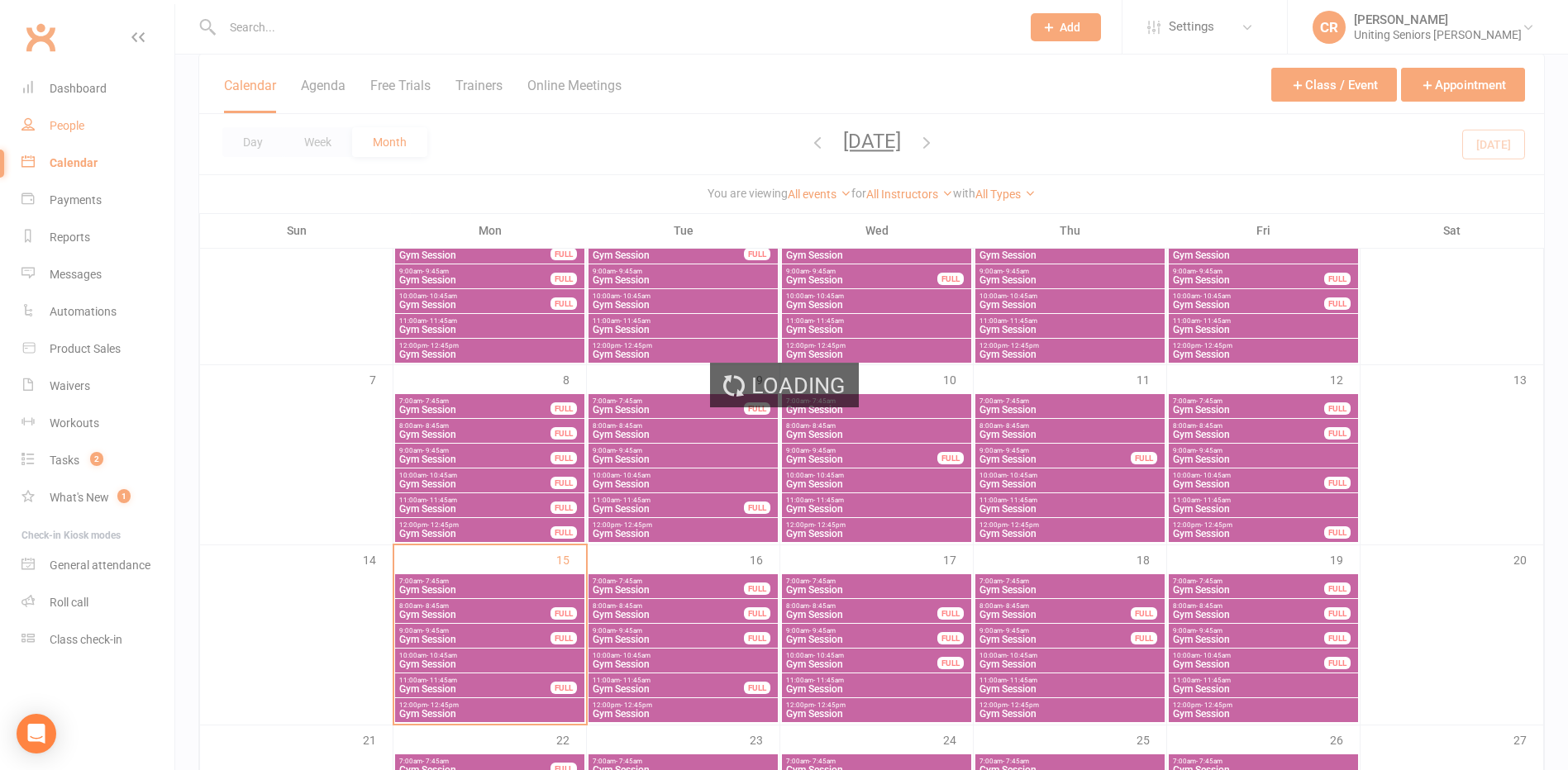
select select "100"
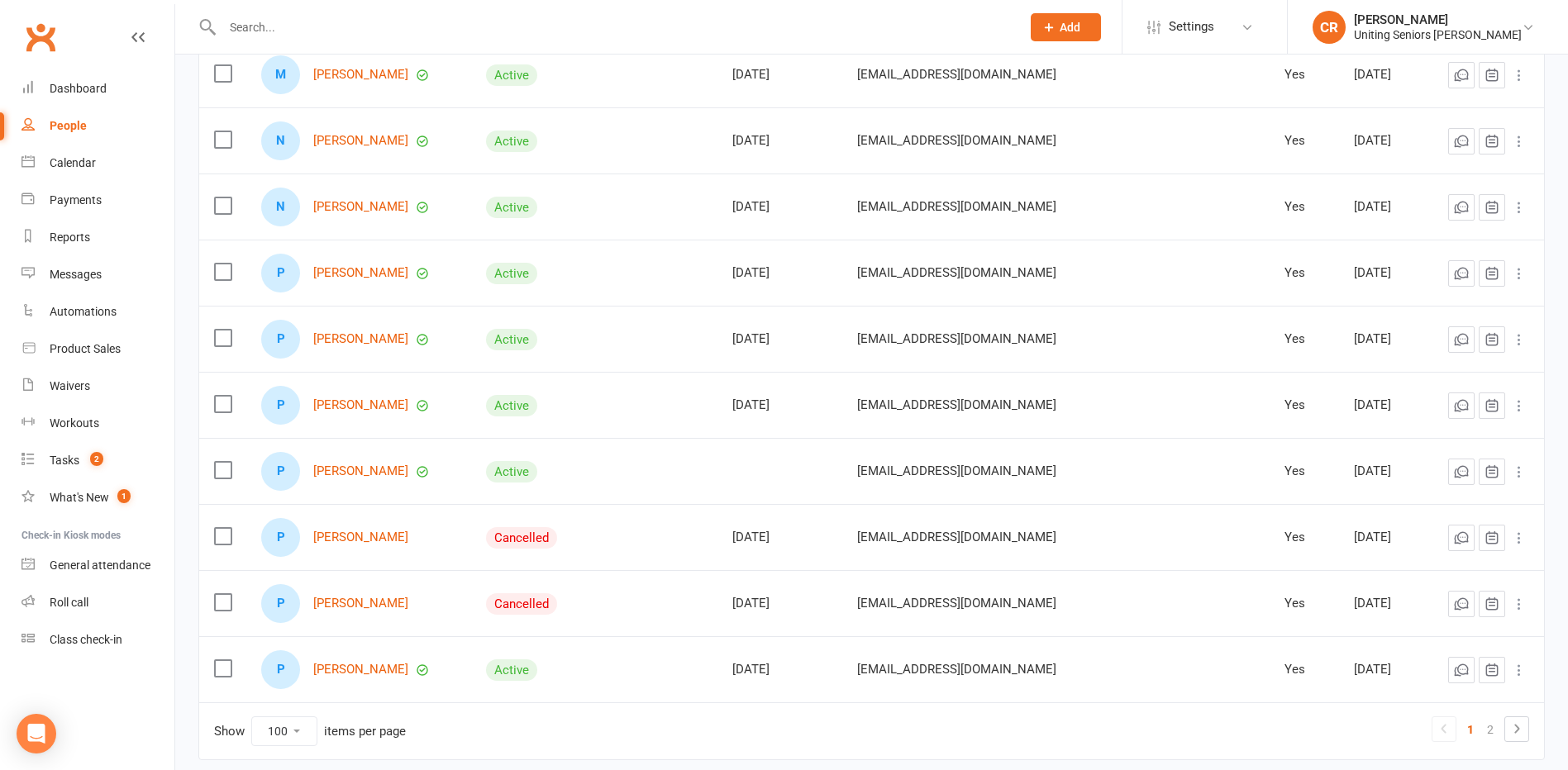
scroll to position [6278, 0]
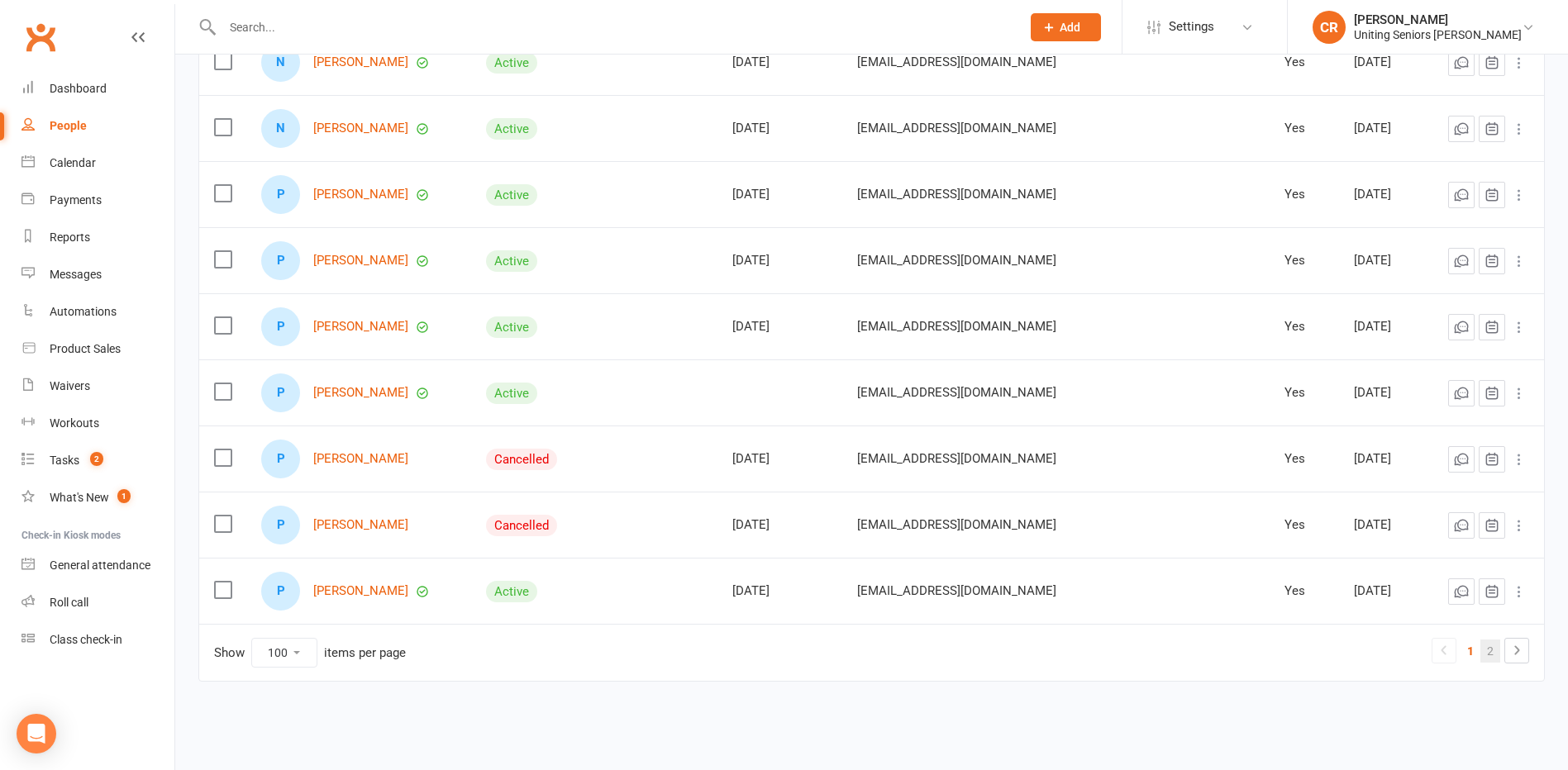
click at [1494, 651] on link "2" at bounding box center [1490, 651] width 20 height 23
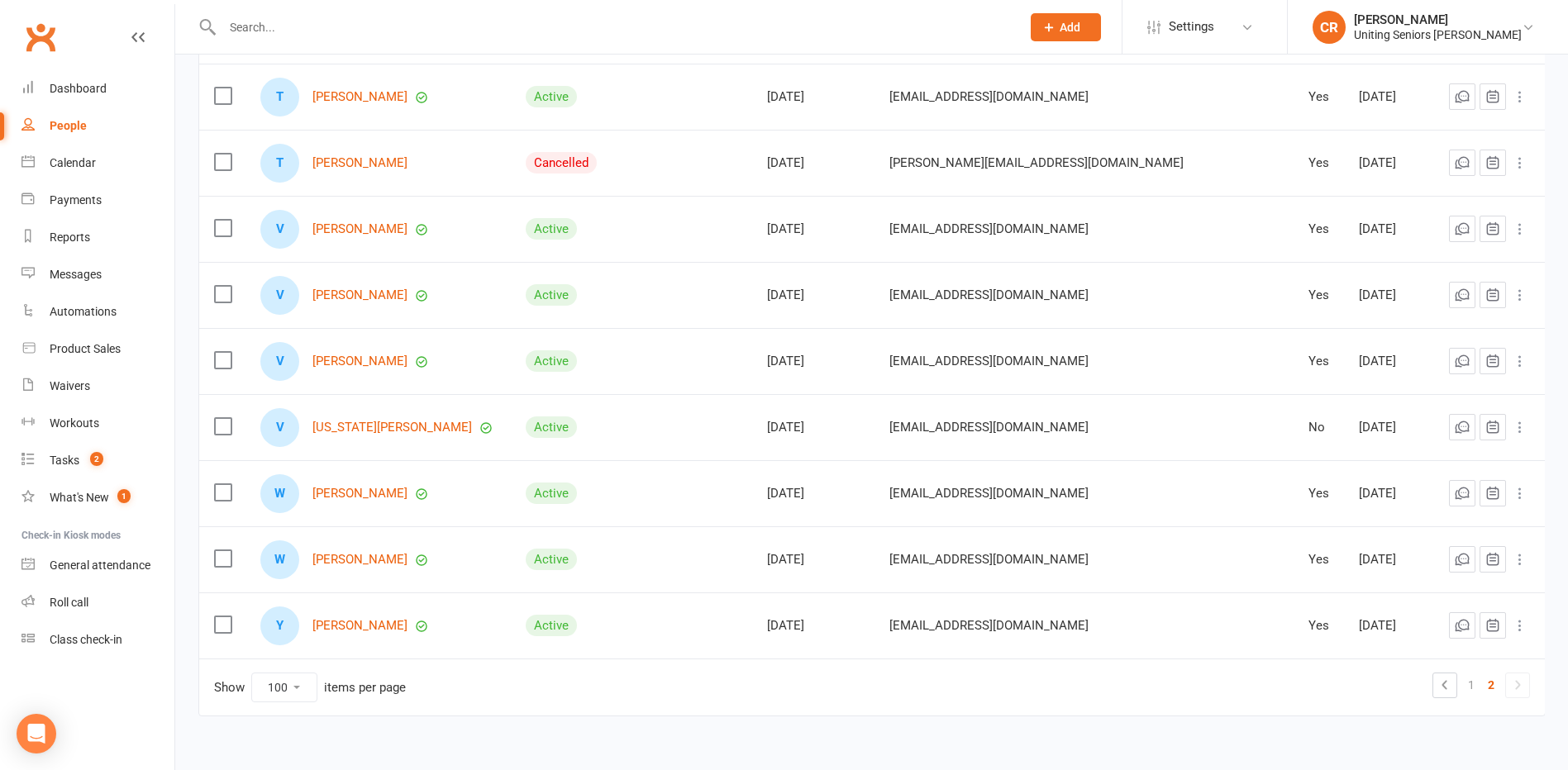
scroll to position [2510, 0]
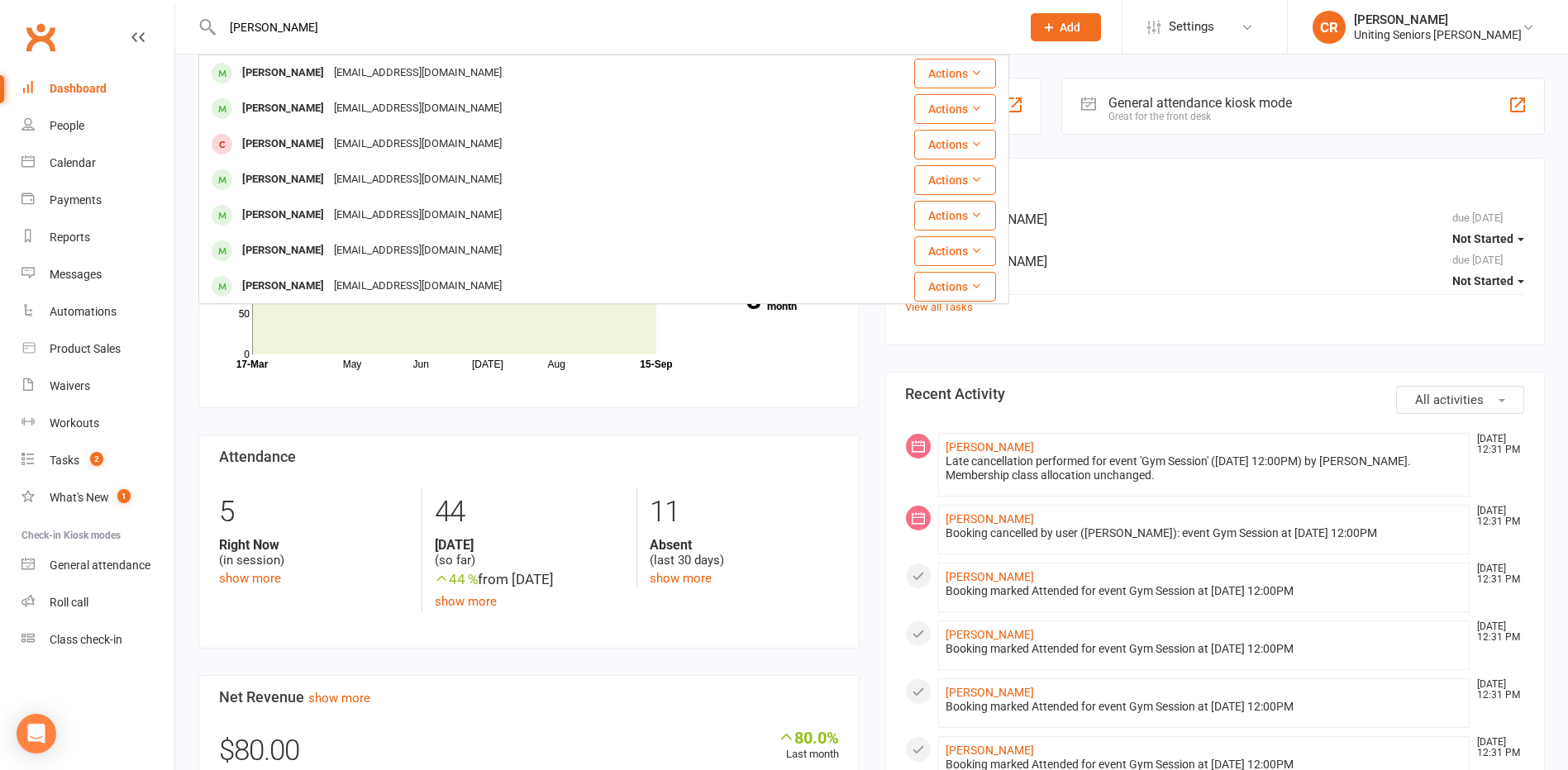
type input "[PERSON_NAME]"
click at [492, 74] on div "[PERSON_NAME] [EMAIL_ADDRESS][DOMAIN_NAME]" at bounding box center [510, 73] width 620 height 34
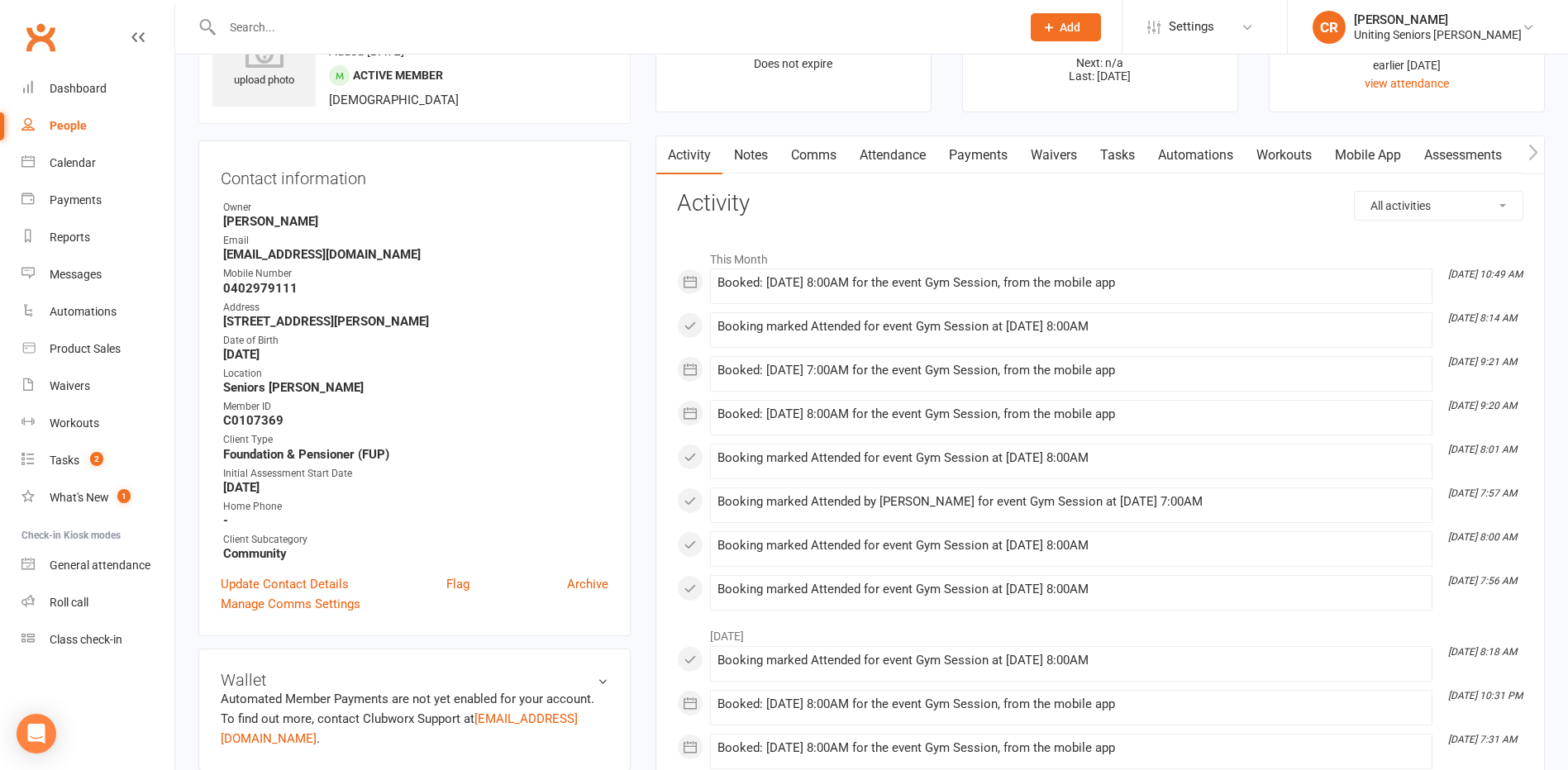
scroll to position [83, 0]
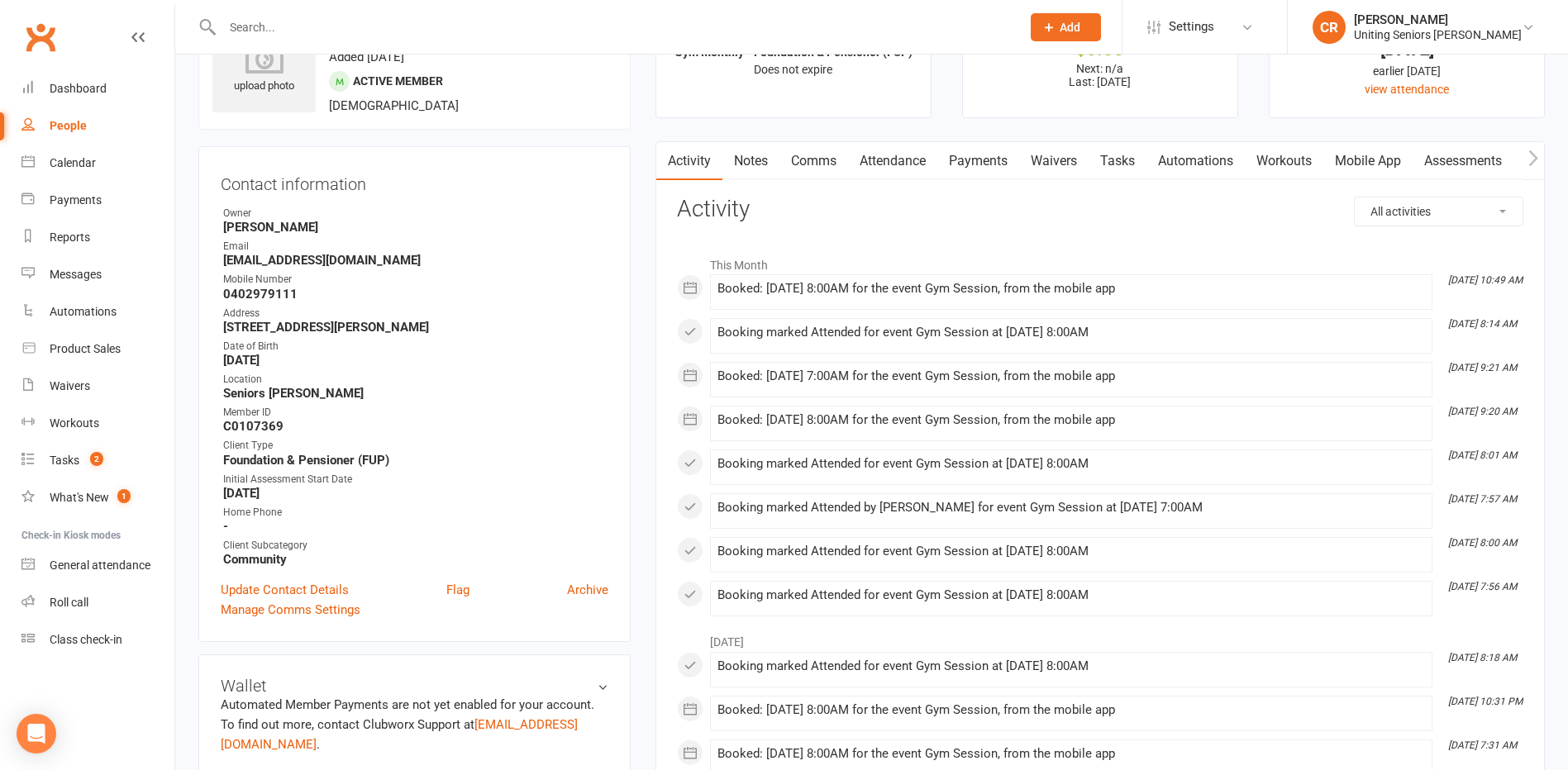
click at [897, 148] on link "Attendance" at bounding box center [892, 161] width 90 height 38
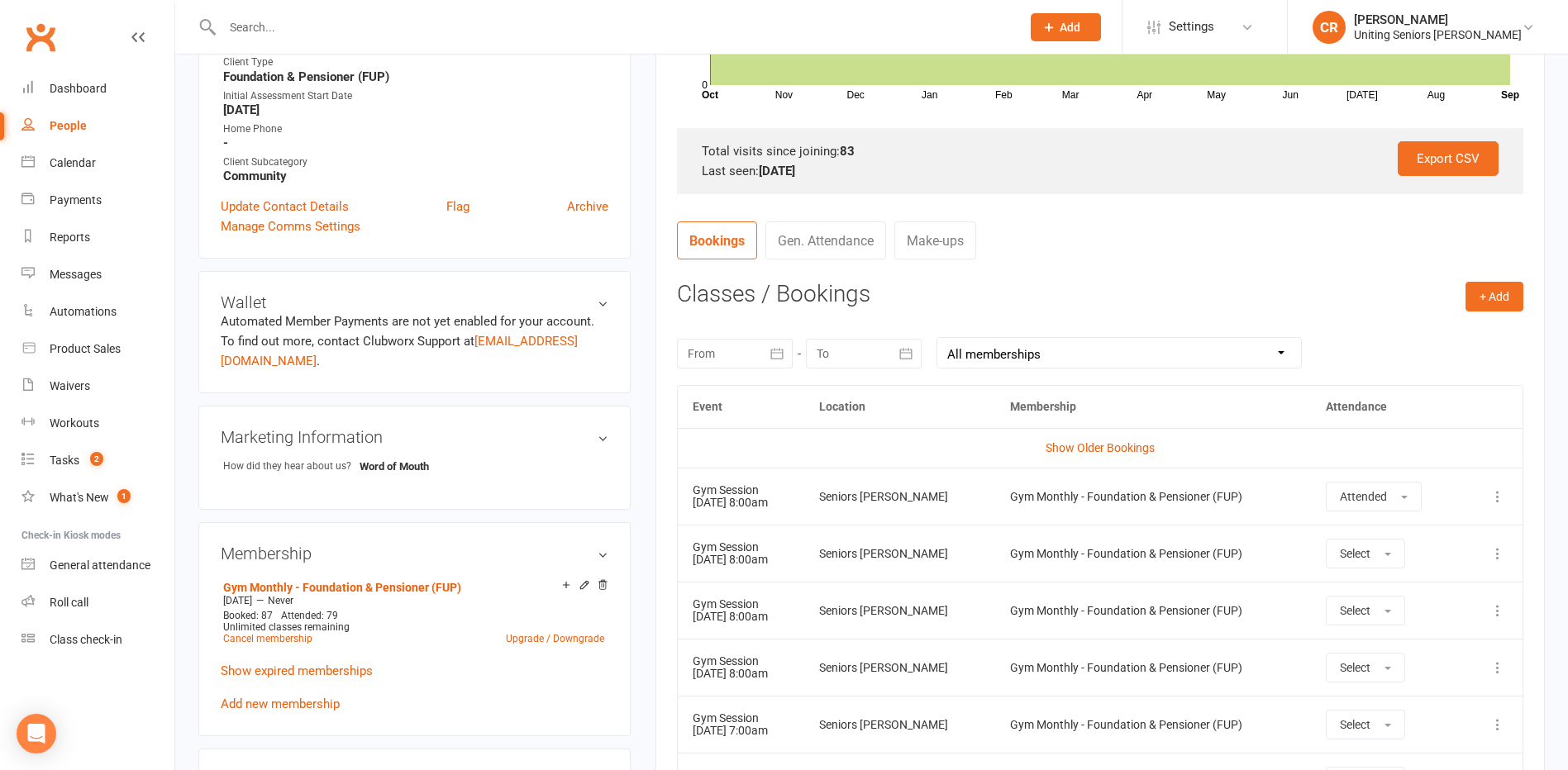
scroll to position [744, 0]
